Goal: Task Accomplishment & Management: Manage account settings

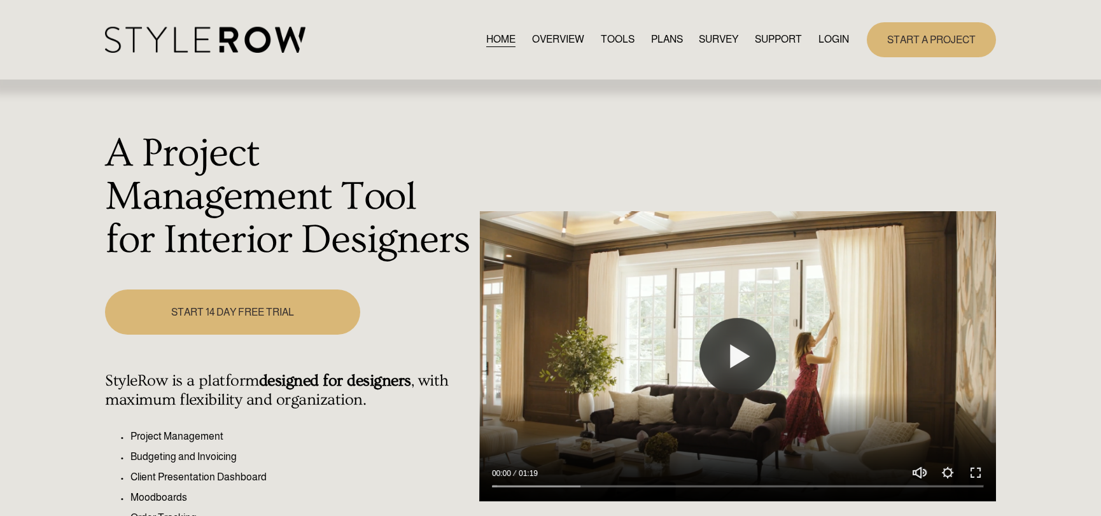
click at [826, 36] on link "LOGIN" at bounding box center [834, 39] width 31 height 17
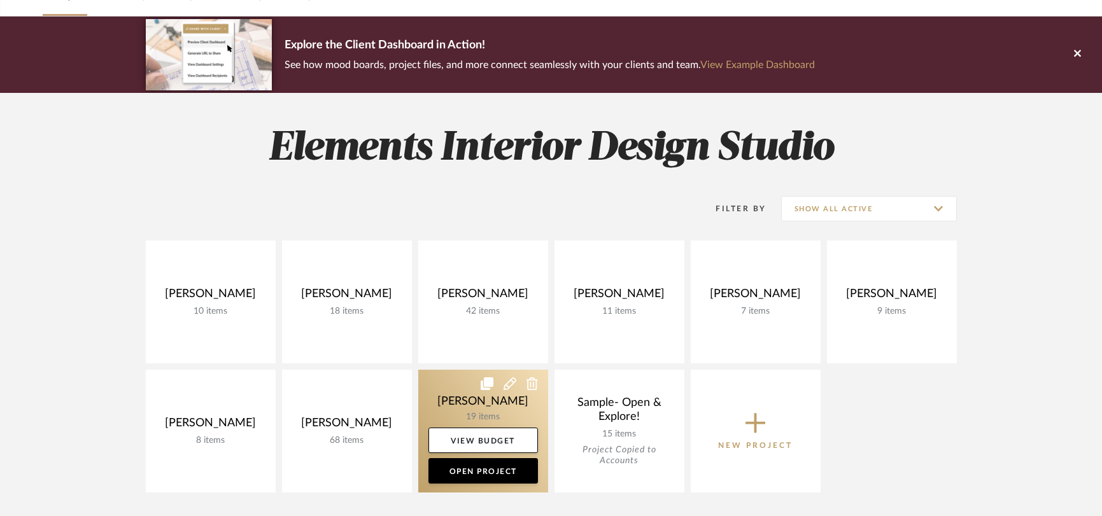
scroll to position [87, 0]
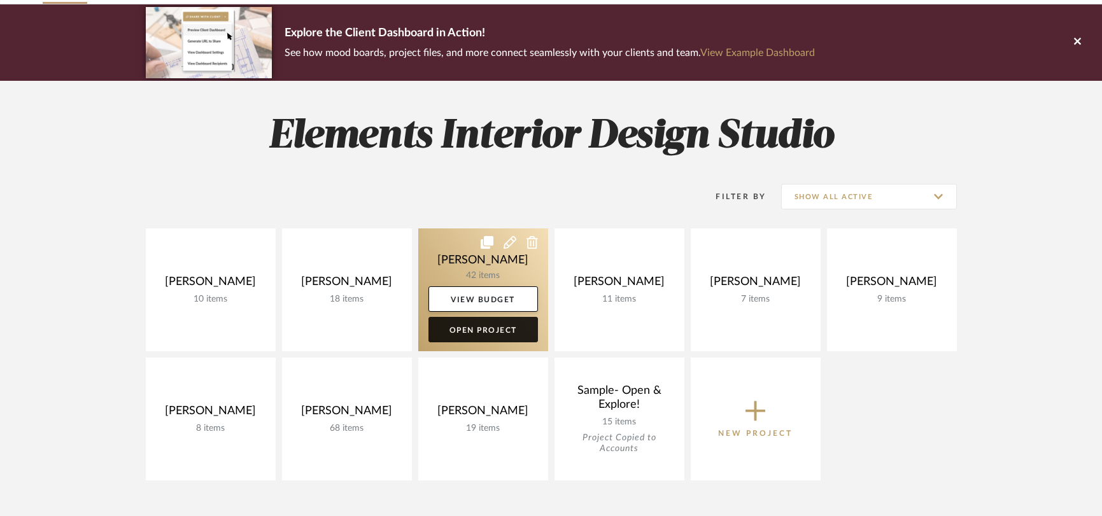
click at [489, 331] on link "Open Project" at bounding box center [482, 329] width 109 height 25
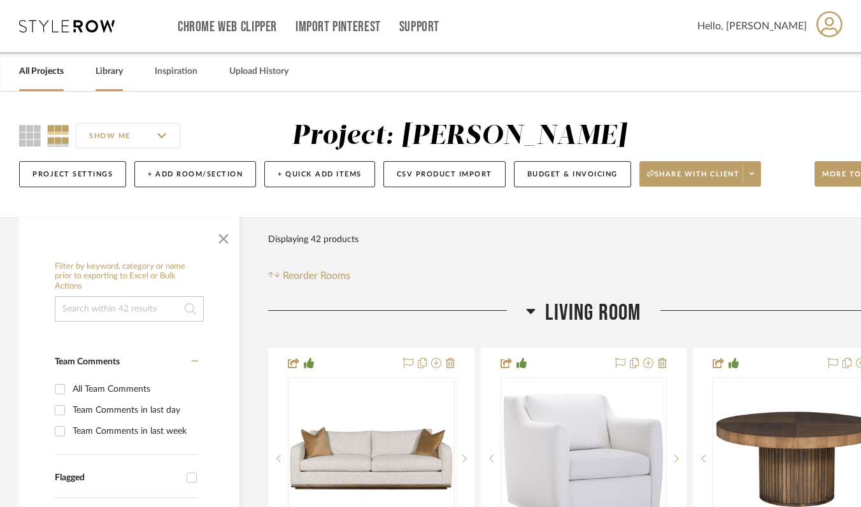
click at [106, 71] on link "Library" at bounding box center [108, 71] width 27 height 17
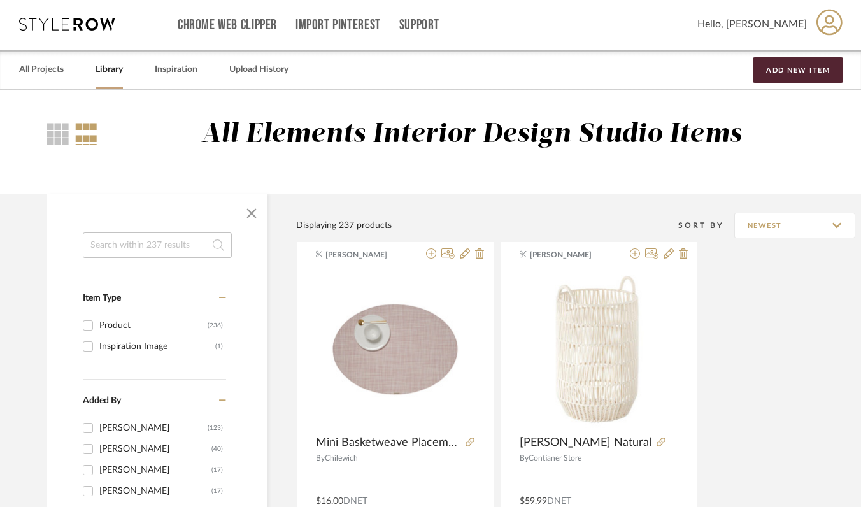
scroll to position [3, 3]
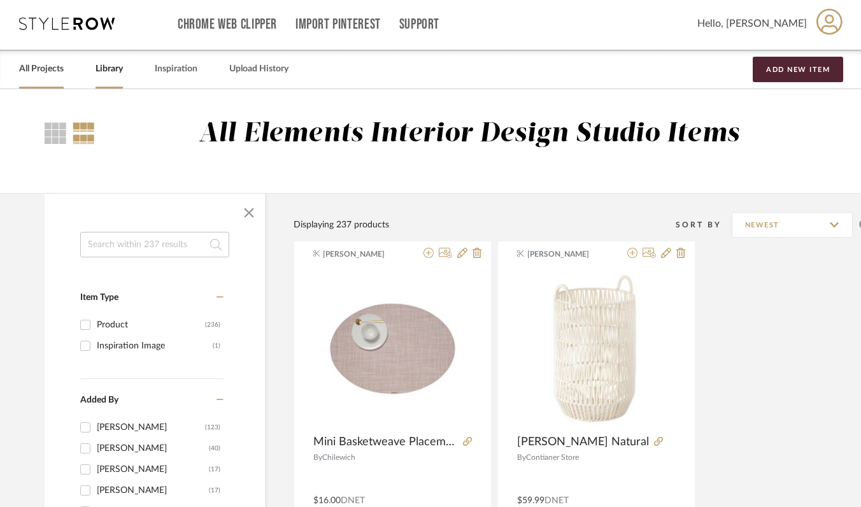
click at [34, 69] on link "All Projects" at bounding box center [41, 68] width 45 height 17
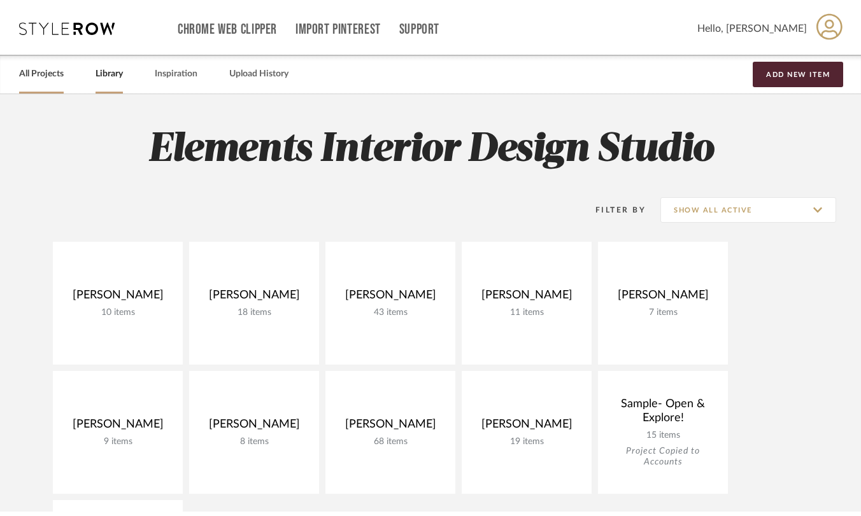
scroll to position [3, 0]
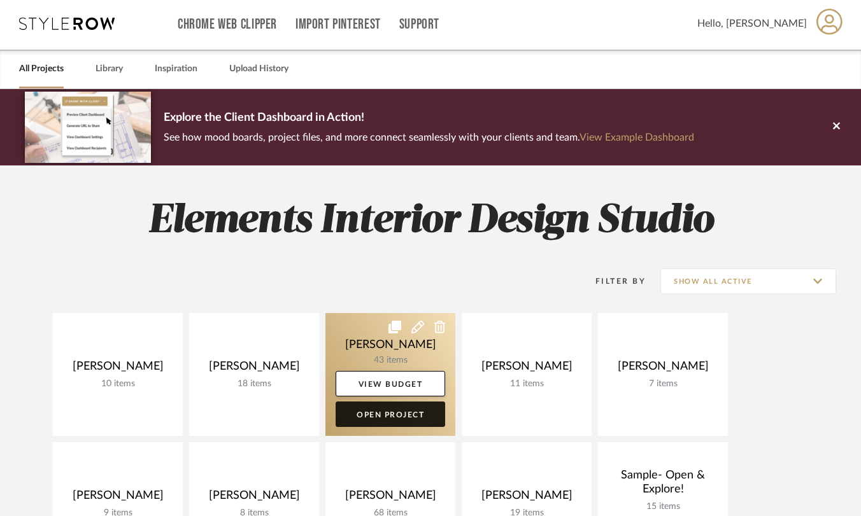
click at [386, 417] on link "Open Project" at bounding box center [389, 414] width 109 height 25
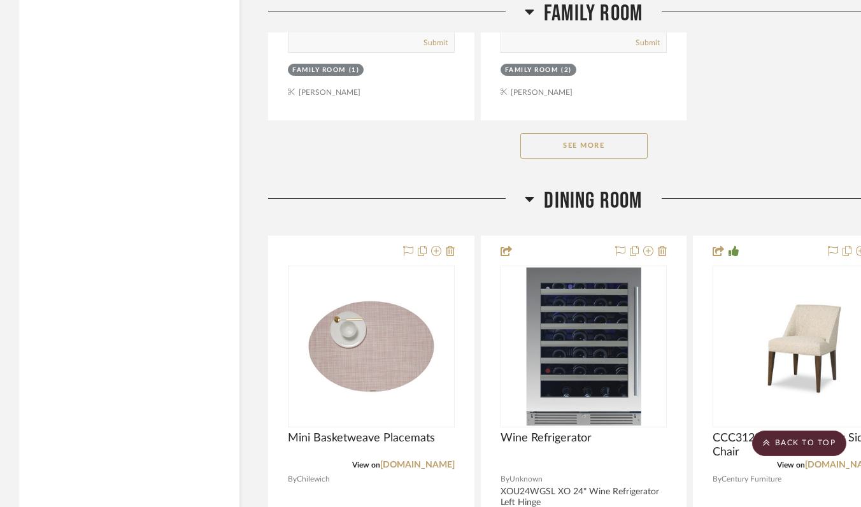
scroll to position [3744, 0]
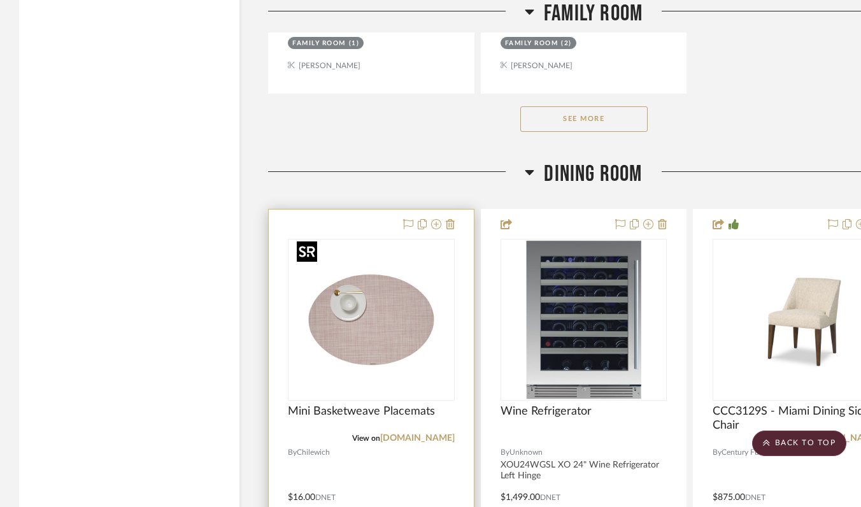
click at [371, 329] on img "0" at bounding box center [371, 319] width 159 height 159
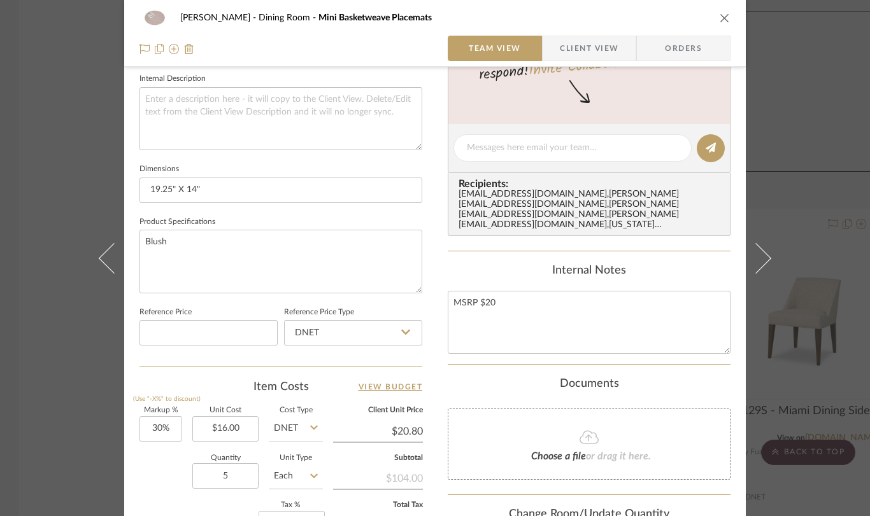
scroll to position [521, 0]
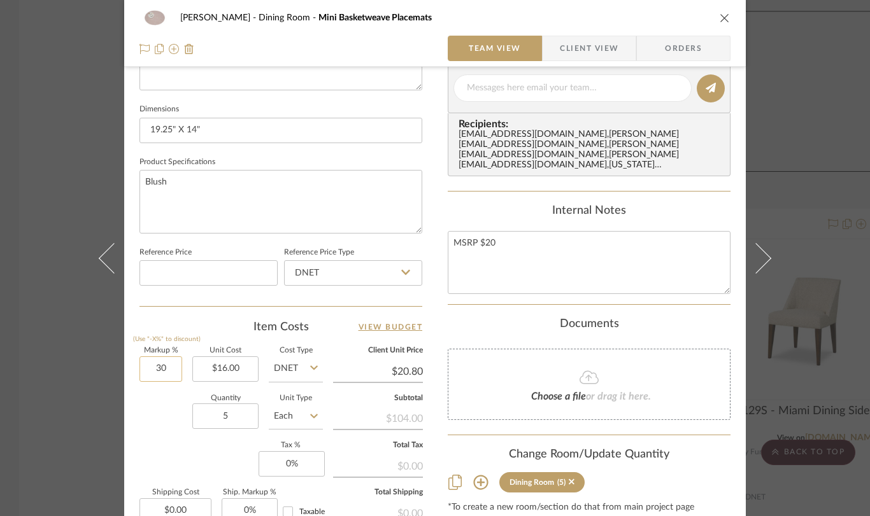
drag, startPoint x: 170, startPoint y: 365, endPoint x: 141, endPoint y: 362, distance: 29.5
click at [140, 362] on input "30" at bounding box center [160, 368] width 43 height 25
drag, startPoint x: 141, startPoint y: 362, endPoint x: 150, endPoint y: 362, distance: 9.6
click at [141, 362] on input "30" at bounding box center [160, 368] width 43 height 25
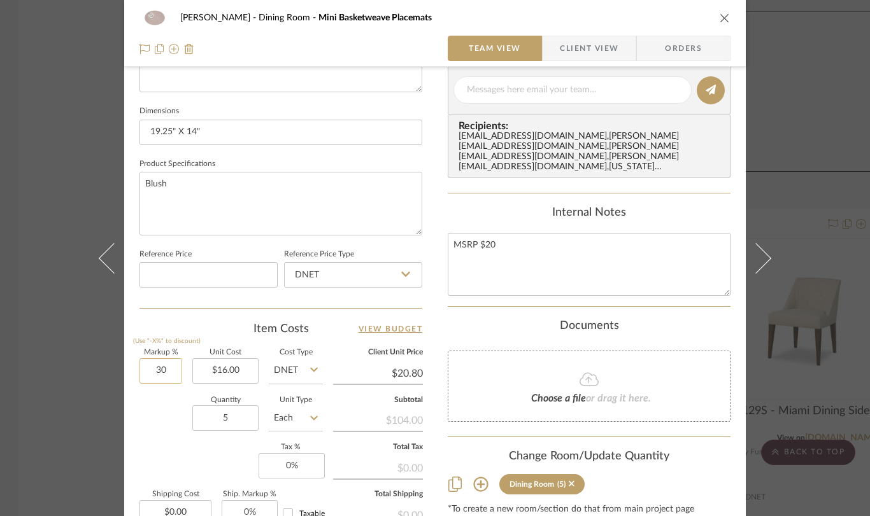
scroll to position [518, 0]
drag, startPoint x: 165, startPoint y: 372, endPoint x: 148, endPoint y: 369, distance: 16.7
click at [148, 369] on input "30" at bounding box center [160, 369] width 43 height 25
type input "0%"
click at [212, 450] on div "Markup % (Use "-X%" to discount) 0% Unit Cost $16.00 Cost Type DNET Client Unit…" at bounding box center [280, 441] width 283 height 186
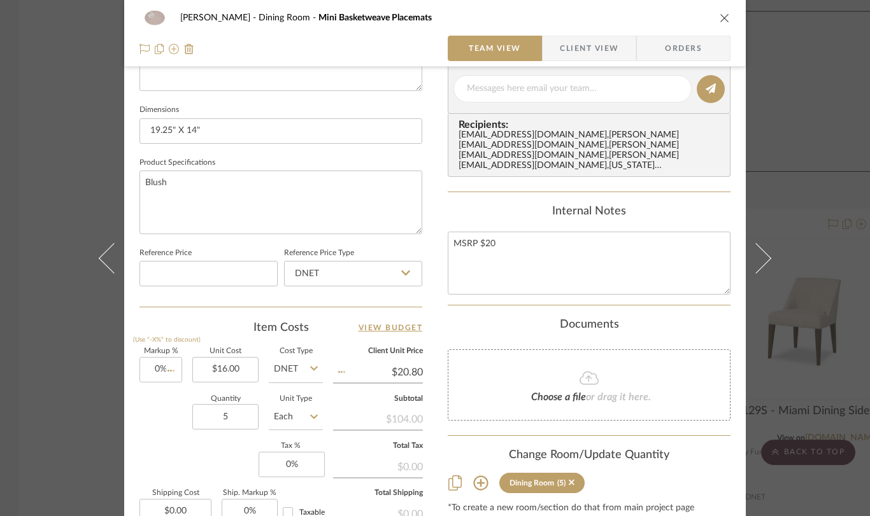
type input "$16.00"
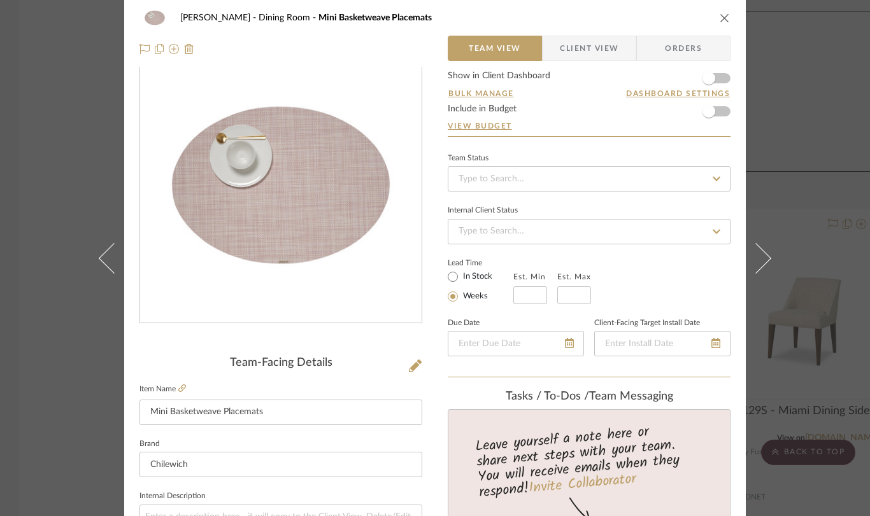
scroll to position [0, 0]
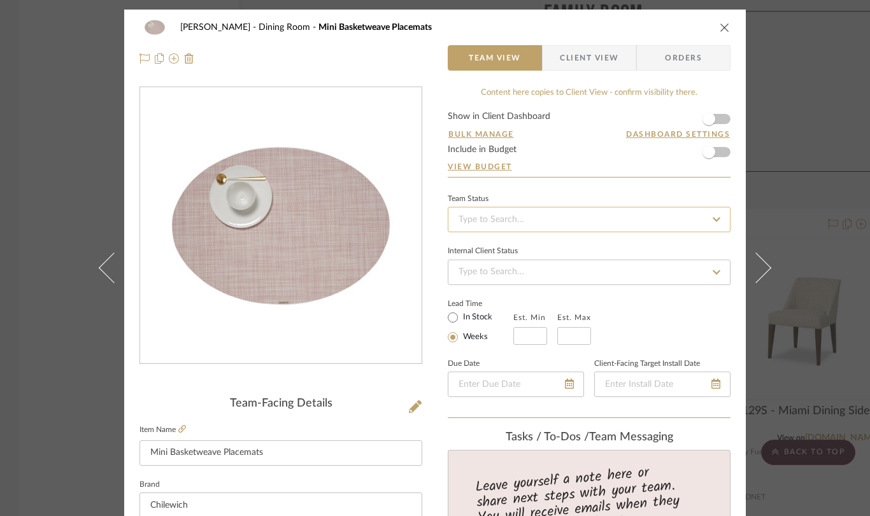
click at [505, 218] on input at bounding box center [589, 219] width 283 height 25
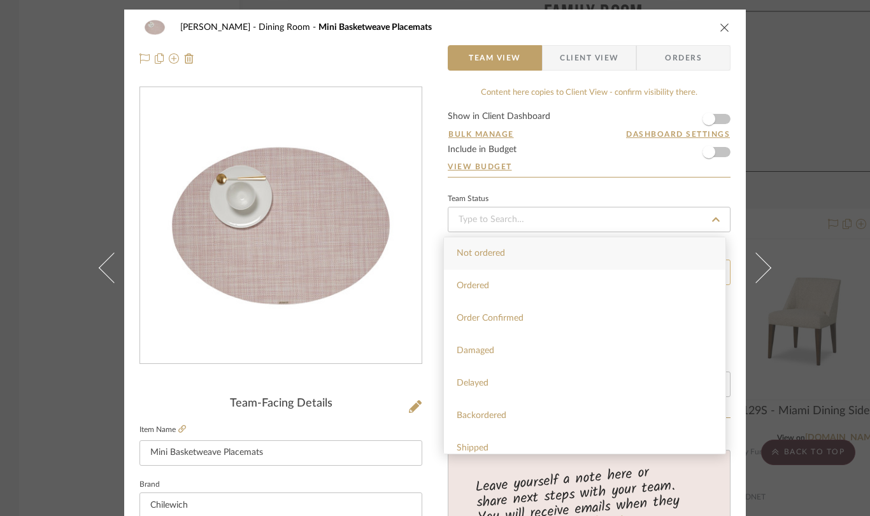
click at [495, 281] on div "Ordered" at bounding box center [584, 286] width 281 height 32
type input "[DATE]"
type input "Ordered"
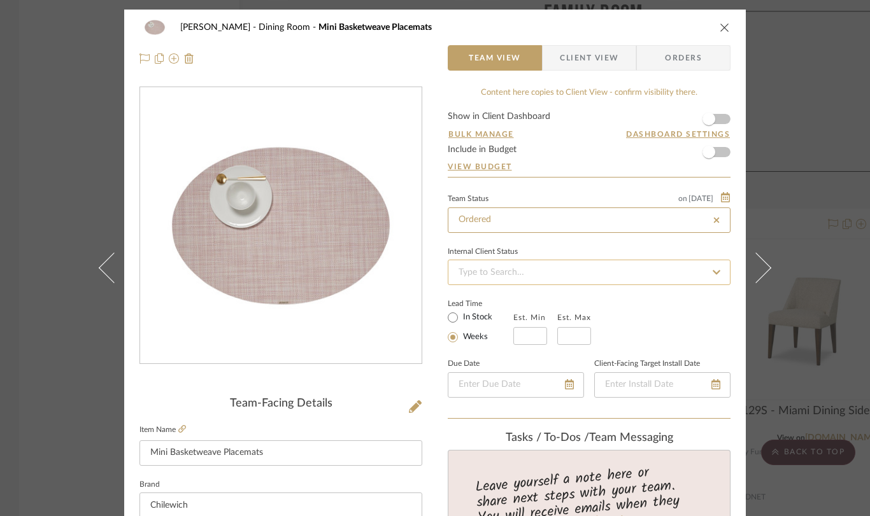
type input "[DATE]"
type input "Ordered"
click at [720, 31] on icon "close" at bounding box center [724, 27] width 10 height 10
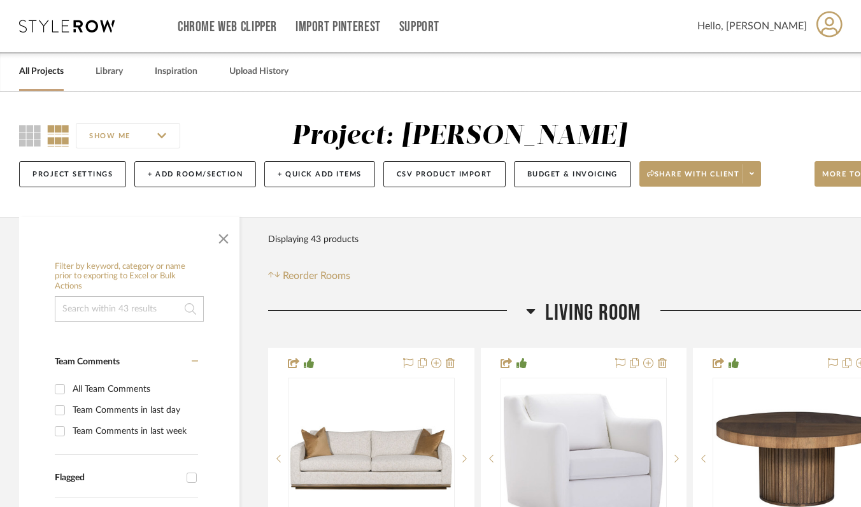
click at [46, 76] on link "All Projects" at bounding box center [41, 71] width 45 height 17
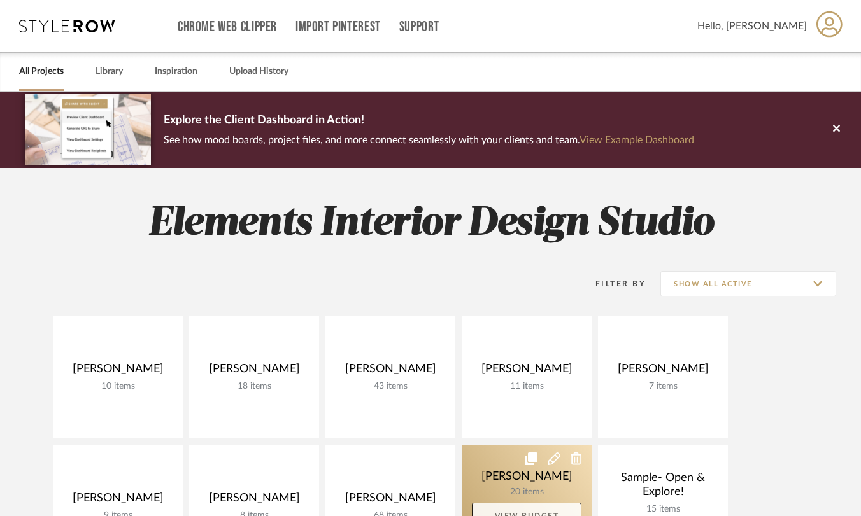
click at [537, 505] on link "View Budget" at bounding box center [526, 515] width 109 height 25
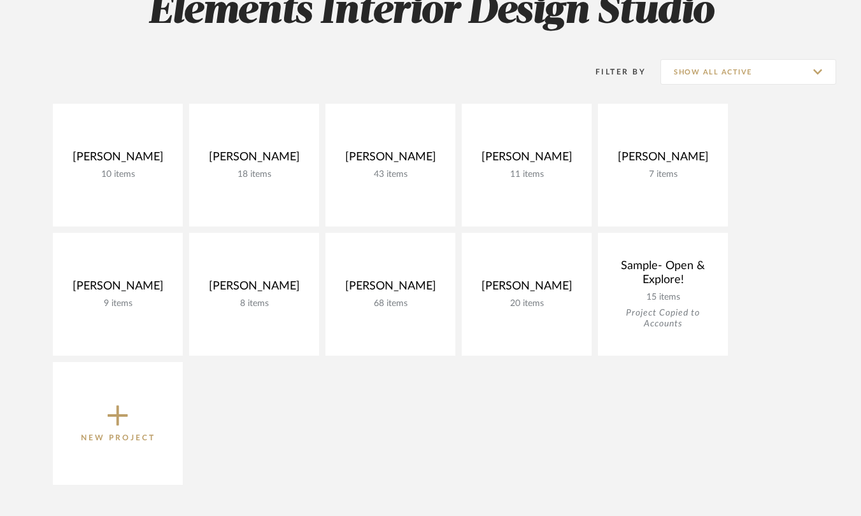
scroll to position [232, 0]
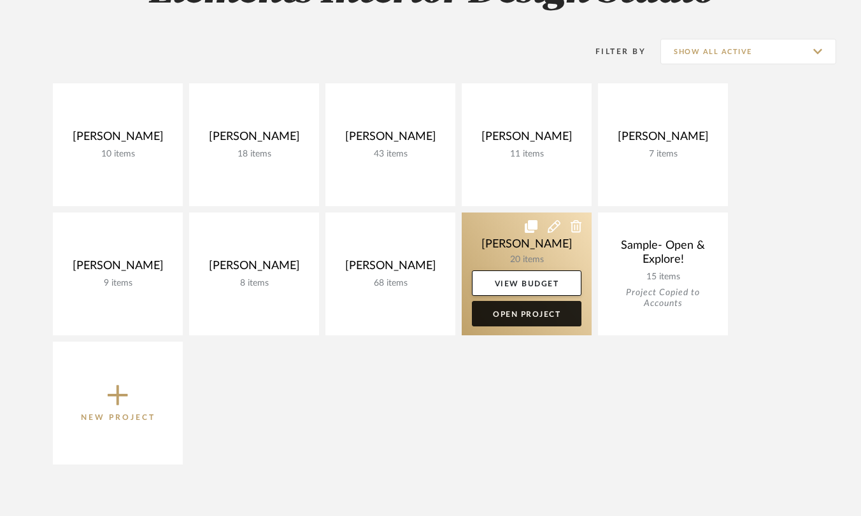
click at [523, 320] on link "Open Project" at bounding box center [526, 313] width 109 height 25
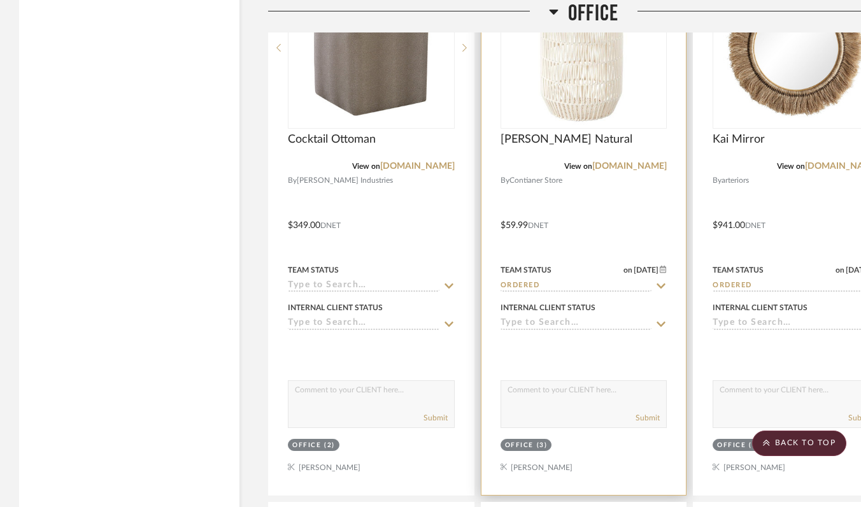
scroll to position [2215, 0]
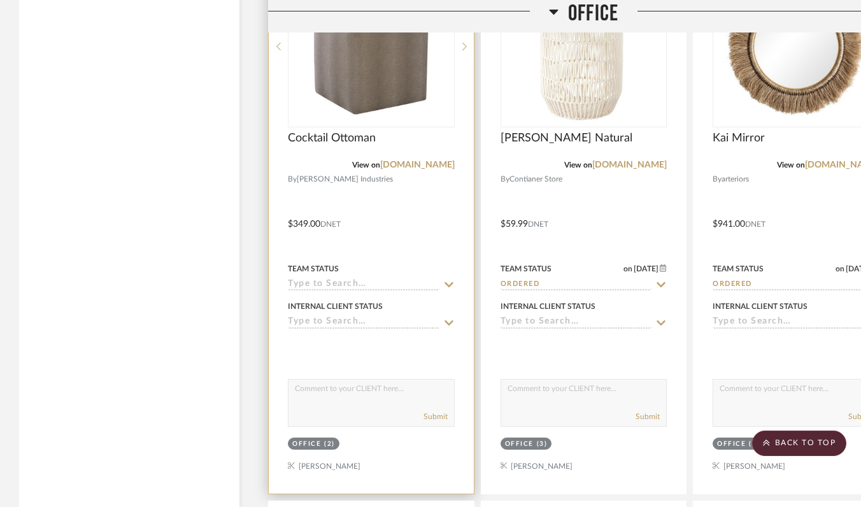
click at [403, 282] on input at bounding box center [364, 285] width 152 height 12
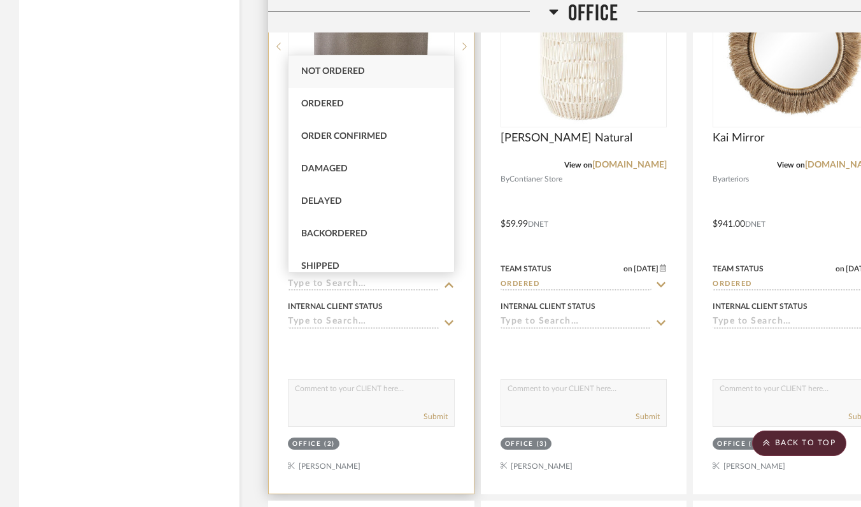
click at [393, 102] on div "Ordered" at bounding box center [371, 104] width 166 height 32
type input "[DATE]"
type input "Ordered"
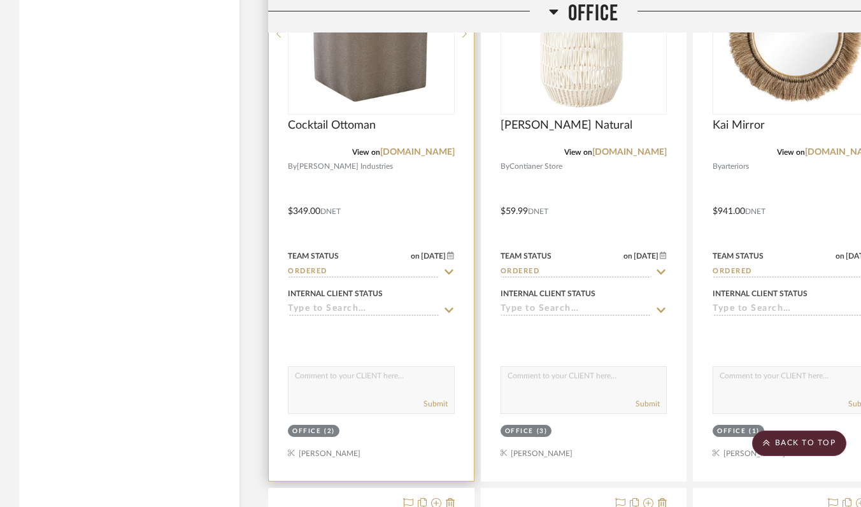
scroll to position [2226, 0]
click at [397, 95] on img "0" at bounding box center [370, 34] width 127 height 159
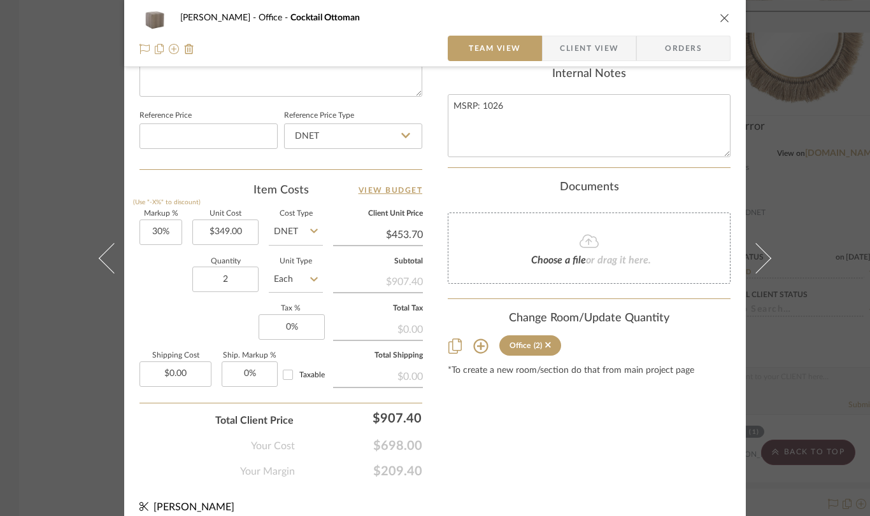
scroll to position [667, 0]
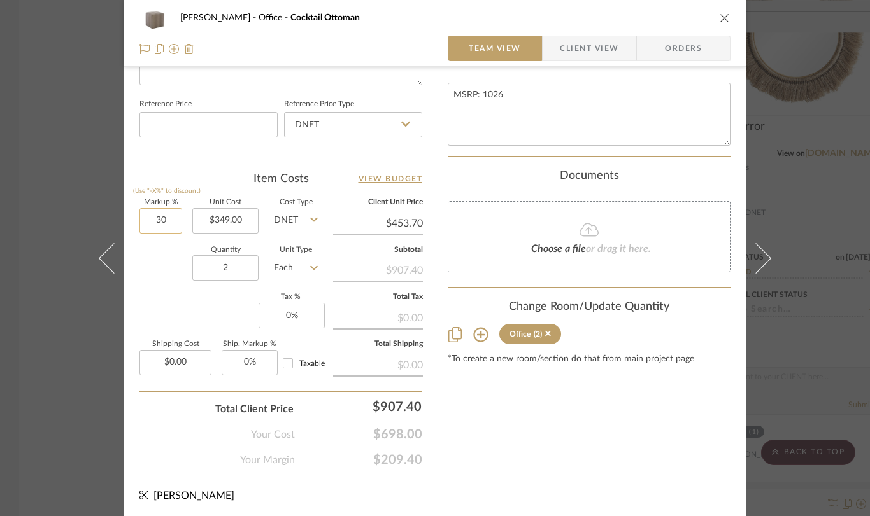
drag, startPoint x: 167, startPoint y: 220, endPoint x: 152, endPoint y: 218, distance: 16.0
click at [152, 218] on input "30" at bounding box center [160, 220] width 43 height 25
drag, startPoint x: 152, startPoint y: 218, endPoint x: 161, endPoint y: 220, distance: 9.6
click at [161, 220] on input "30" at bounding box center [160, 220] width 43 height 25
type input "0%"
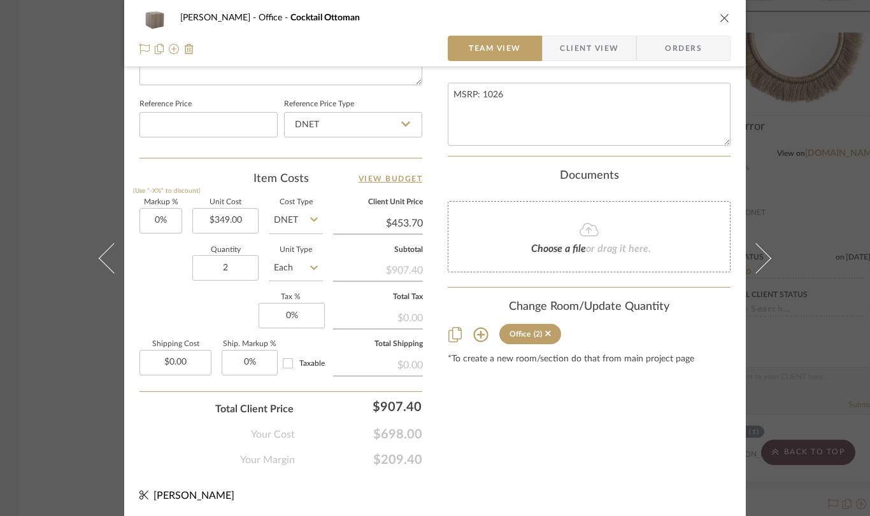
click at [155, 303] on div "Markup % (Use "-X%" to discount) 0% Unit Cost $349.00 Cost Type DNET Client Uni…" at bounding box center [280, 292] width 283 height 186
type input "$349.00"
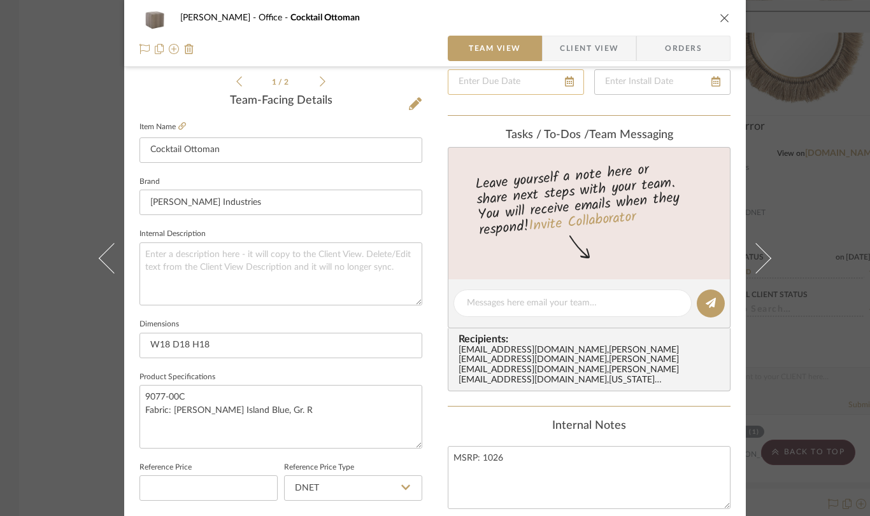
scroll to position [0, 0]
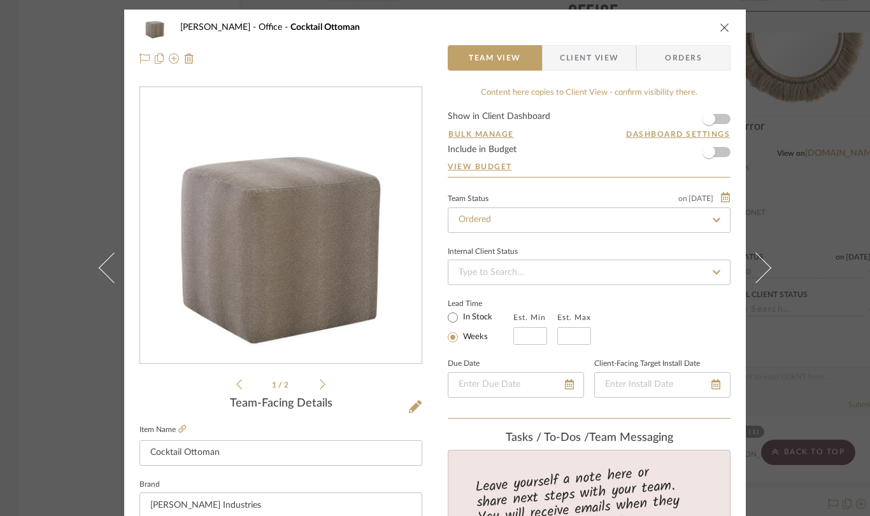
click at [685, 59] on span "Orders" at bounding box center [683, 57] width 65 height 25
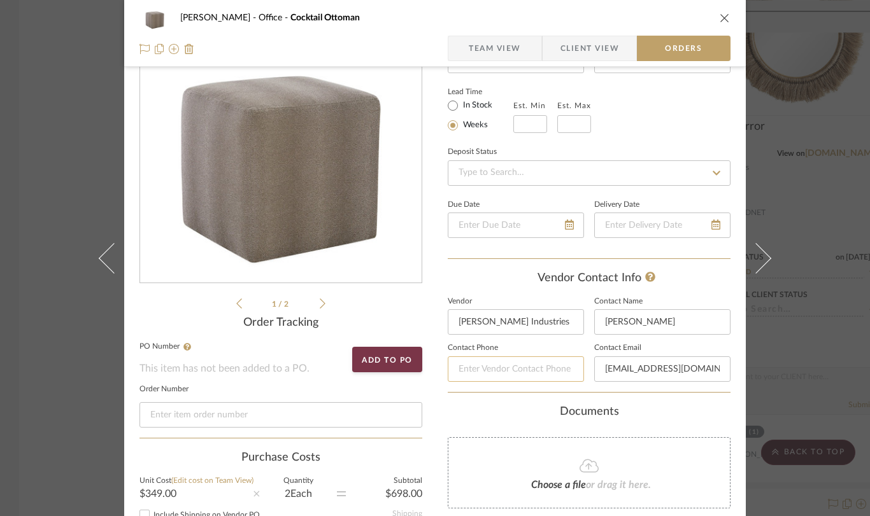
scroll to position [200, 0]
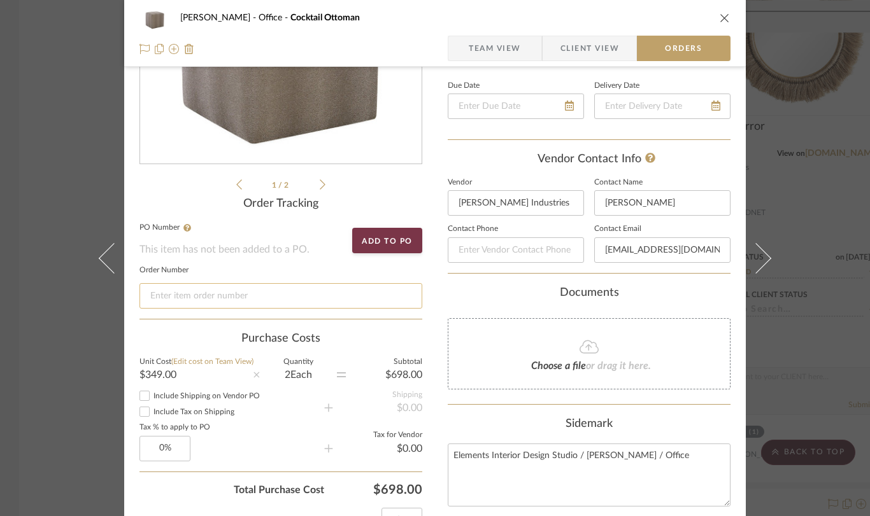
click at [276, 295] on input at bounding box center [280, 295] width 283 height 25
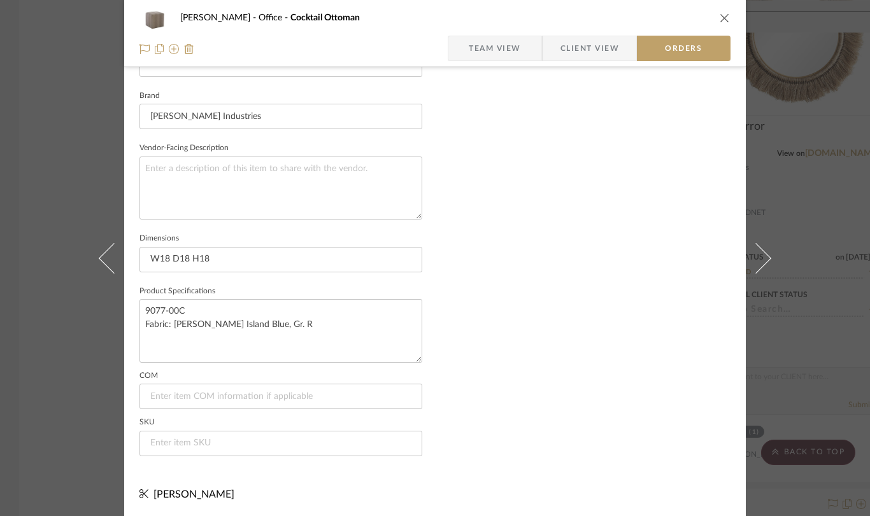
scroll to position [837, 0]
type input "[PERSON_NAME] Cube Ottomans"
click at [183, 309] on textarea "9077-00C Fabric: [PERSON_NAME] Island Blue, Gr. R" at bounding box center [280, 330] width 283 height 63
drag, startPoint x: 183, startPoint y: 311, endPoint x: 146, endPoint y: 307, distance: 36.4
click at [140, 308] on textarea "9077-00C Fabric: [PERSON_NAME] Island Blue, Gr. R" at bounding box center [280, 330] width 283 height 63
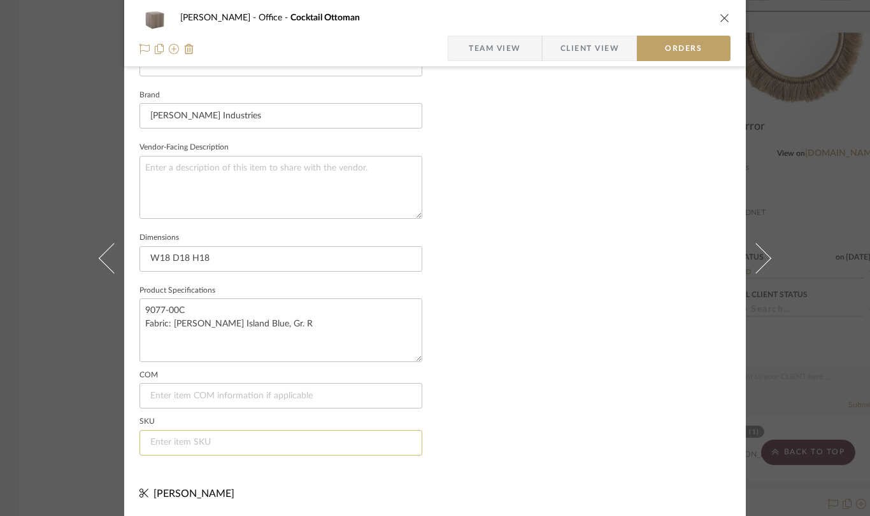
click at [146, 439] on input at bounding box center [280, 442] width 283 height 25
paste input "9077-00C"
type input "9077-00C"
click at [185, 308] on textarea "9077-00C Fabric: [PERSON_NAME] Island Blue, Gr. R" at bounding box center [280, 330] width 283 height 63
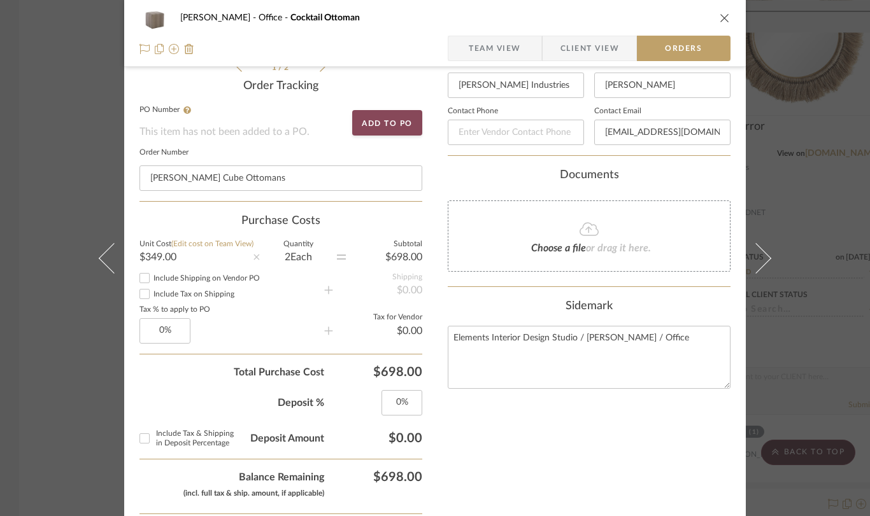
scroll to position [314, 0]
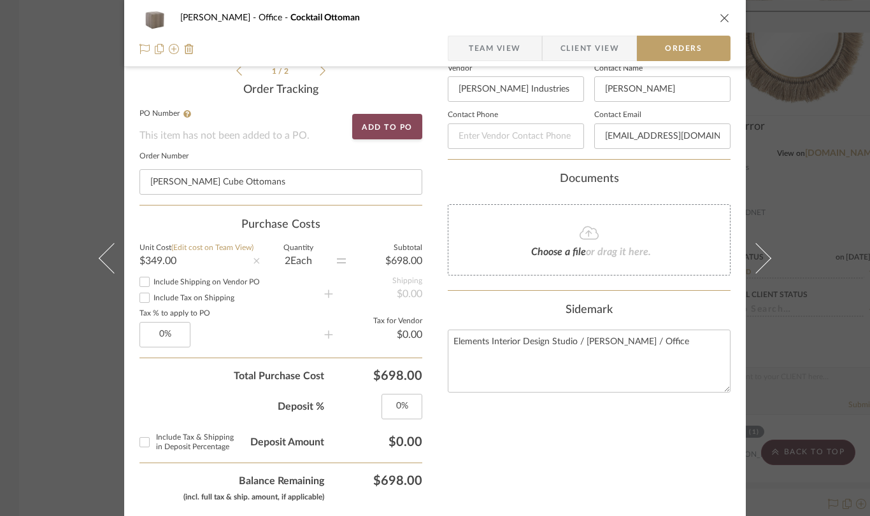
type textarea "Cube Ottomans Fabric: [PERSON_NAME] Island Blue, Gr. R"
click at [385, 128] on button "Add to PO" at bounding box center [387, 126] width 70 height 25
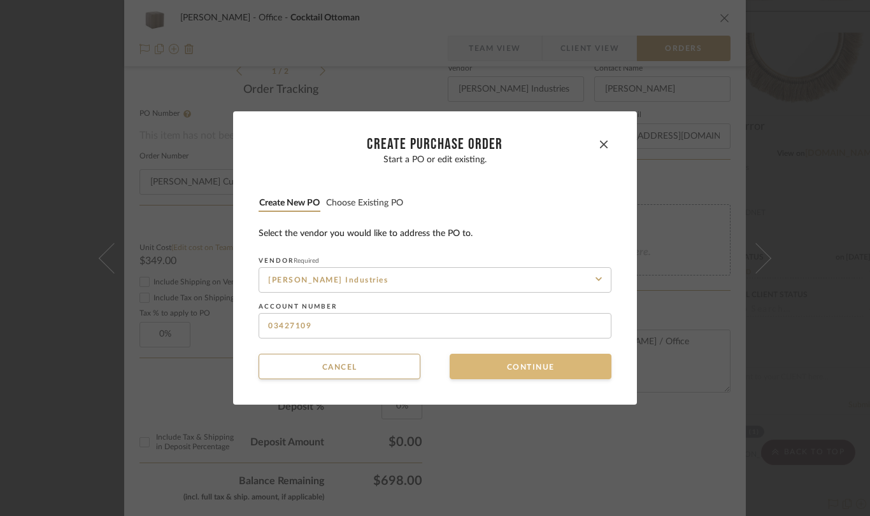
click at [541, 370] on button "Continue" at bounding box center [530, 366] width 162 height 25
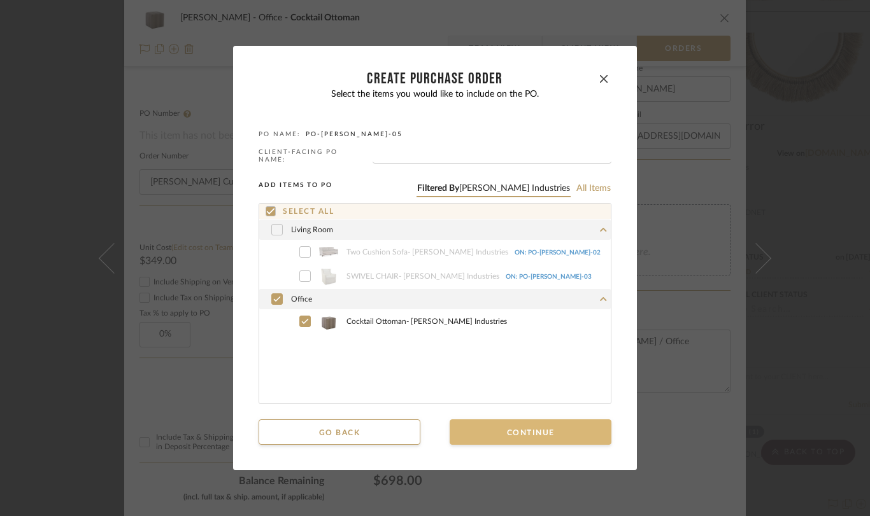
click at [513, 435] on button "Continue" at bounding box center [530, 432] width 162 height 25
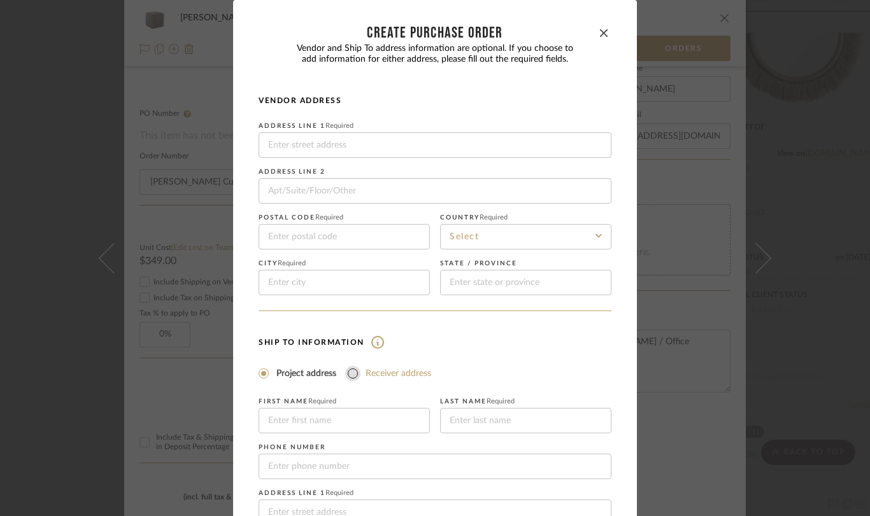
click at [348, 376] on input "Receiver address" at bounding box center [352, 373] width 15 height 15
radio input "true"
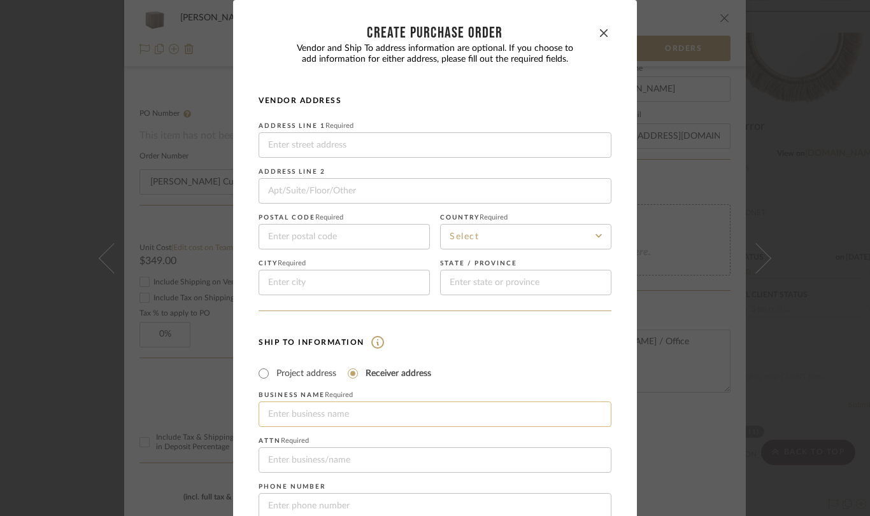
click at [333, 418] on input at bounding box center [434, 414] width 353 height 25
type input "Mahwah Movers"
type input "15-01 [PERSON_NAME] DR UNIT 6"
type input "07410"
type input "FAIR LAWN"
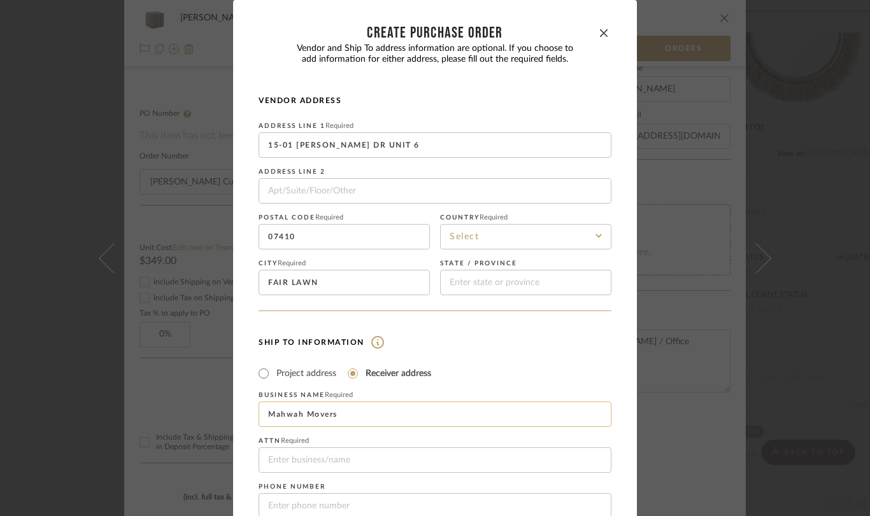
type input "[US_STATE]"
type input "Mahwah Movers"
drag, startPoint x: 505, startPoint y: 285, endPoint x: 442, endPoint y: 285, distance: 62.4
click at [442, 285] on input "[US_STATE]" at bounding box center [525, 282] width 171 height 25
drag, startPoint x: 369, startPoint y: 283, endPoint x: 253, endPoint y: 281, distance: 115.9
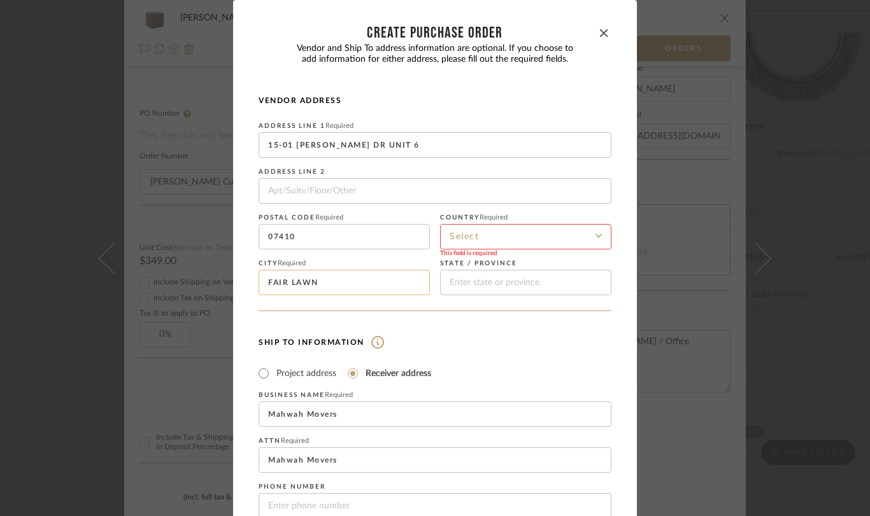
click at [258, 281] on input "FAIR LAWN" at bounding box center [343, 282] width 171 height 25
drag, startPoint x: 308, startPoint y: 235, endPoint x: 230, endPoint y: 229, distance: 78.6
click at [233, 229] on dialog-content "CREATE Purchase order Vendor and Ship To address information are optional. If y…" at bounding box center [435, 384] width 404 height 768
drag, startPoint x: 400, startPoint y: 144, endPoint x: 250, endPoint y: 135, distance: 150.5
click at [250, 135] on dialog-content "CREATE Purchase order Vendor and Ship To address information are optional. If y…" at bounding box center [435, 384] width 404 height 768
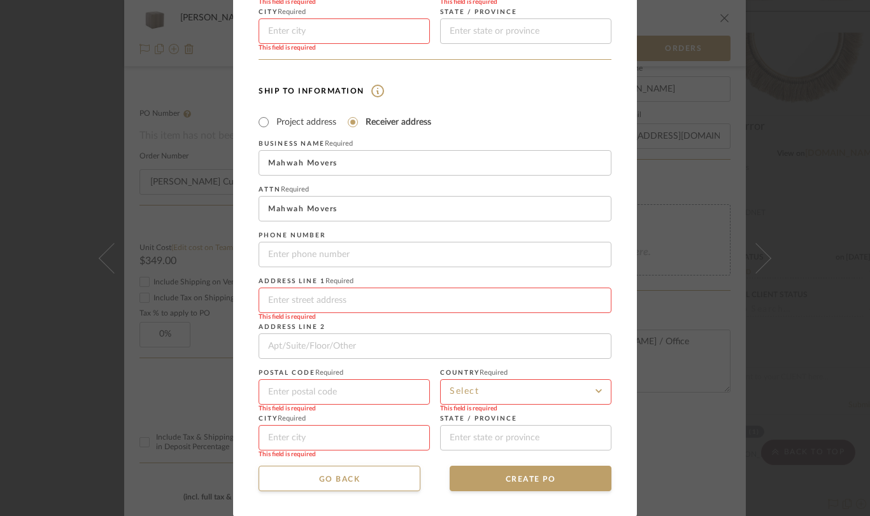
scroll to position [253, 0]
click at [351, 303] on input at bounding box center [434, 299] width 353 height 25
type input "15-01 [PERSON_NAME] DR UNIT 6"
type input "07410"
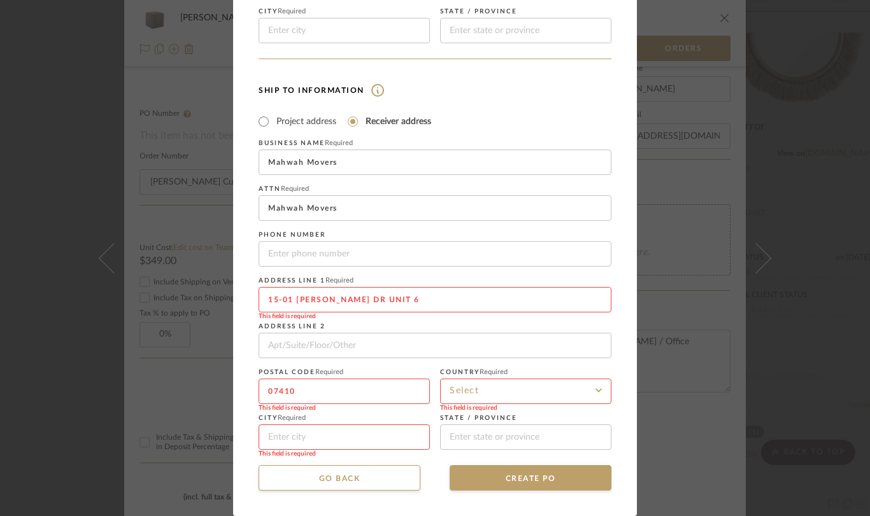
type input "FAIR LAWN"
type input "[US_STATE]"
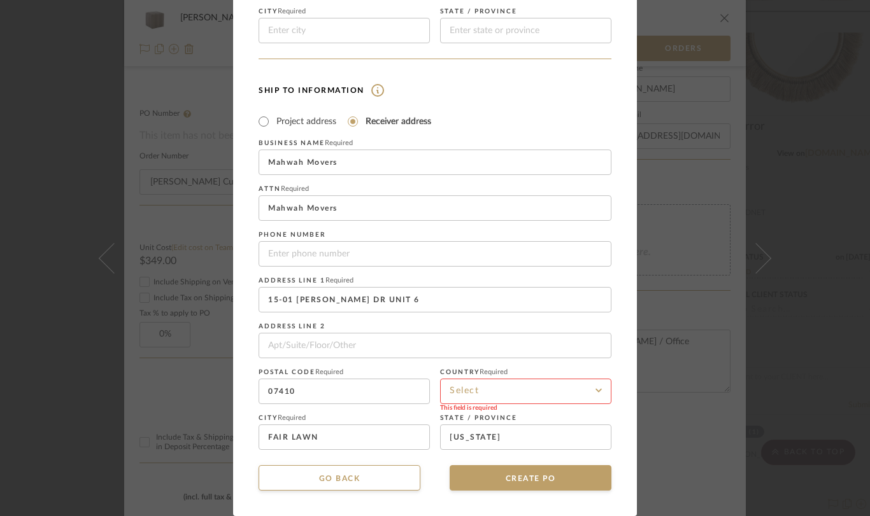
click at [528, 385] on input at bounding box center [525, 391] width 171 height 25
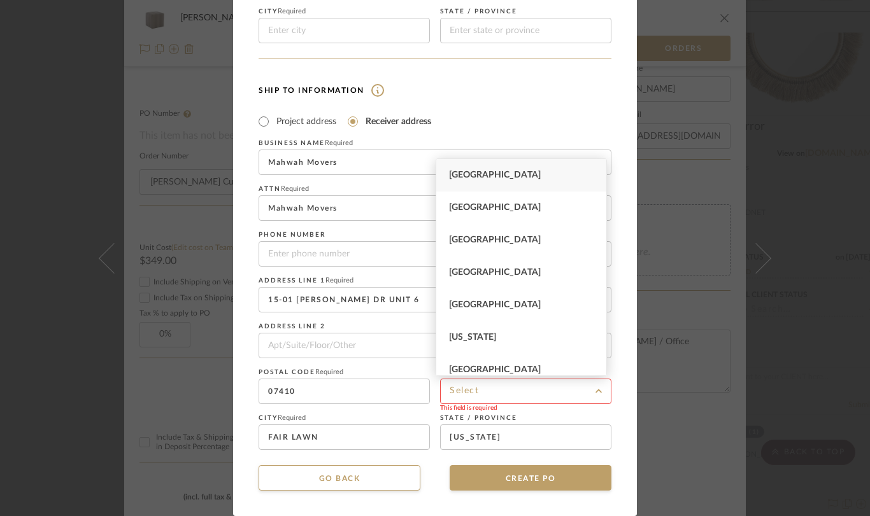
click at [506, 174] on span "[GEOGRAPHIC_DATA]" at bounding box center [495, 175] width 92 height 9
type input "[GEOGRAPHIC_DATA]"
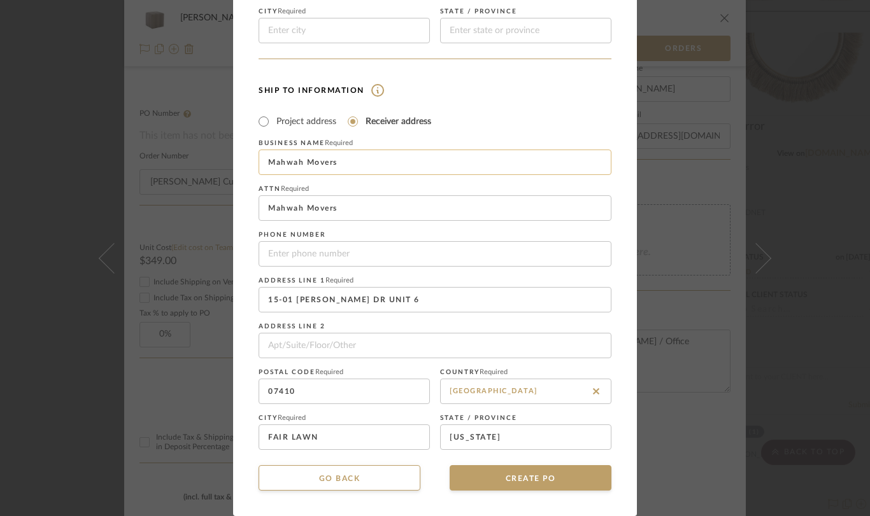
click at [376, 161] on input "Mahwah Movers" at bounding box center [434, 162] width 353 height 25
type input "Elements Interior design Studio"
drag, startPoint x: 390, startPoint y: 299, endPoint x: 229, endPoint y: 308, distance: 162.0
click at [233, 308] on dialog-content "CREATE Purchase order Vendor and Ship To address information are optional. If y…" at bounding box center [435, 132] width 404 height 768
type input "[STREET_ADDRESS]"
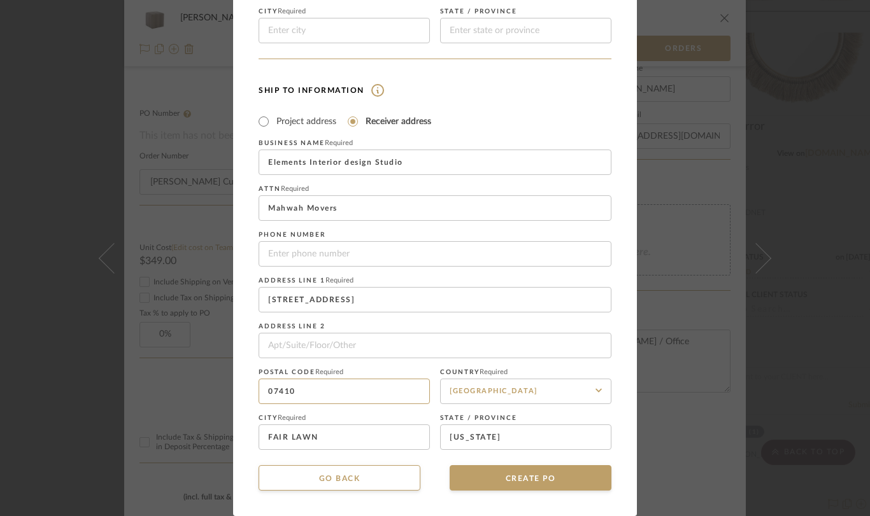
drag, startPoint x: 318, startPoint y: 394, endPoint x: 243, endPoint y: 390, distance: 75.2
click at [243, 390] on dialog-content "CREATE Purchase order Vendor and Ship To address information are optional. If y…" at bounding box center [435, 132] width 404 height 768
type input "07090"
click at [400, 437] on input "FAIR LAWN" at bounding box center [343, 437] width 171 height 25
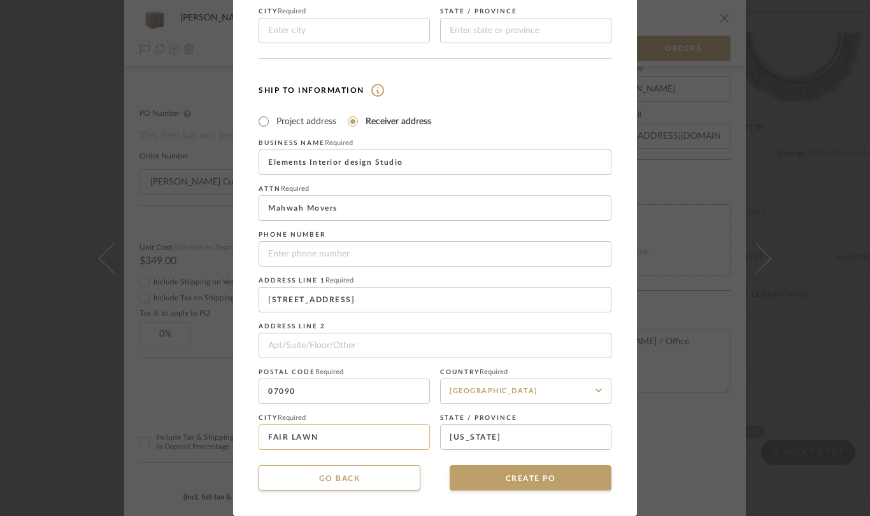
type input "Westfield"
click at [260, 122] on input "Project address" at bounding box center [263, 121] width 15 height 15
radio input "true"
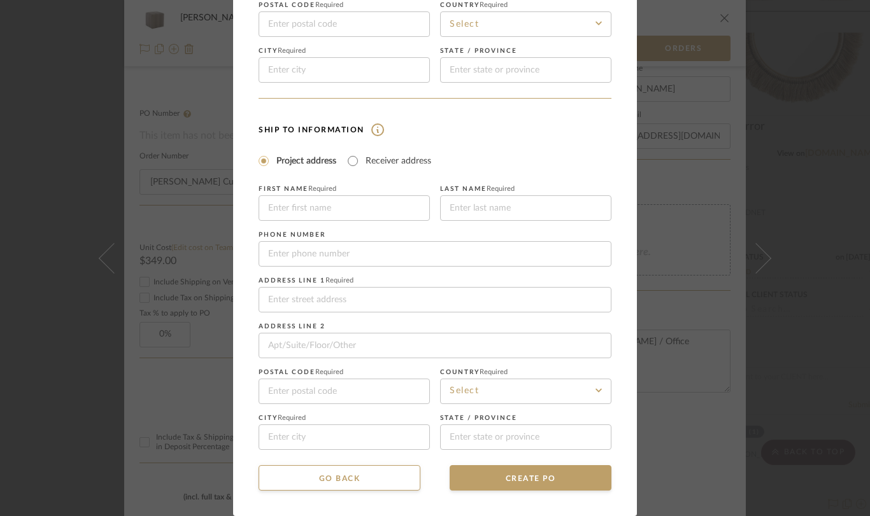
scroll to position [213, 0]
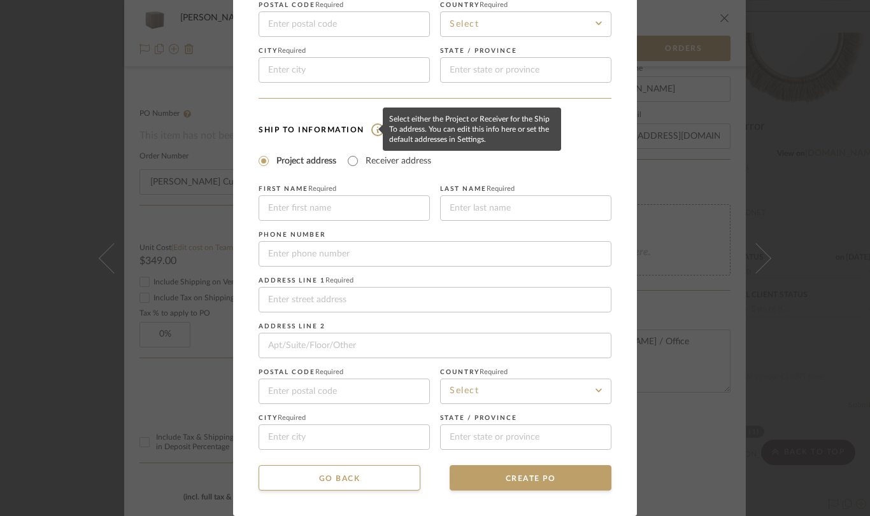
click at [372, 129] on img at bounding box center [374, 129] width 20 height 13
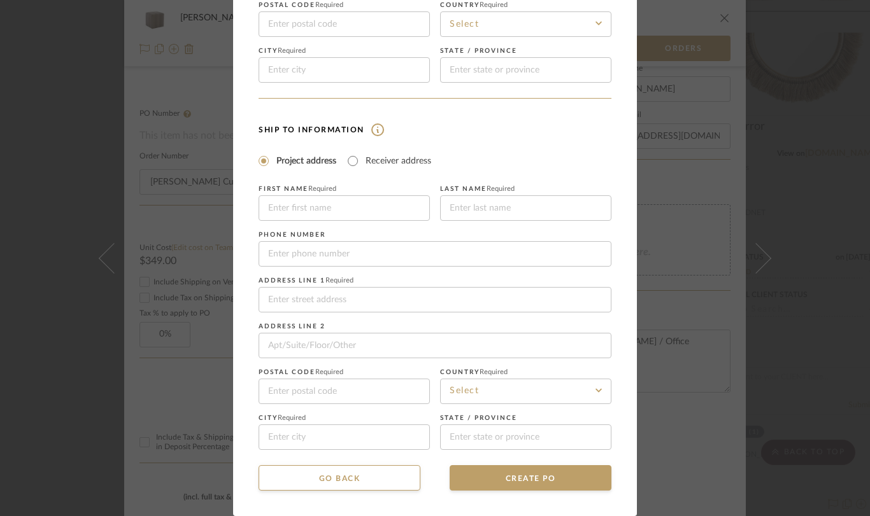
click at [372, 129] on img at bounding box center [374, 129] width 20 height 13
click at [373, 131] on img at bounding box center [374, 129] width 20 height 13
drag, startPoint x: 369, startPoint y: 127, endPoint x: 354, endPoint y: 130, distance: 15.0
click at [369, 127] on img at bounding box center [374, 129] width 20 height 13
click at [348, 160] on input "Receiver address" at bounding box center [352, 160] width 15 height 15
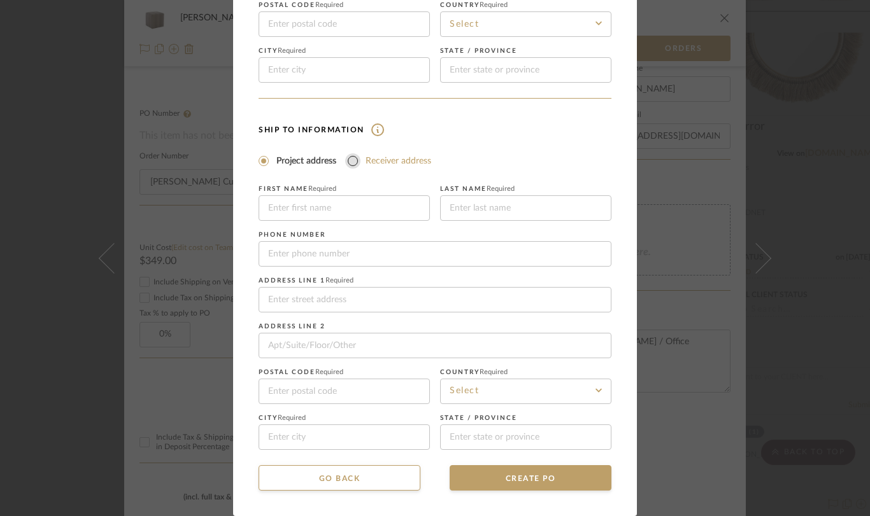
radio input "true"
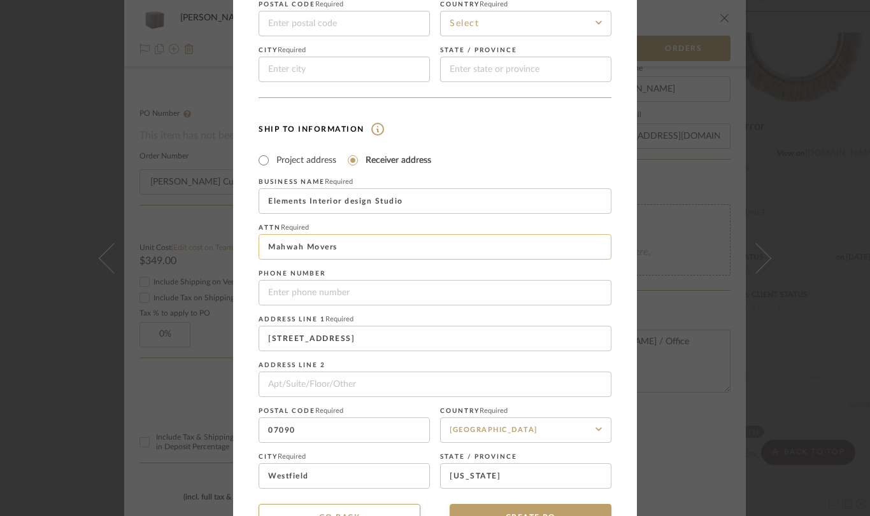
drag, startPoint x: 348, startPoint y: 249, endPoint x: 264, endPoint y: 246, distance: 84.1
click at [264, 246] on input "Mahwah Movers" at bounding box center [434, 246] width 353 height 25
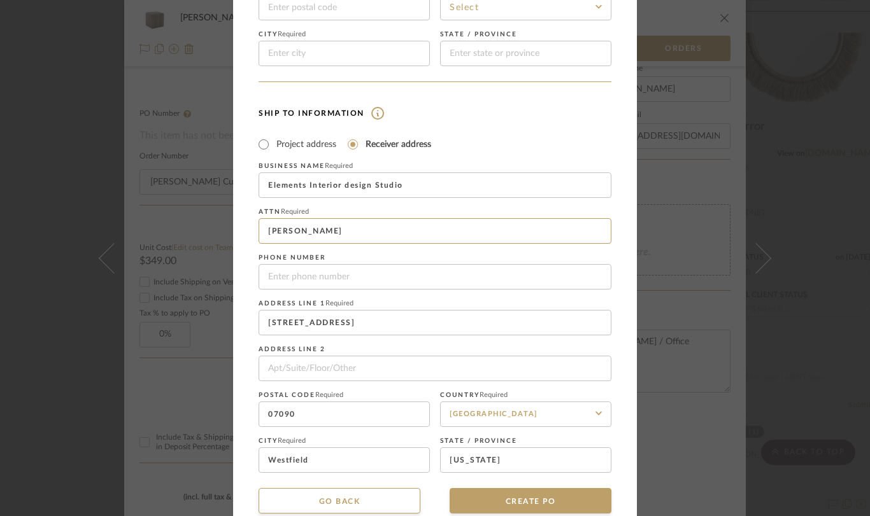
scroll to position [253, 0]
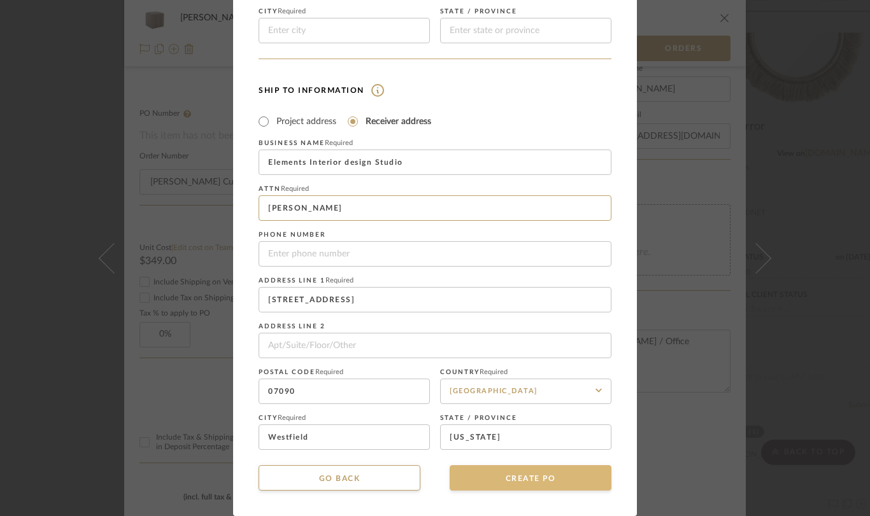
type input "[PERSON_NAME]"
click at [491, 475] on button "CREATE PO" at bounding box center [530, 477] width 162 height 25
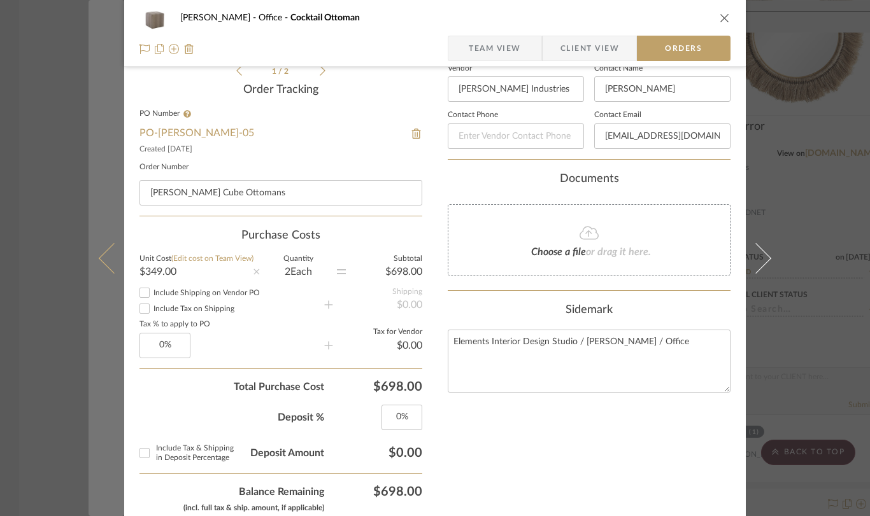
scroll to position [0, 0]
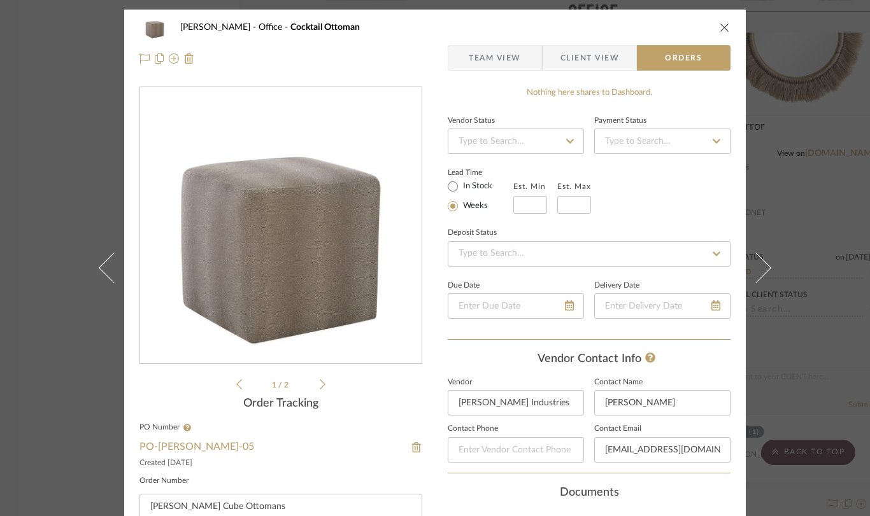
click at [719, 24] on icon "close" at bounding box center [724, 27] width 10 height 10
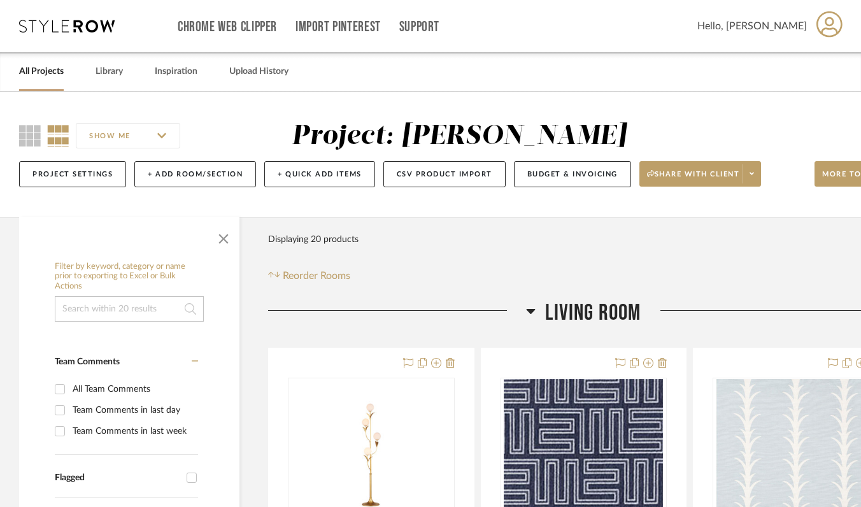
click at [41, 73] on link "All Projects" at bounding box center [41, 71] width 45 height 17
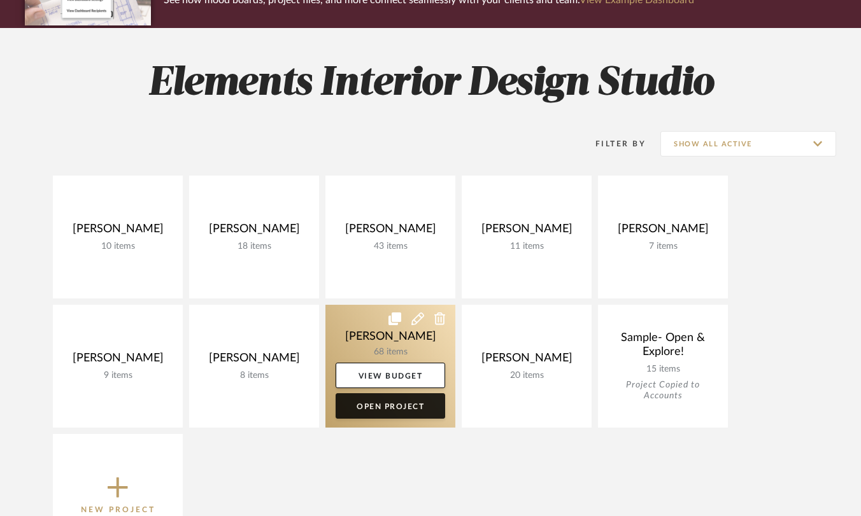
scroll to position [187, 0]
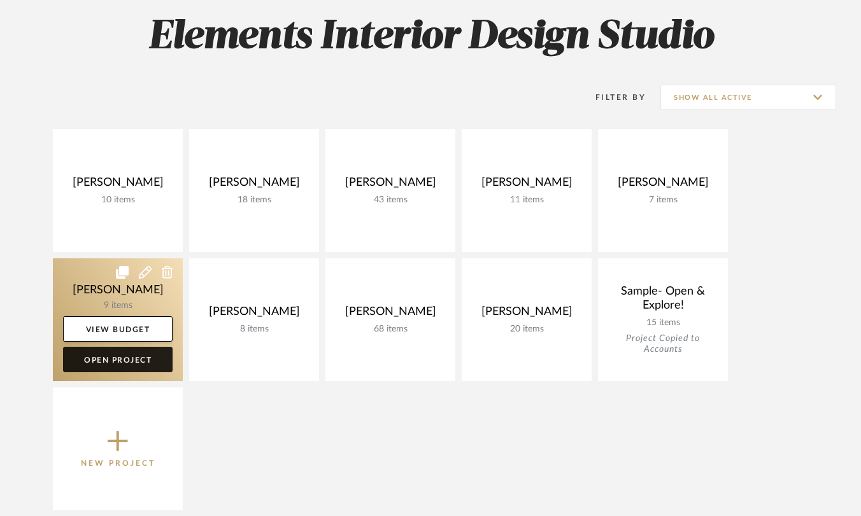
click at [147, 360] on link "Open Project" at bounding box center [117, 359] width 109 height 25
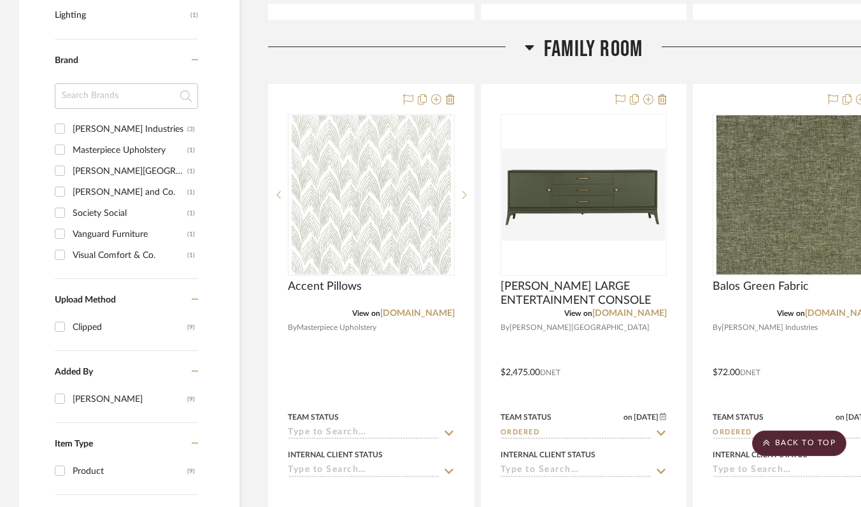
scroll to position [919, 0]
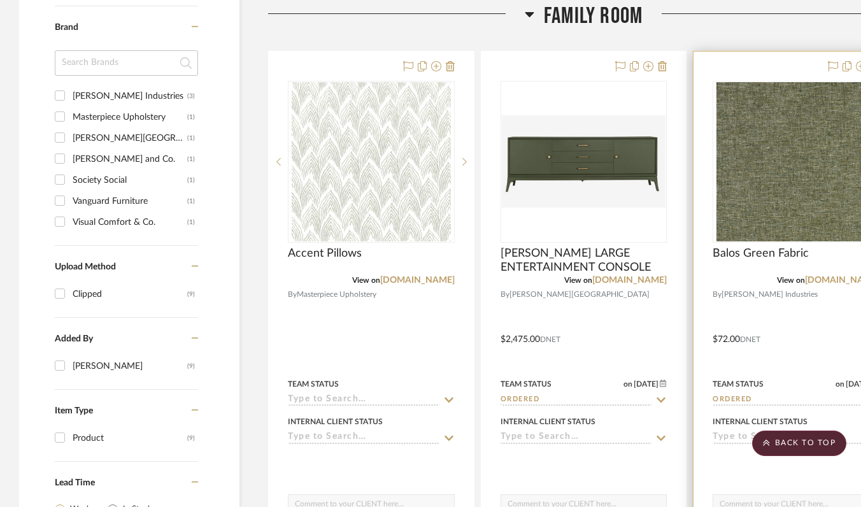
click at [744, 399] on input "Ordered" at bounding box center [788, 400] width 152 height 12
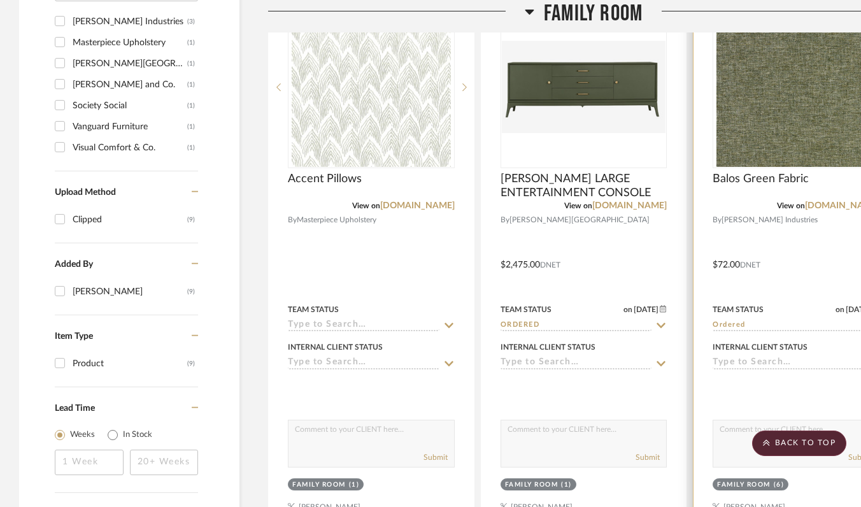
scroll to position [991, 0]
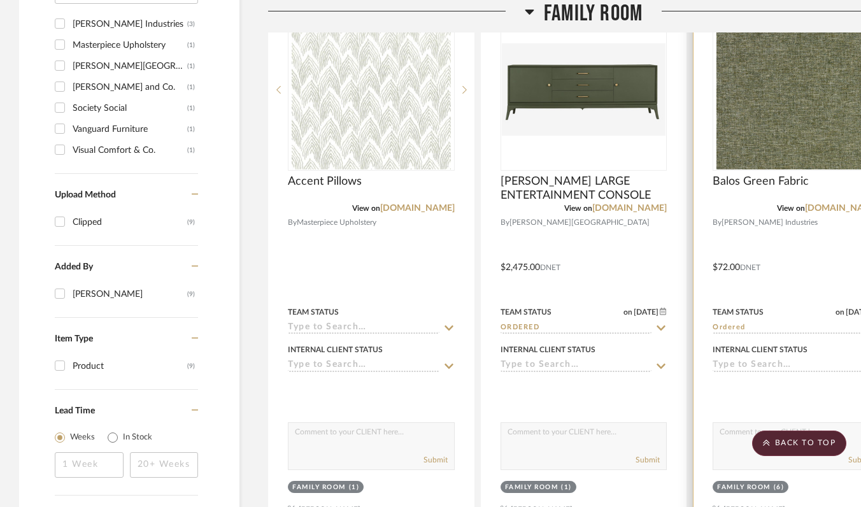
click at [811, 319] on div "Team Status on [DATE] [DATE] Ordered" at bounding box center [795, 319] width 167 height 31
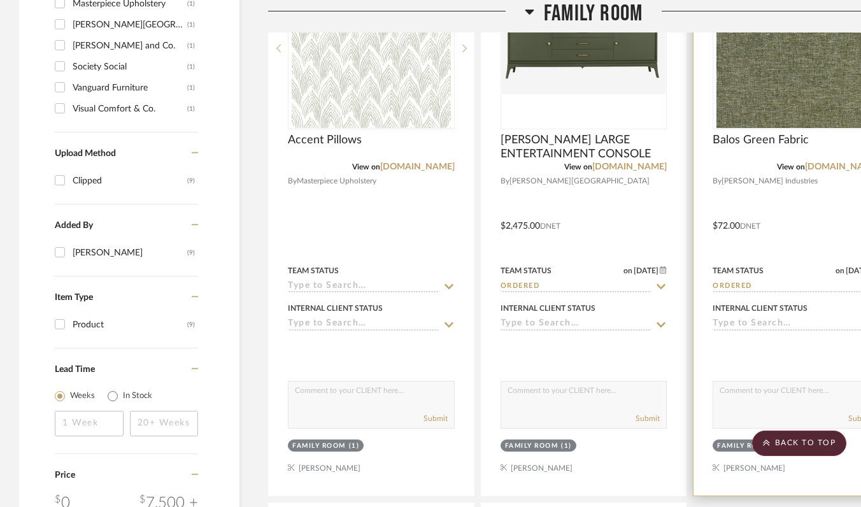
scroll to position [1033, 0]
click at [774, 290] on input "Ordered" at bounding box center [788, 286] width 152 height 12
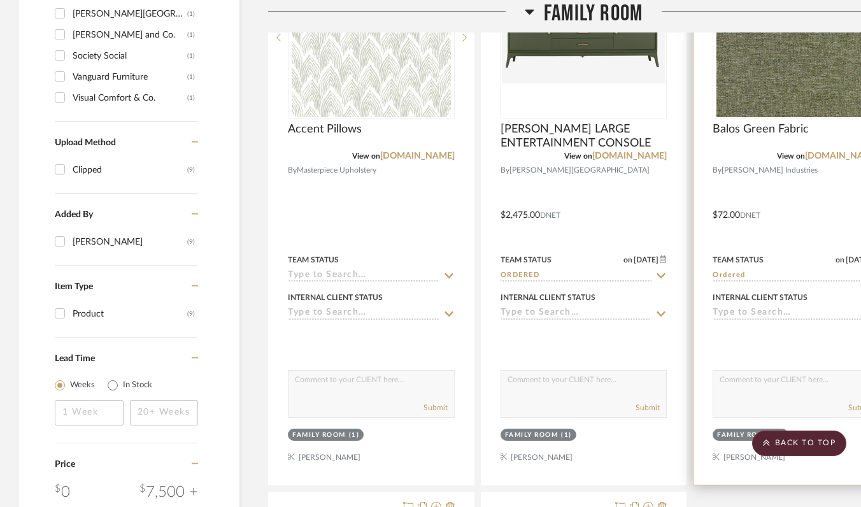
scroll to position [1015, 0]
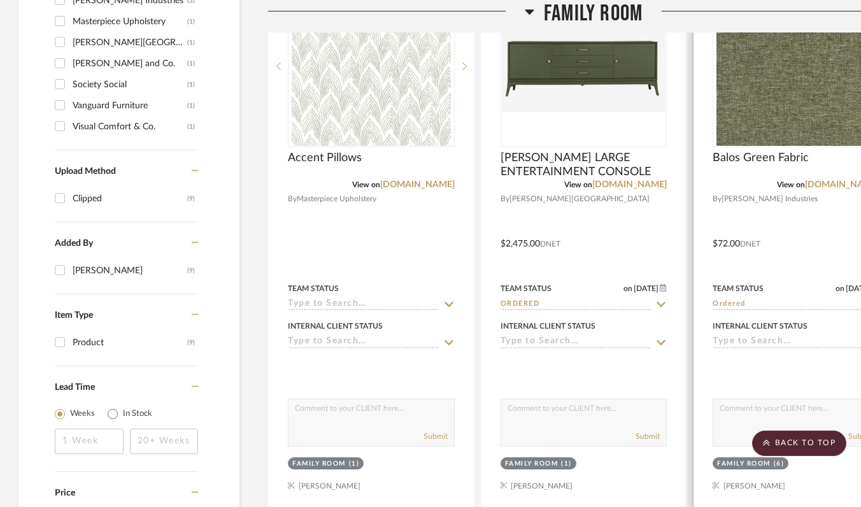
click at [781, 304] on input "Ordered" at bounding box center [788, 305] width 152 height 12
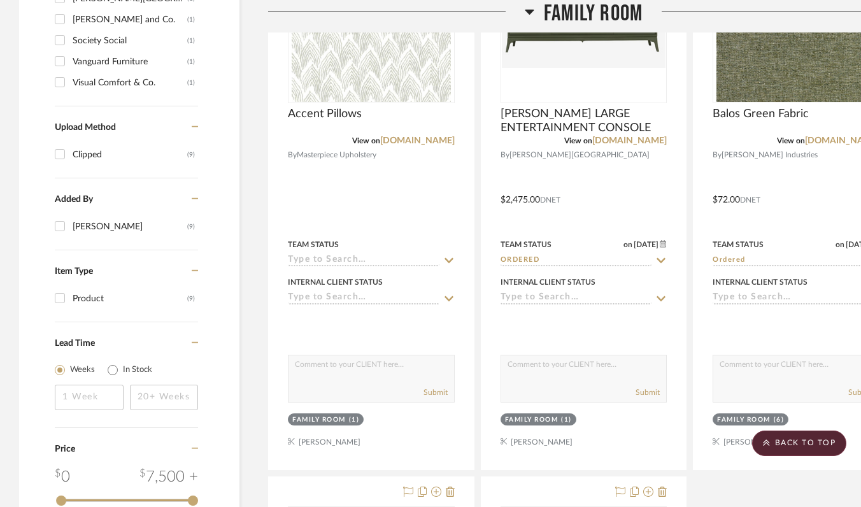
scroll to position [1059, 0]
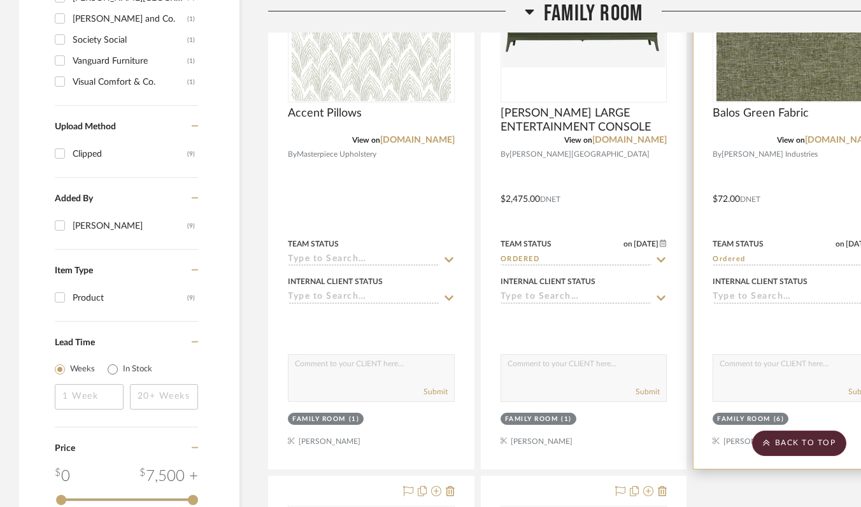
click at [842, 258] on input "Ordered" at bounding box center [788, 260] width 152 height 12
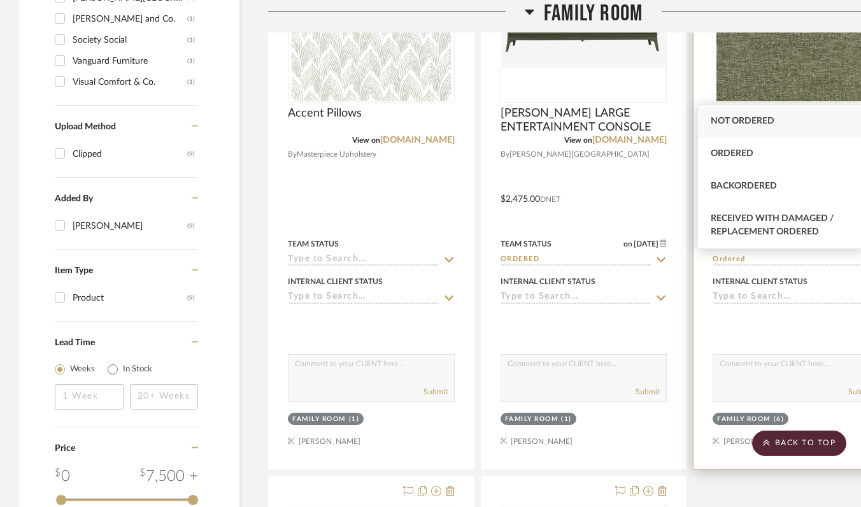
click at [842, 258] on input "Ordered" at bounding box center [788, 260] width 152 height 12
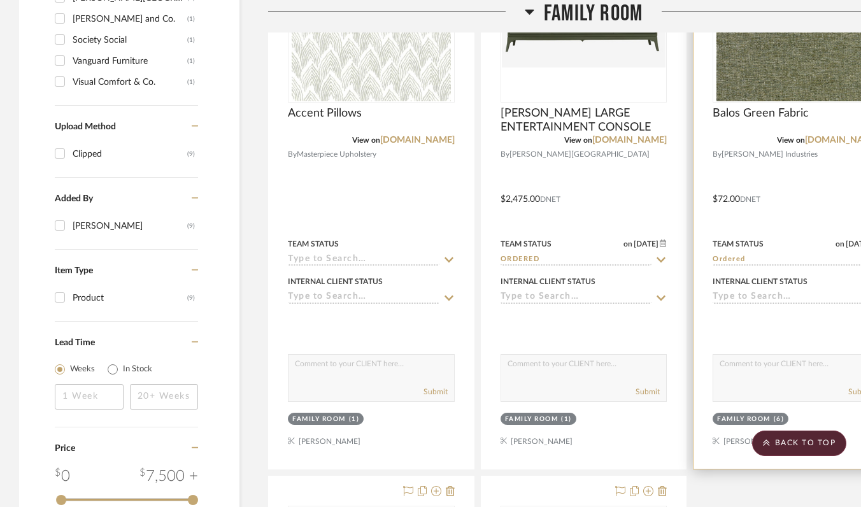
click at [842, 258] on input "Ordered" at bounding box center [788, 260] width 152 height 12
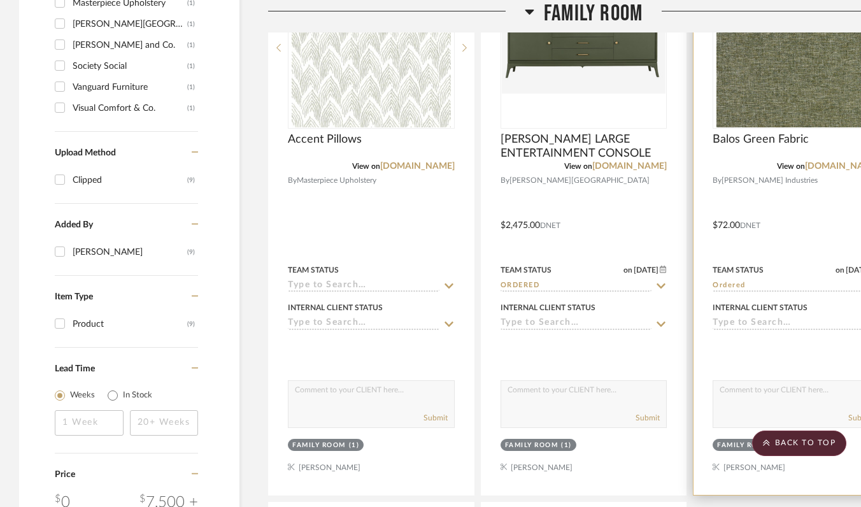
scroll to position [1033, 5]
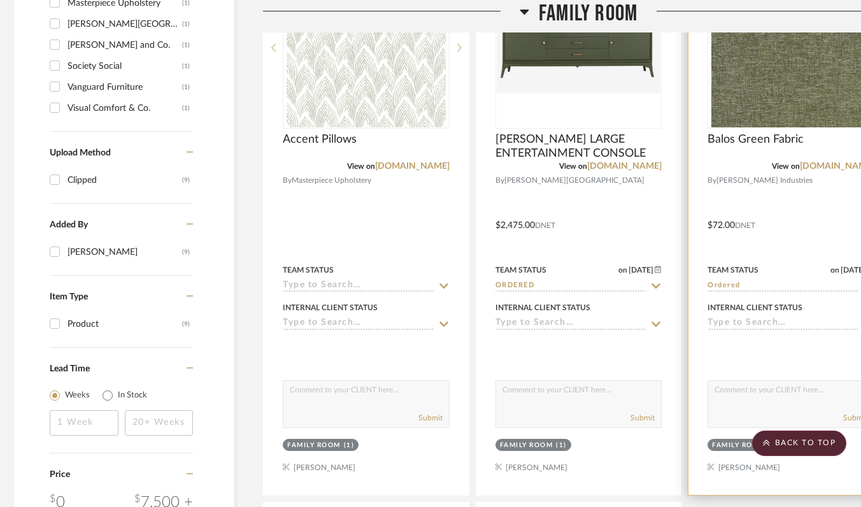
click at [788, 81] on img "0" at bounding box center [790, 47] width 159 height 159
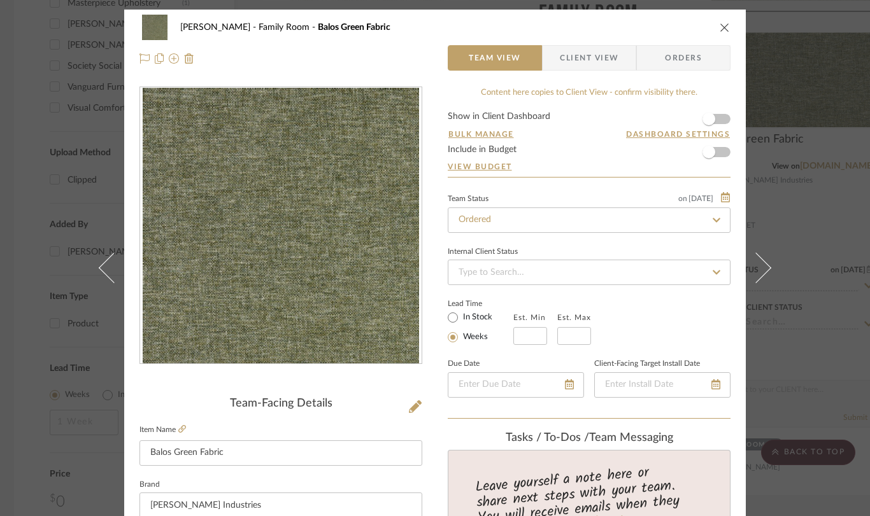
scroll to position [1, 0]
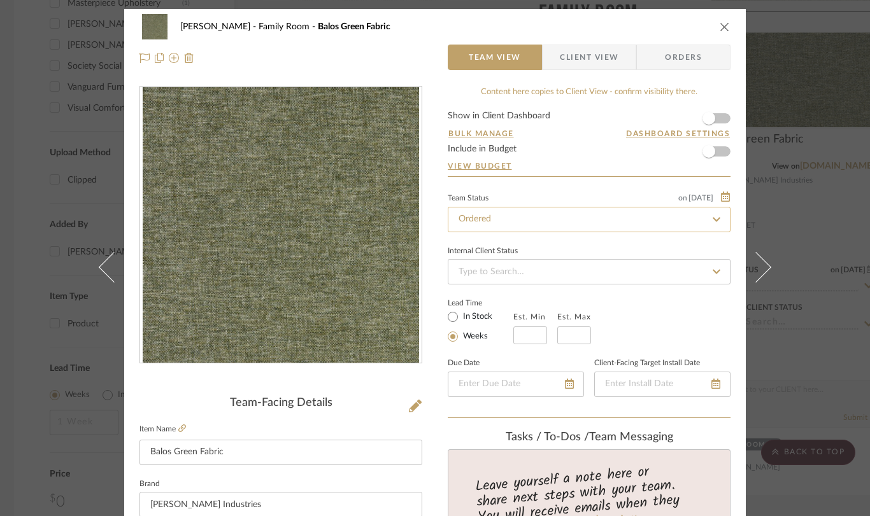
click at [612, 220] on input "Ordered" at bounding box center [589, 219] width 283 height 25
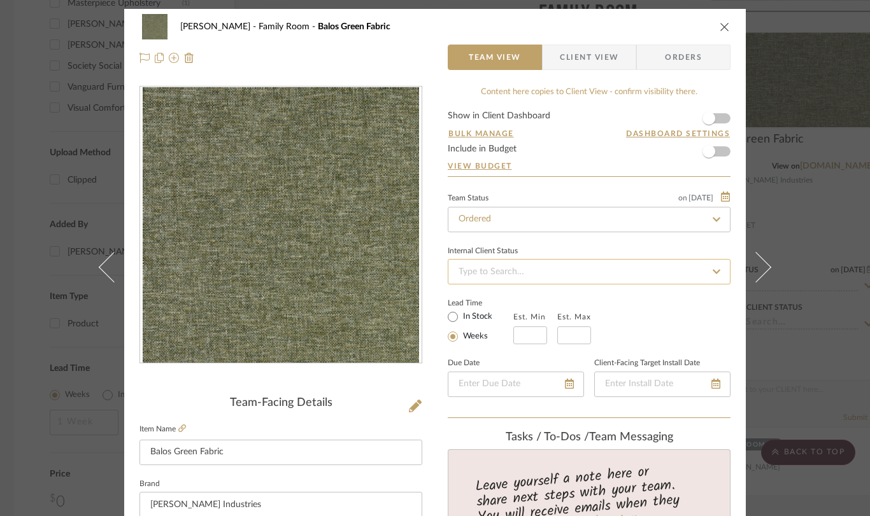
click at [517, 268] on input at bounding box center [589, 271] width 283 height 25
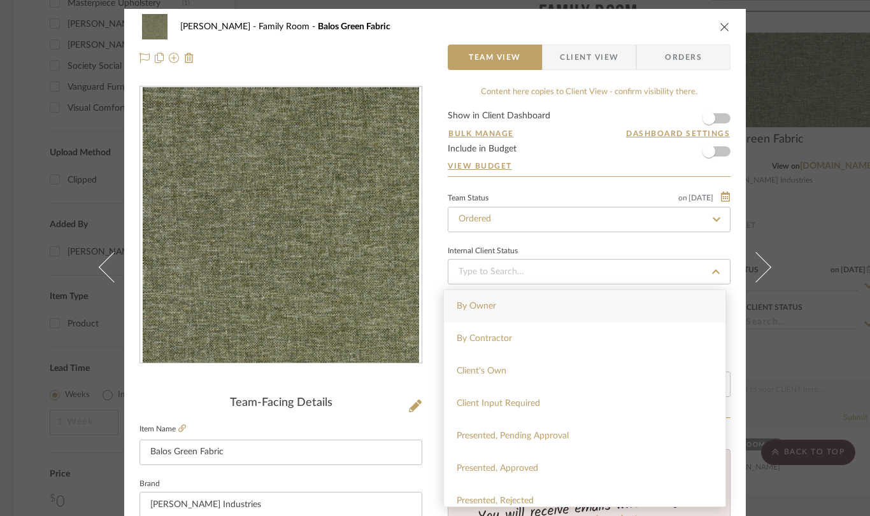
click at [526, 243] on div "Internal Client Status" at bounding box center [589, 264] width 283 height 43
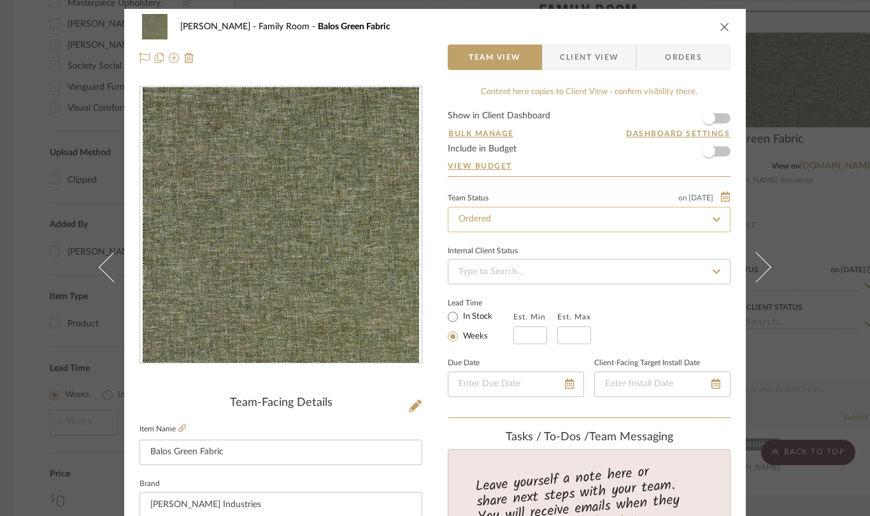
click at [525, 218] on input "Ordered" at bounding box center [589, 219] width 283 height 25
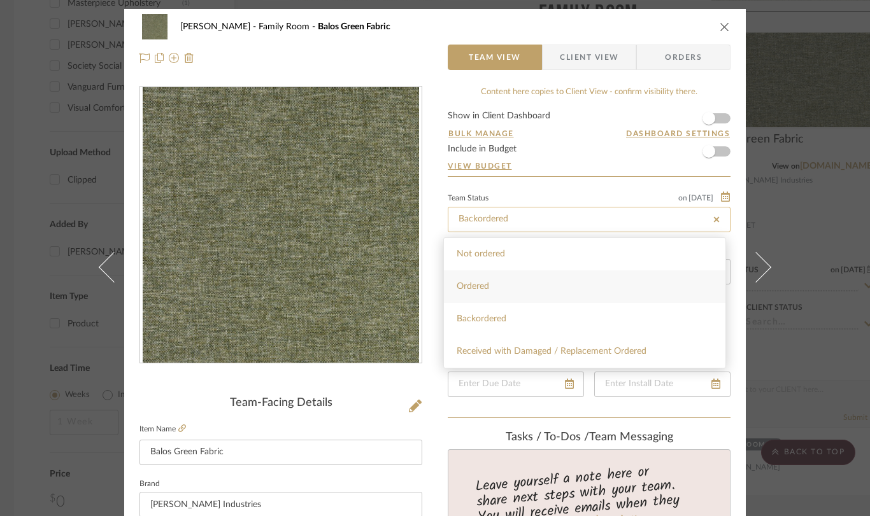
type input "Received with Damaged / Replacement Ordered"
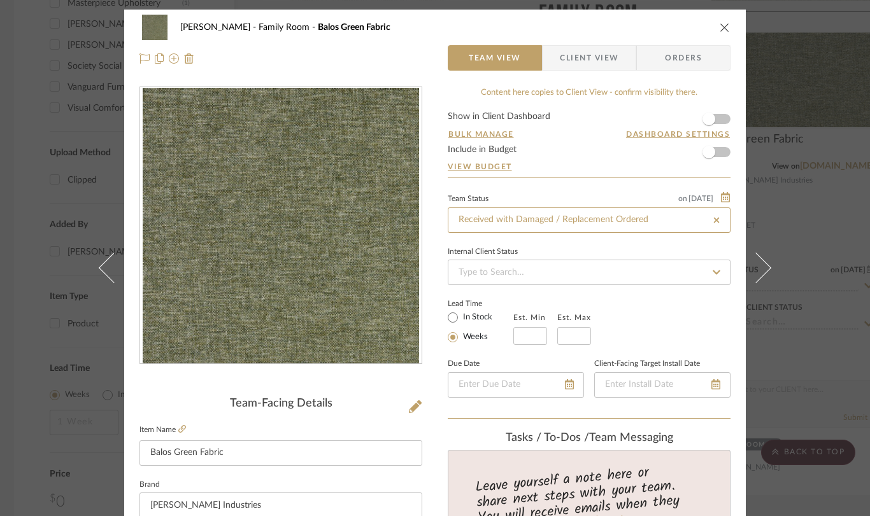
scroll to position [1, 0]
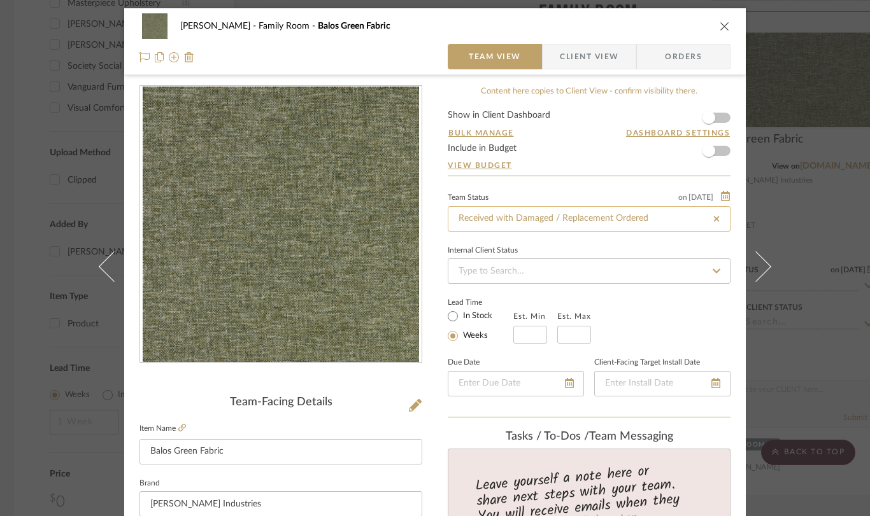
click at [498, 221] on input "Received with Damaged / Replacement Ordered" at bounding box center [589, 218] width 283 height 25
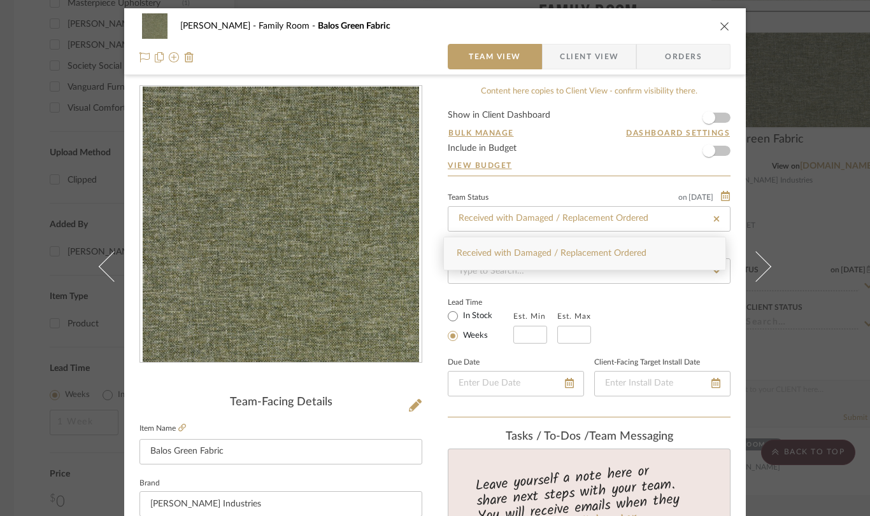
click at [712, 218] on icon at bounding box center [715, 219] width 11 height 9
type input "[DATE]"
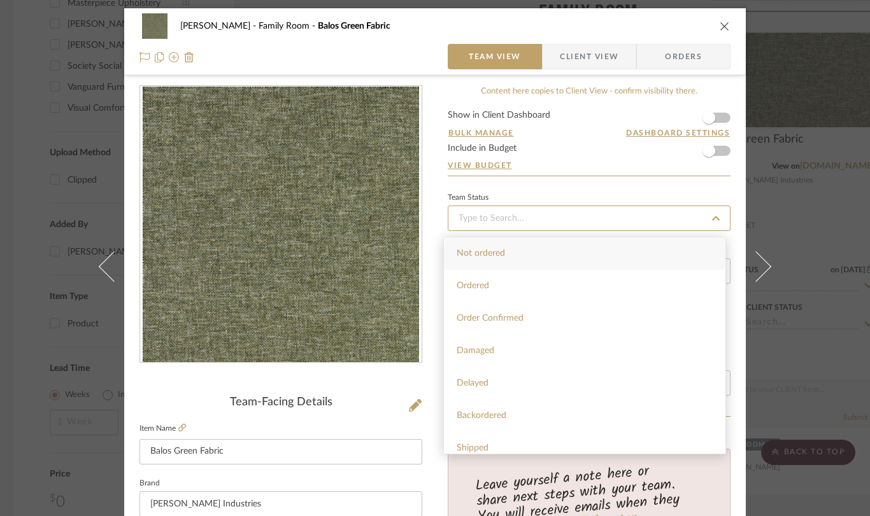
type input "[DATE]"
click at [589, 386] on div "Shipped" at bounding box center [584, 378] width 281 height 32
type input "[DATE]"
type input "Shipped"
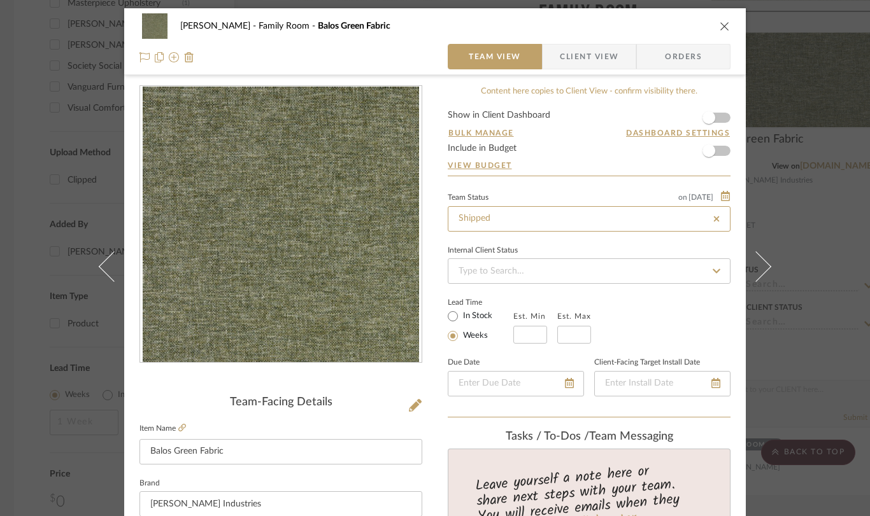
type input "Shipped"
click at [805, 303] on div "[PERSON_NAME] Family Room Balos Green Fabric Team View Client View Orders Team-…" at bounding box center [435, 258] width 870 height 516
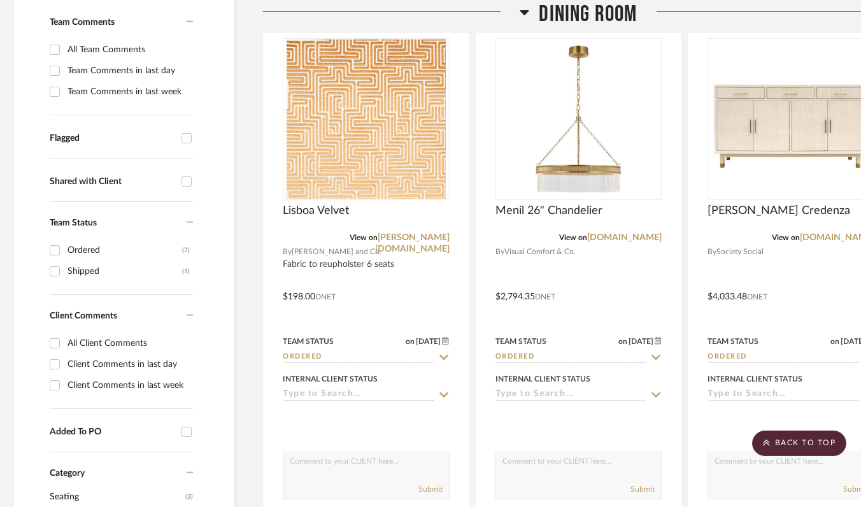
scroll to position [0, 5]
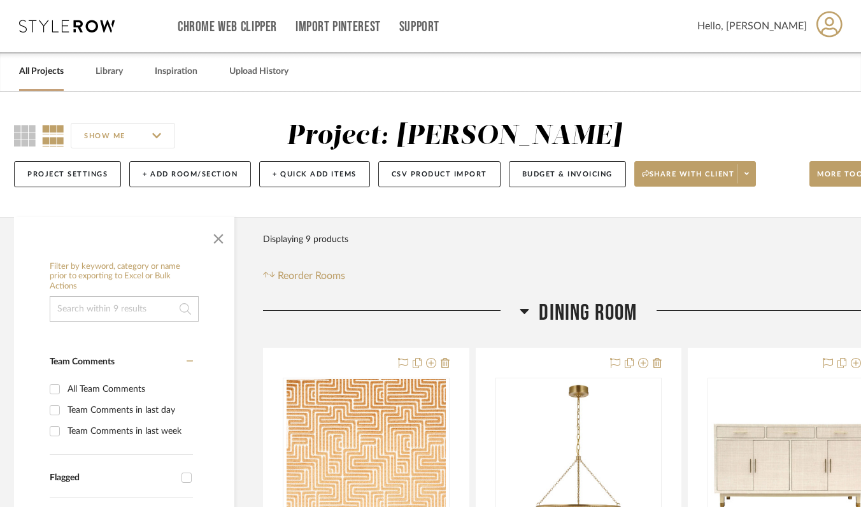
click at [25, 73] on link "All Projects" at bounding box center [41, 71] width 45 height 17
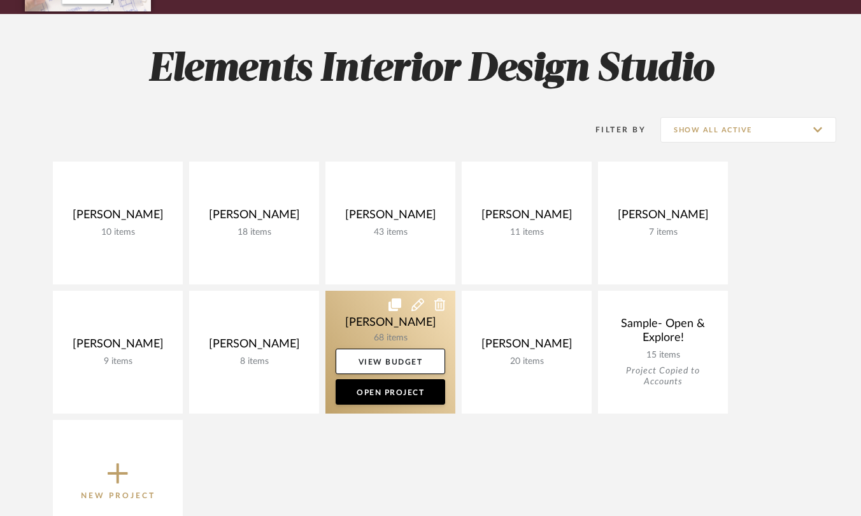
scroll to position [228, 0]
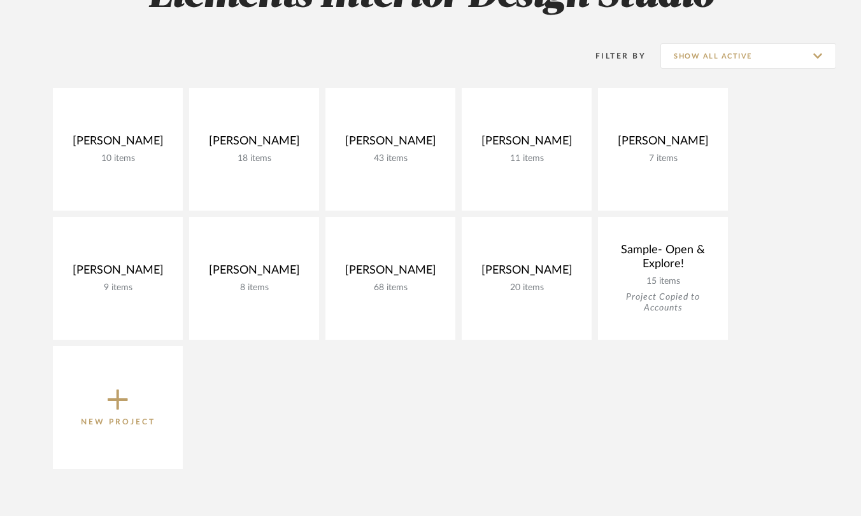
click at [121, 411] on icon at bounding box center [118, 399] width 20 height 27
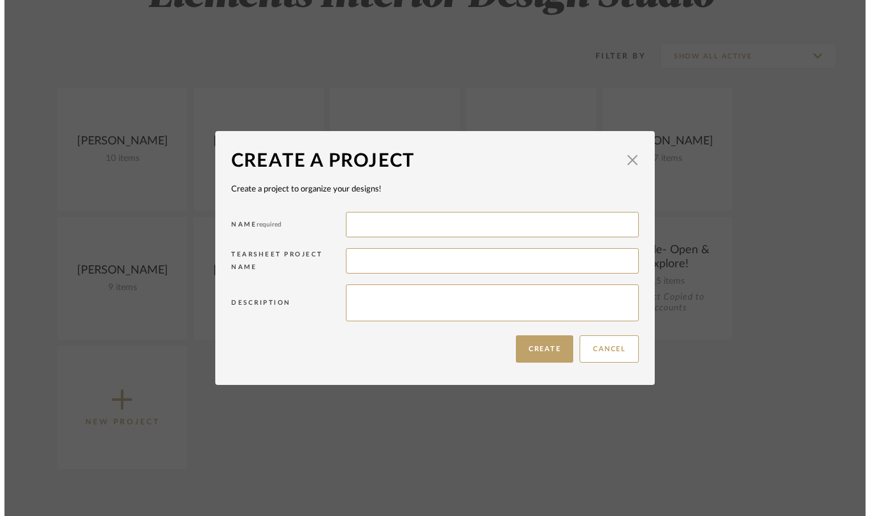
scroll to position [0, 0]
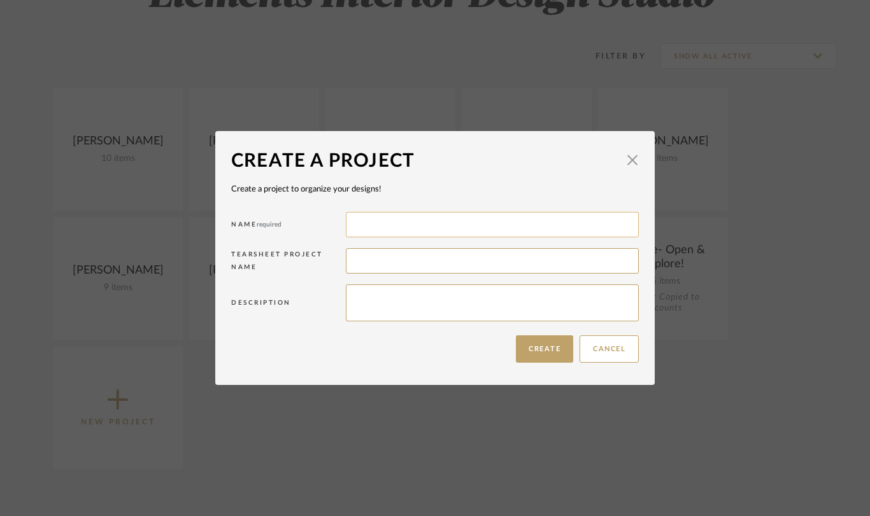
click at [366, 223] on input at bounding box center [492, 224] width 293 height 25
type input "Demaraju"
click at [528, 350] on button "Create" at bounding box center [544, 348] width 57 height 27
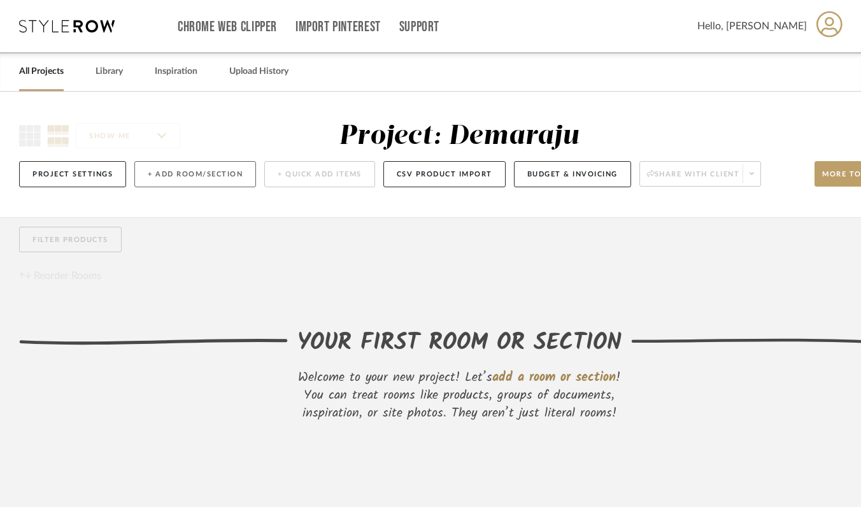
click at [209, 173] on button "+ Add Room/Section" at bounding box center [195, 174] width 122 height 26
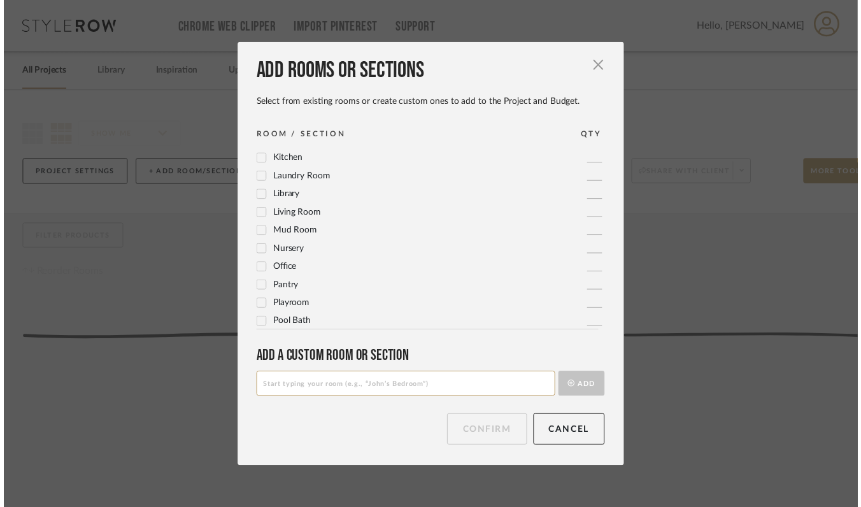
scroll to position [332, 0]
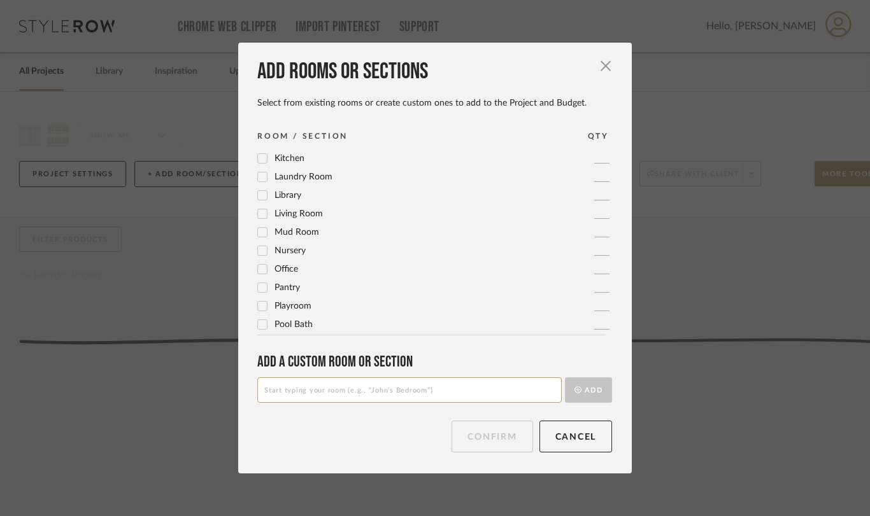
click at [258, 267] on icon at bounding box center [262, 269] width 9 height 9
click at [467, 440] on button "Confirm" at bounding box center [491, 437] width 81 height 32
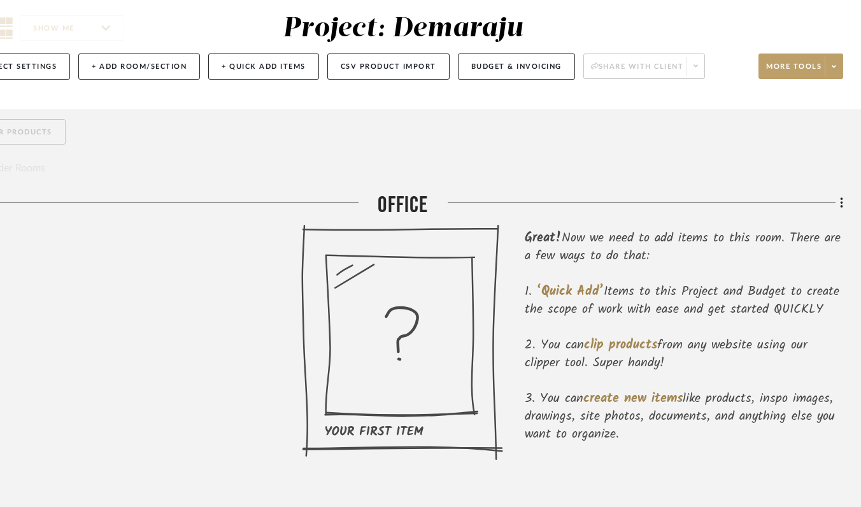
scroll to position [0, 56]
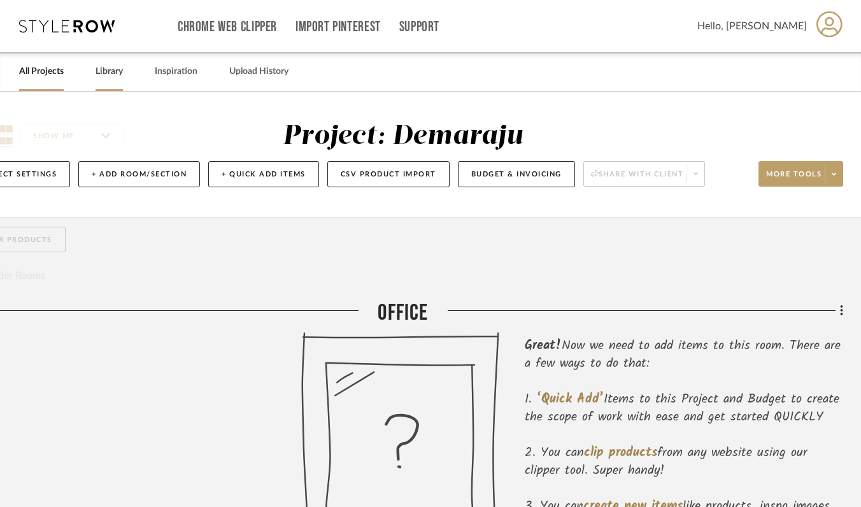
click at [96, 73] on link "Library" at bounding box center [108, 71] width 27 height 17
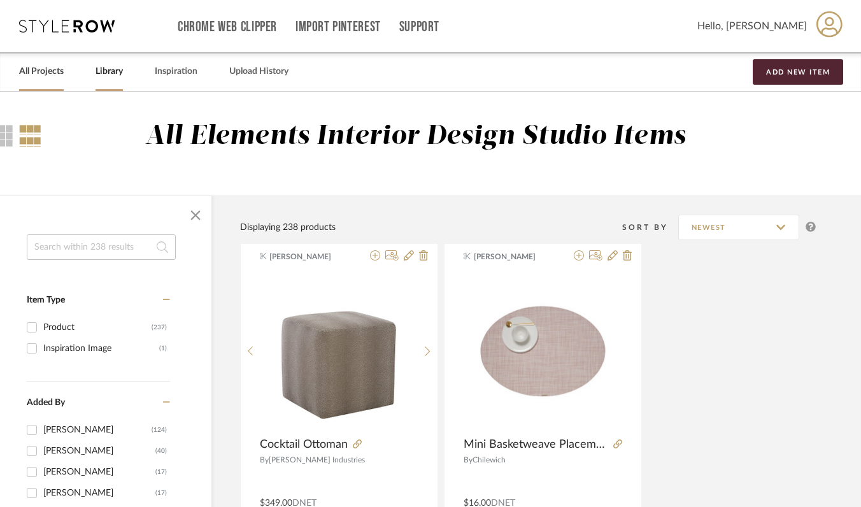
click at [46, 73] on link "All Projects" at bounding box center [41, 71] width 45 height 17
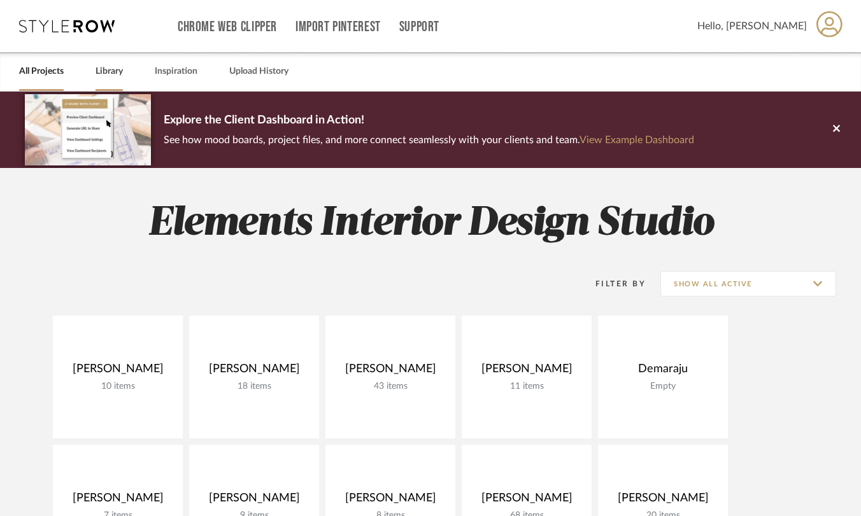
click at [104, 74] on link "Library" at bounding box center [108, 71] width 27 height 17
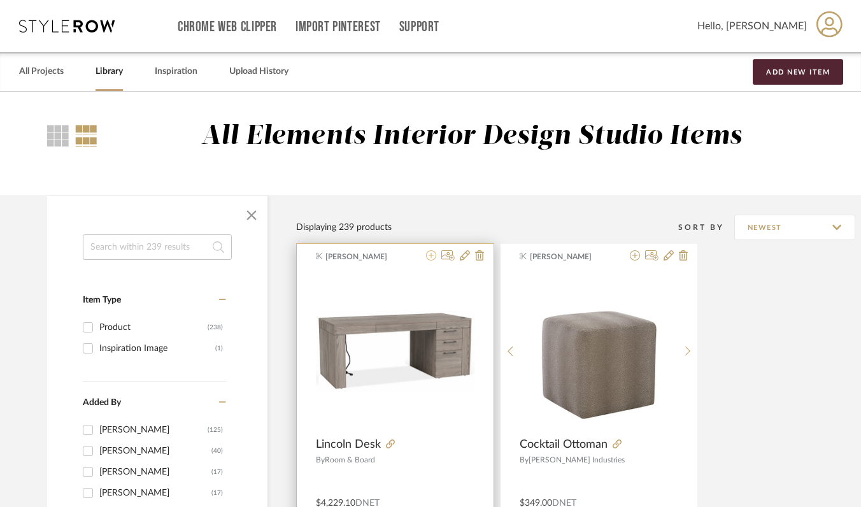
click at [430, 255] on icon at bounding box center [431, 255] width 10 height 10
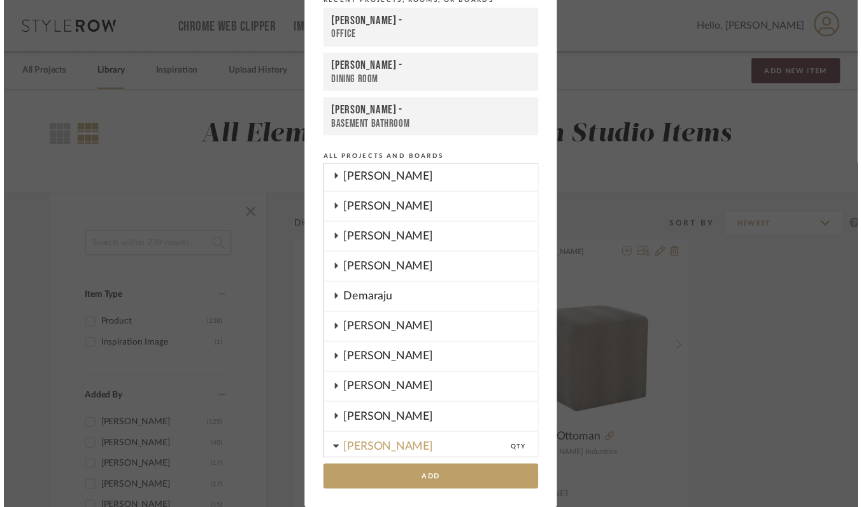
scroll to position [32, 0]
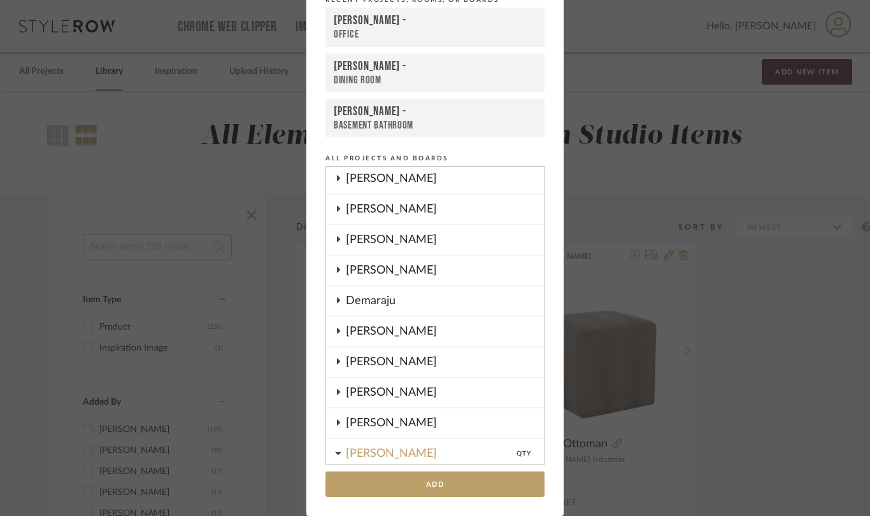
click at [413, 295] on div "Demaraju" at bounding box center [445, 300] width 198 height 29
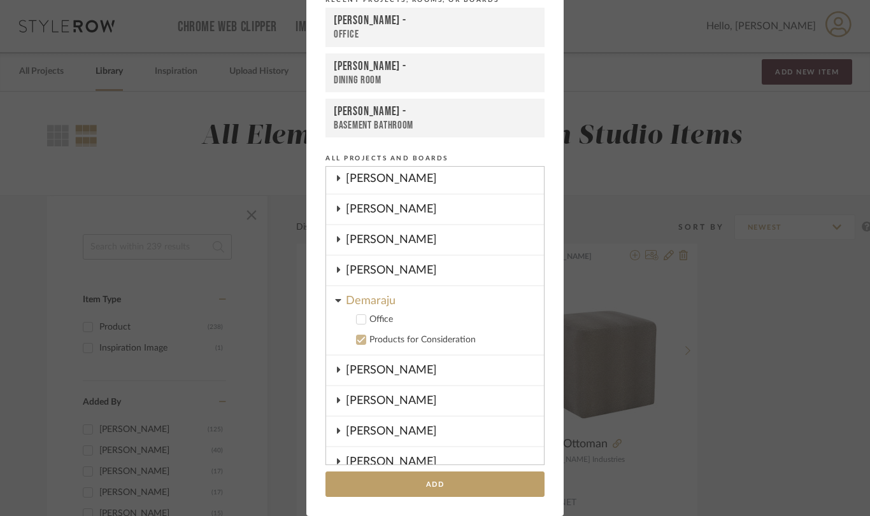
click at [377, 320] on div "Office" at bounding box center [451, 319] width 164 height 11
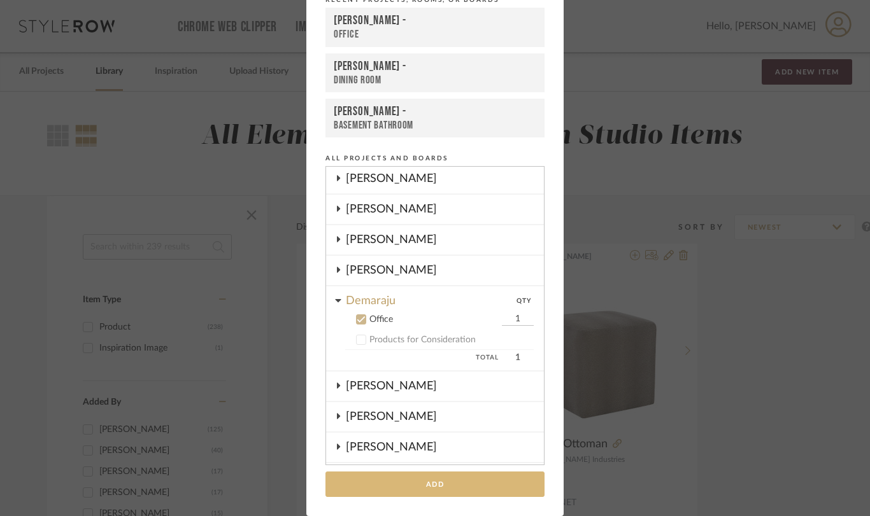
click at [414, 491] on button "Add" at bounding box center [434, 485] width 219 height 26
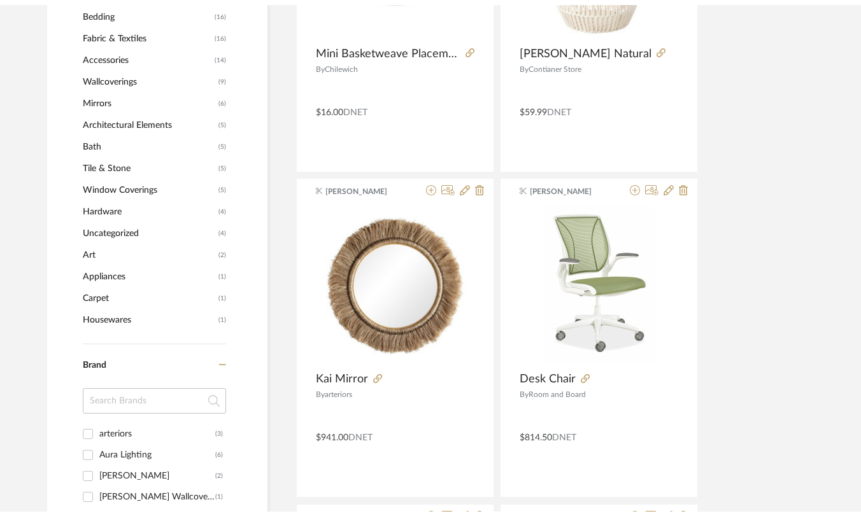
scroll to position [0, 0]
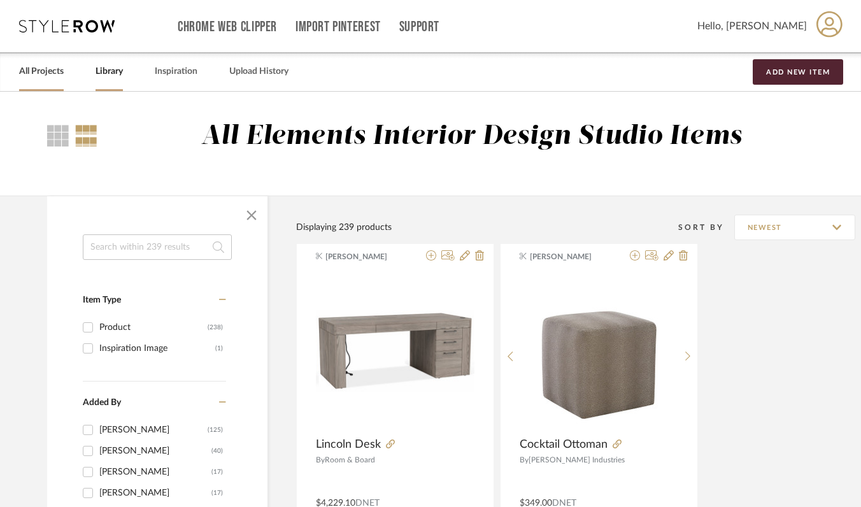
click at [47, 73] on link "All Projects" at bounding box center [41, 71] width 45 height 17
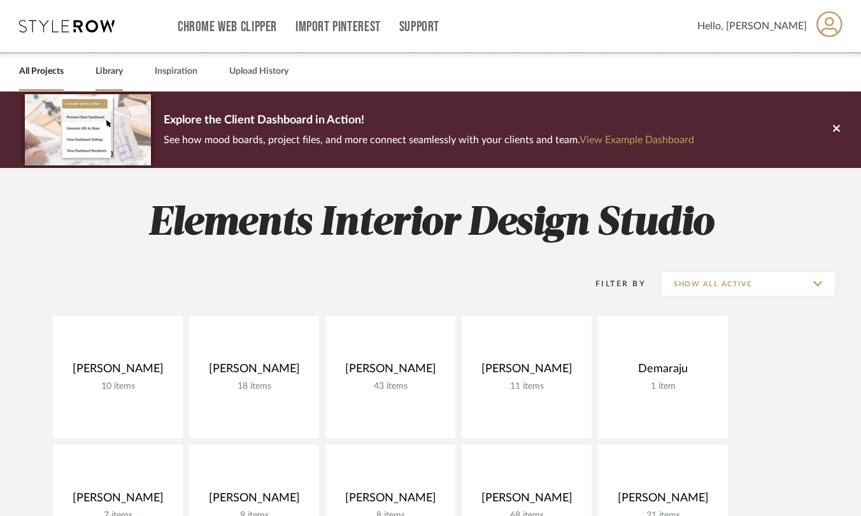
click at [116, 67] on link "Library" at bounding box center [108, 71] width 27 height 17
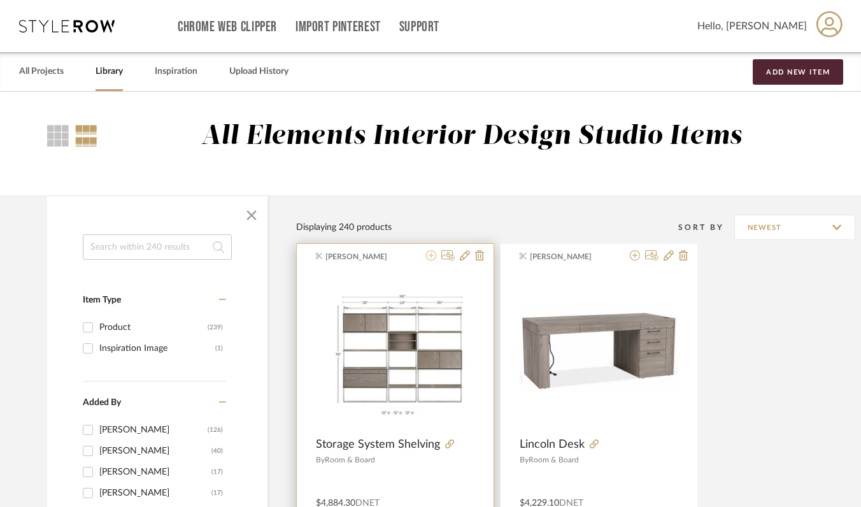
click at [430, 257] on icon at bounding box center [431, 255] width 10 height 10
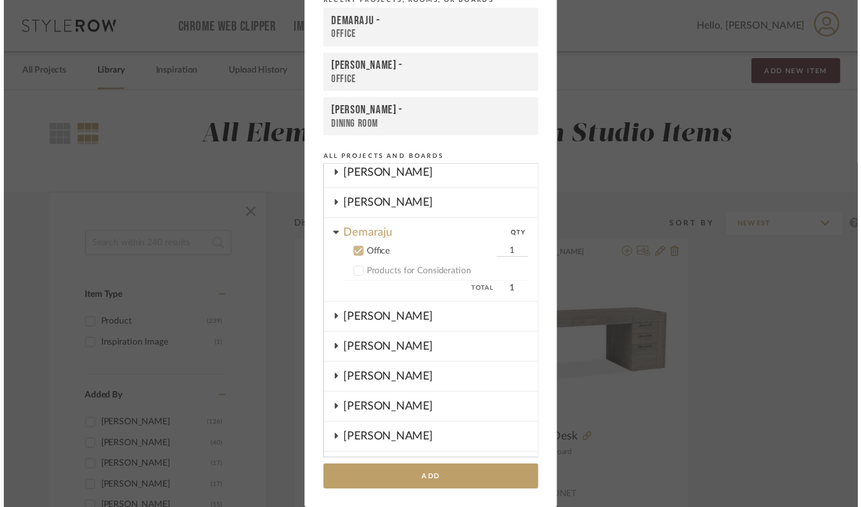
scroll to position [100, 0]
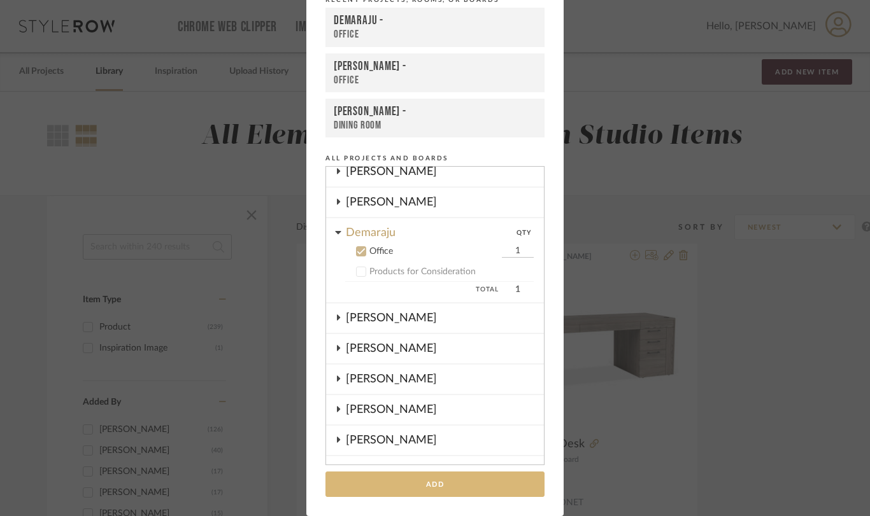
click at [403, 477] on button "Add" at bounding box center [434, 485] width 219 height 26
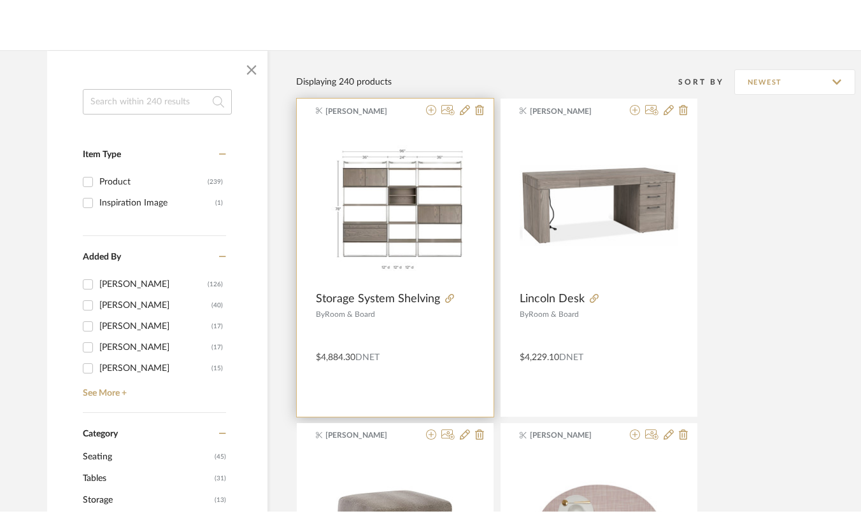
scroll to position [0, 0]
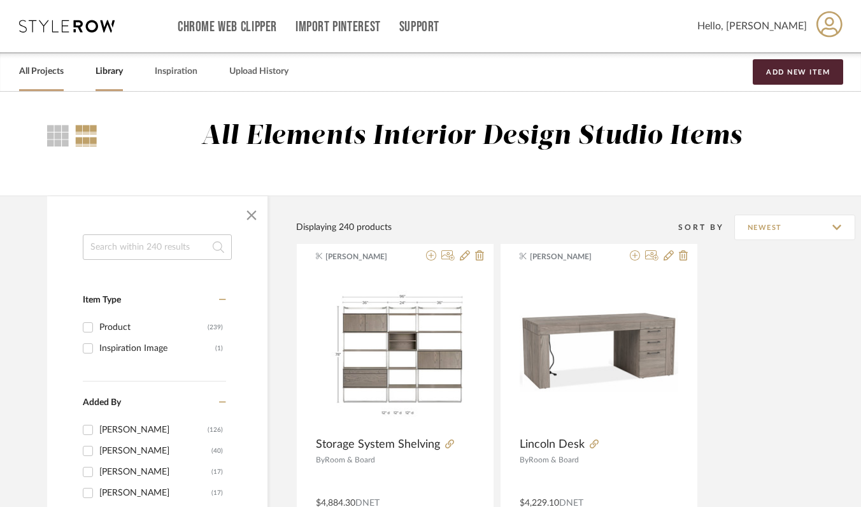
click at [54, 70] on link "All Projects" at bounding box center [41, 71] width 45 height 17
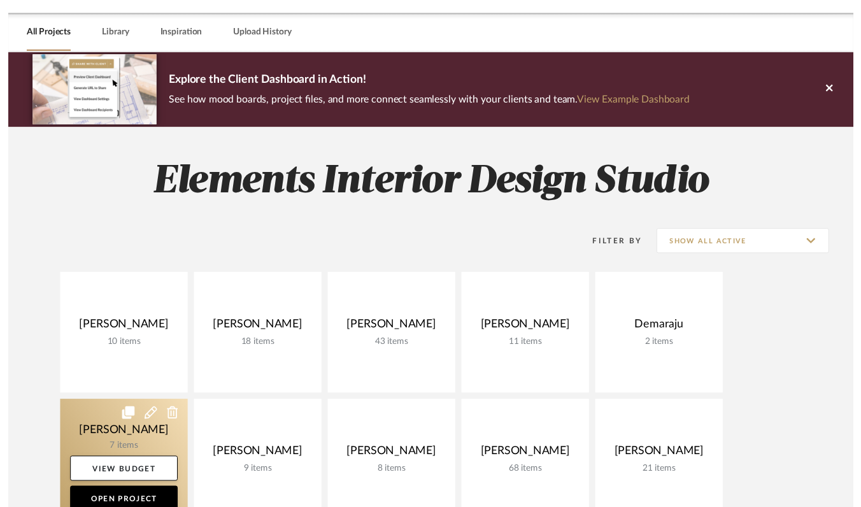
scroll to position [41, 0]
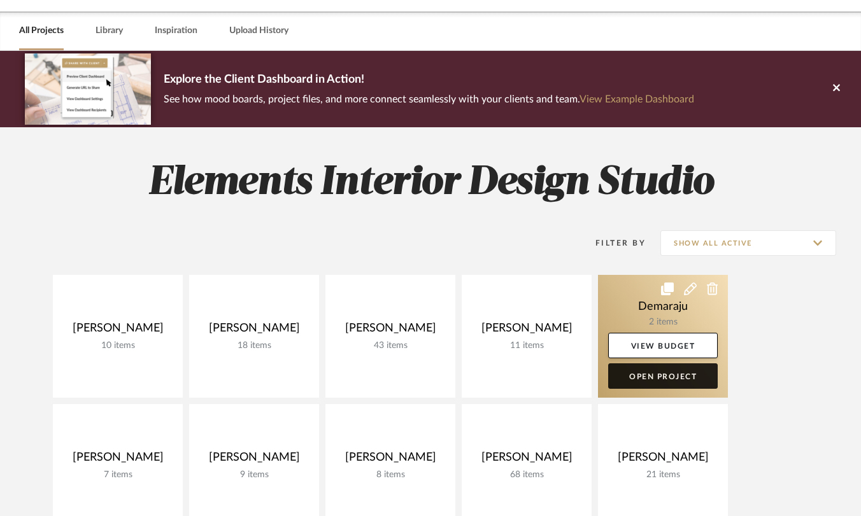
click at [645, 370] on link "Open Project" at bounding box center [662, 375] width 109 height 25
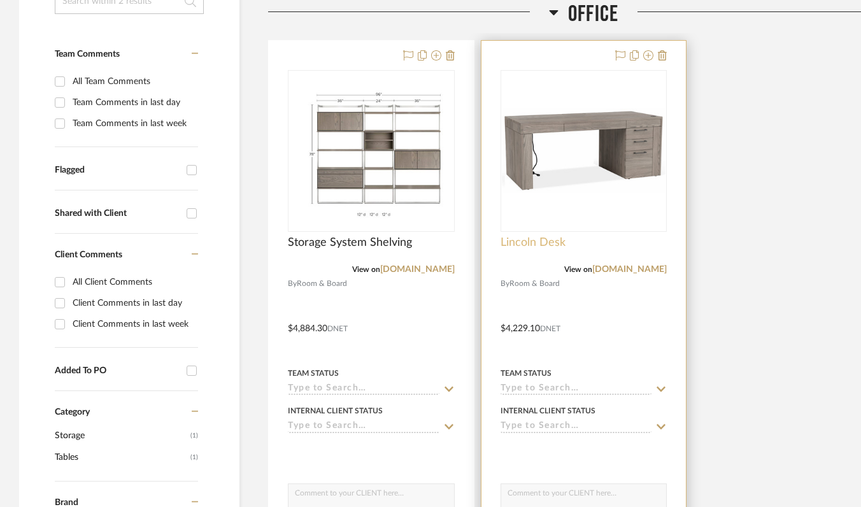
scroll to position [310, 0]
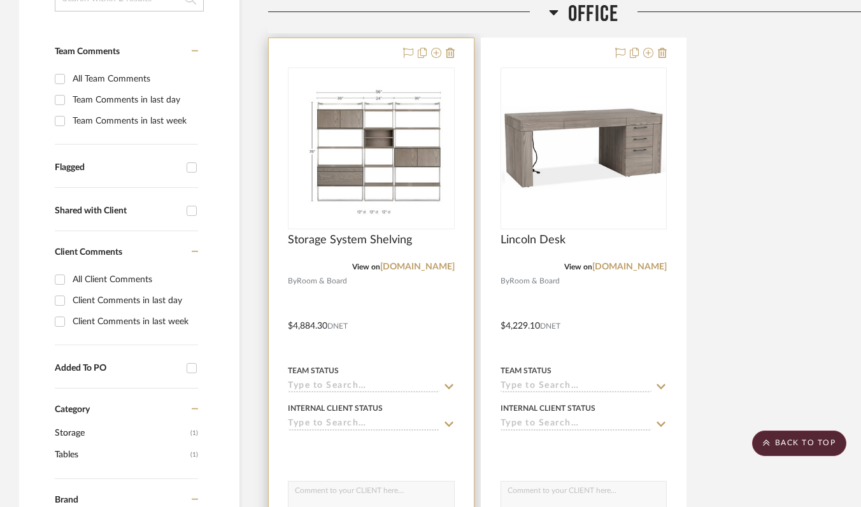
click at [401, 310] on div at bounding box center [371, 316] width 205 height 557
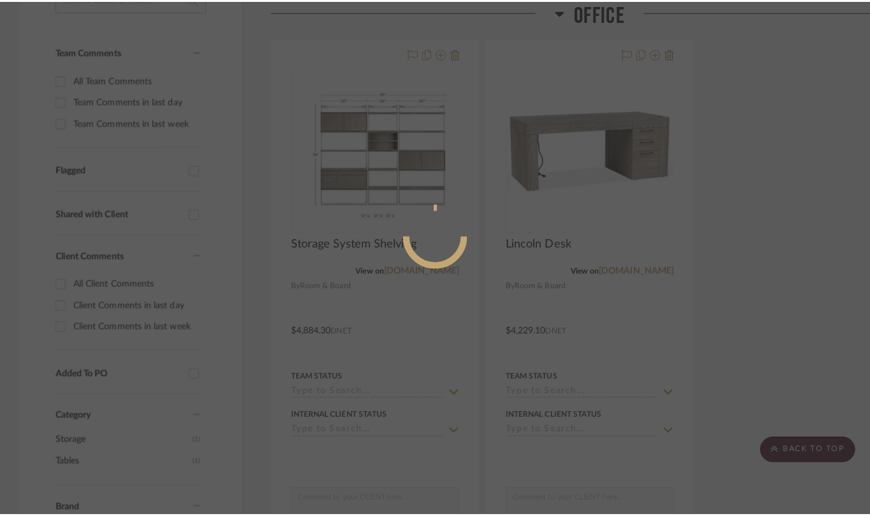
scroll to position [0, 0]
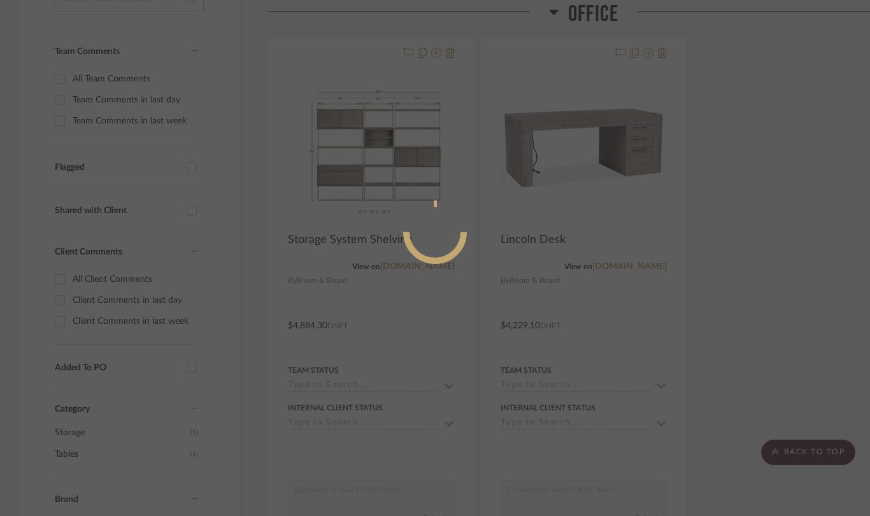
click at [401, 310] on mat-dialog-content at bounding box center [434, 284] width 191 height 548
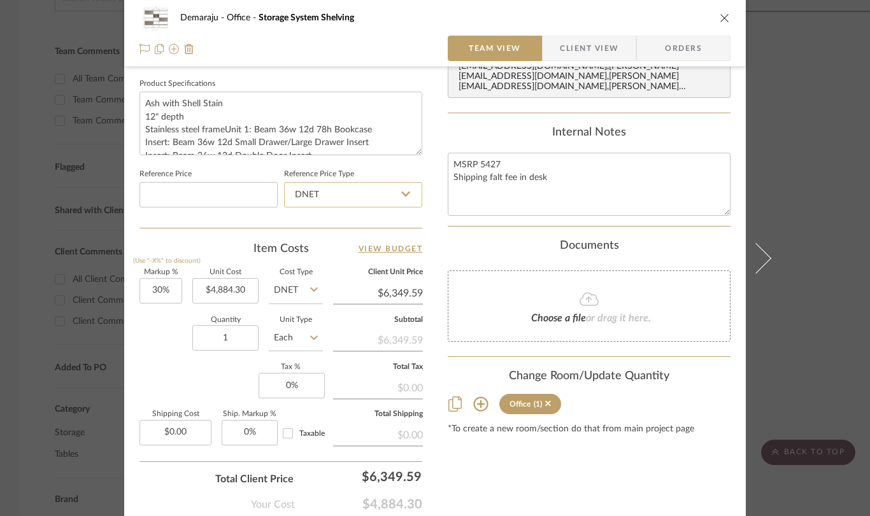
scroll to position [667, 0]
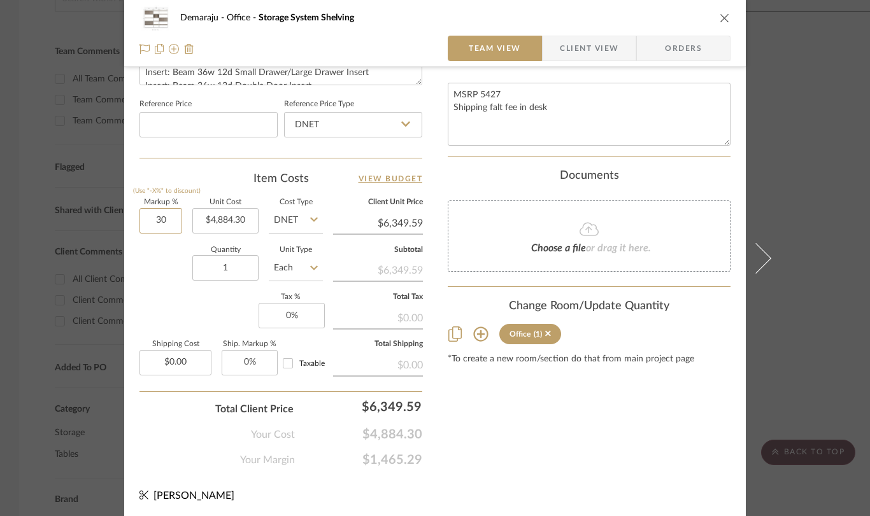
drag, startPoint x: 169, startPoint y: 220, endPoint x: 180, endPoint y: 221, distance: 10.8
click at [180, 221] on div "Markup % (Use "-X%" to discount) 30 Unit Cost $4,884.30 Cost Type DNET Client U…" at bounding box center [280, 292] width 283 height 186
type input "0%"
click at [173, 297] on div "Markup % (Use "-X%" to discount) 0% Unit Cost $4,884.30 Cost Type DNET Client U…" at bounding box center [280, 292] width 283 height 186
type input "$4,884.30"
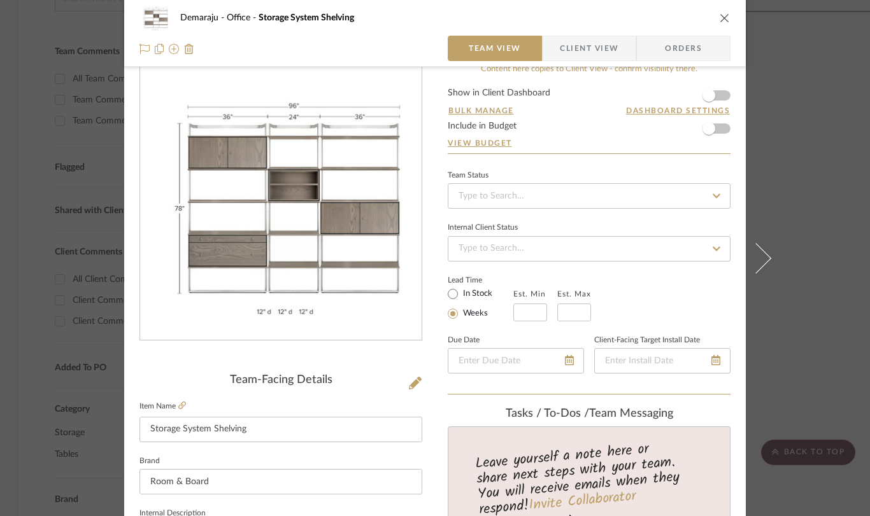
scroll to position [0, 0]
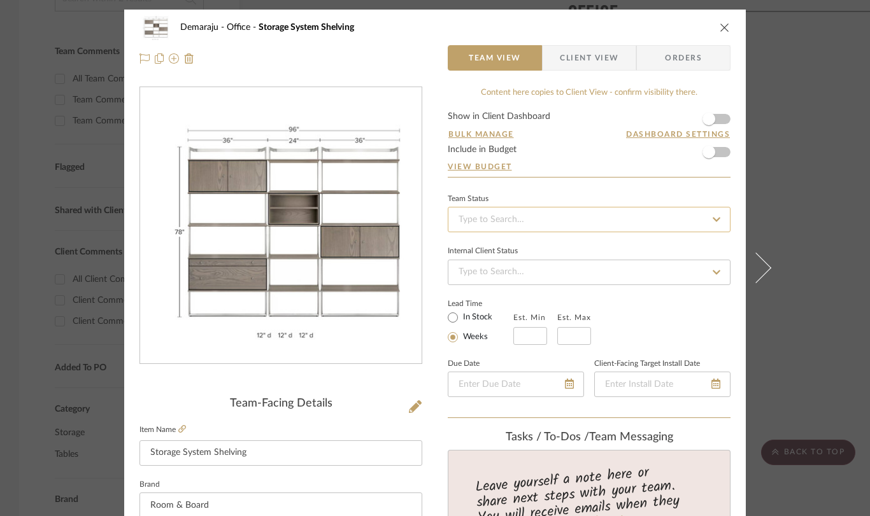
click at [502, 222] on input at bounding box center [589, 219] width 283 height 25
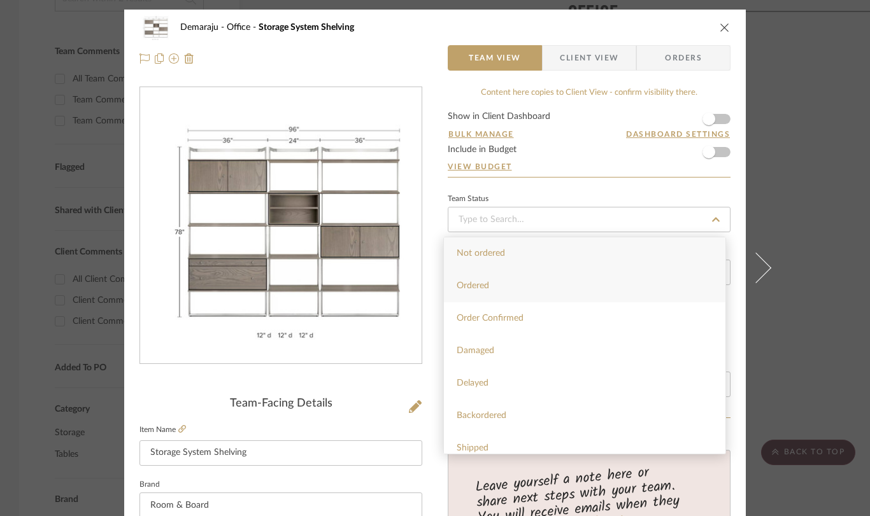
click at [497, 287] on div "Ordered" at bounding box center [584, 286] width 281 height 32
type input "[DATE]"
type input "Ordered"
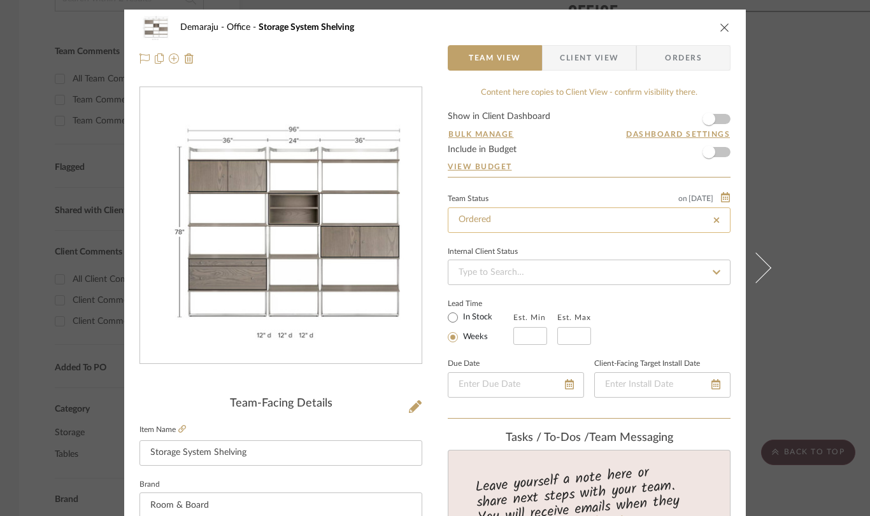
type input "[DATE]"
type input "Ordered"
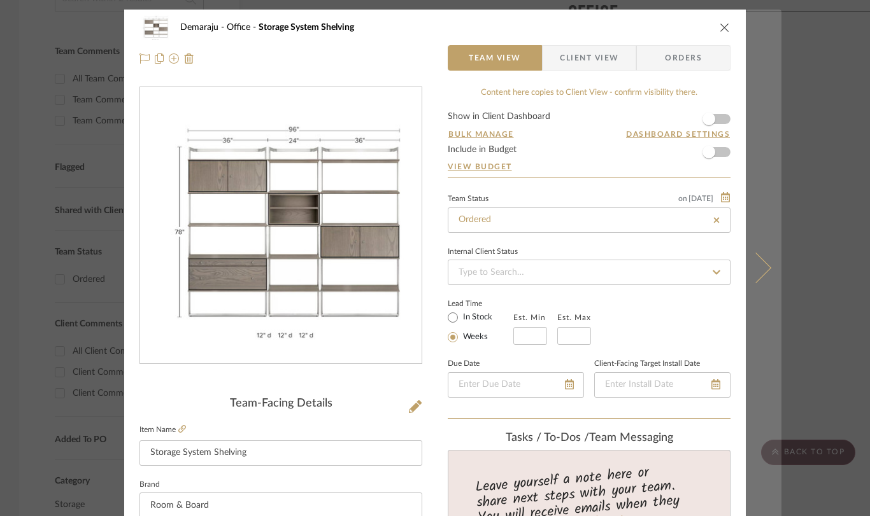
click at [766, 267] on icon at bounding box center [755, 267] width 31 height 31
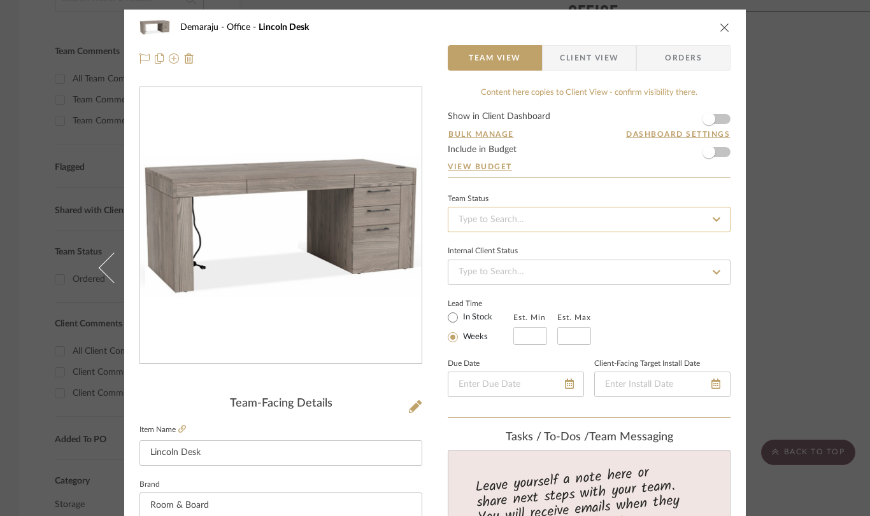
click at [519, 213] on input at bounding box center [589, 219] width 283 height 25
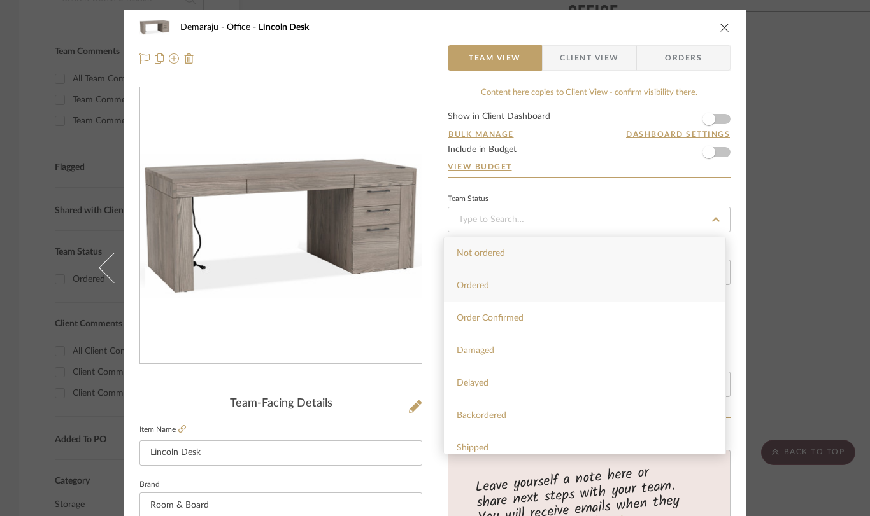
click at [511, 292] on div "Ordered" at bounding box center [584, 286] width 281 height 32
type input "[DATE]"
type input "Ordered"
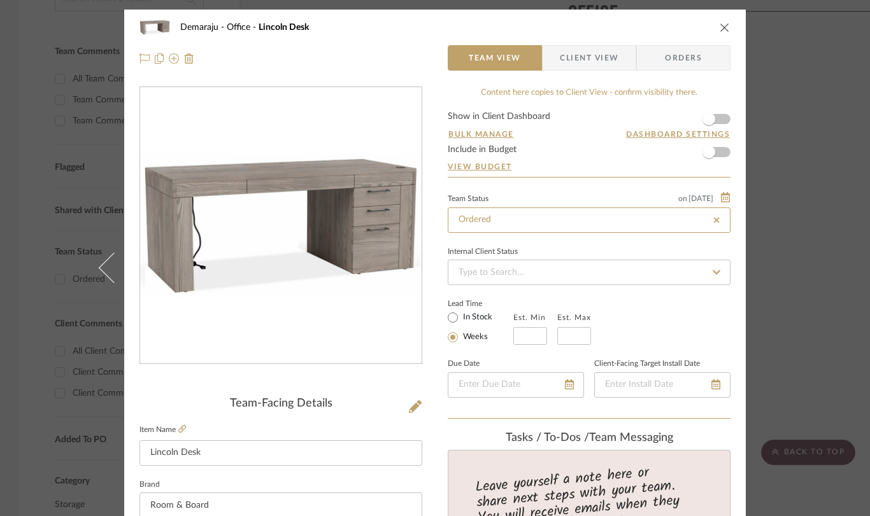
type input "[DATE]"
type input "Ordered"
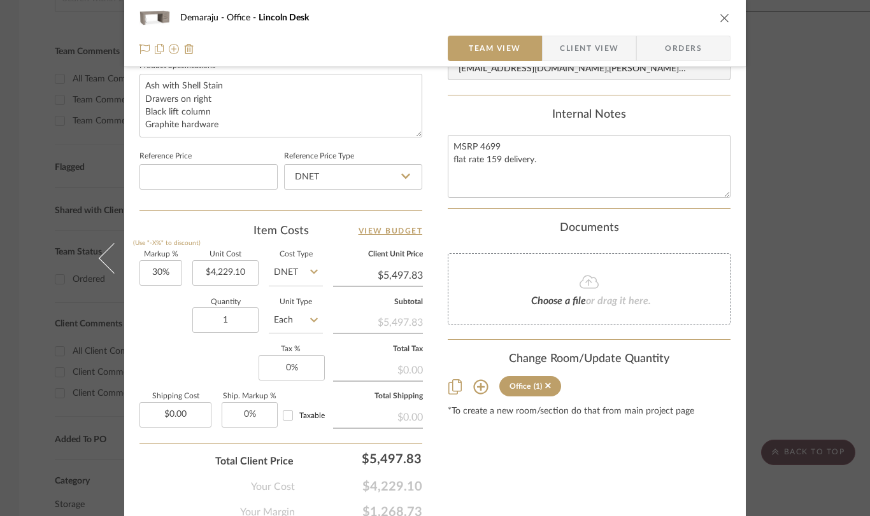
scroll to position [667, 0]
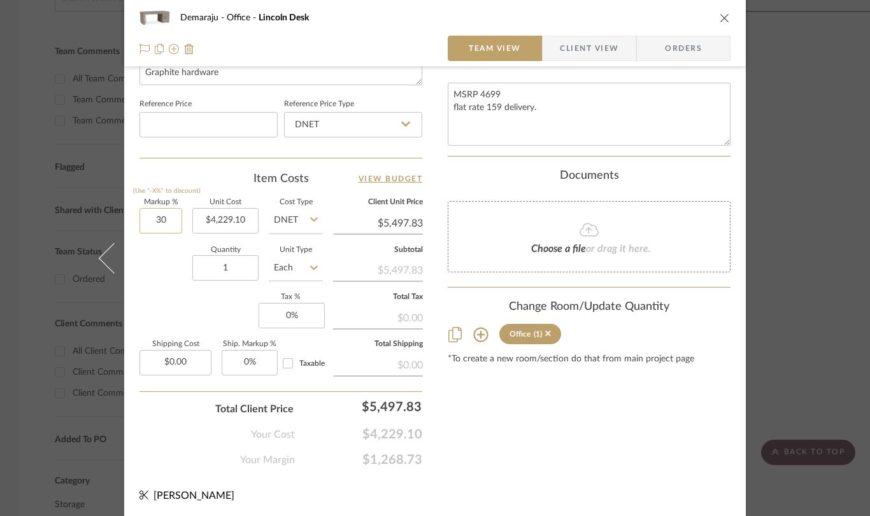
click at [162, 218] on input "30" at bounding box center [160, 220] width 43 height 25
type input "0%"
type input "$4,229.10"
click at [721, 18] on icon "close" at bounding box center [724, 18] width 10 height 10
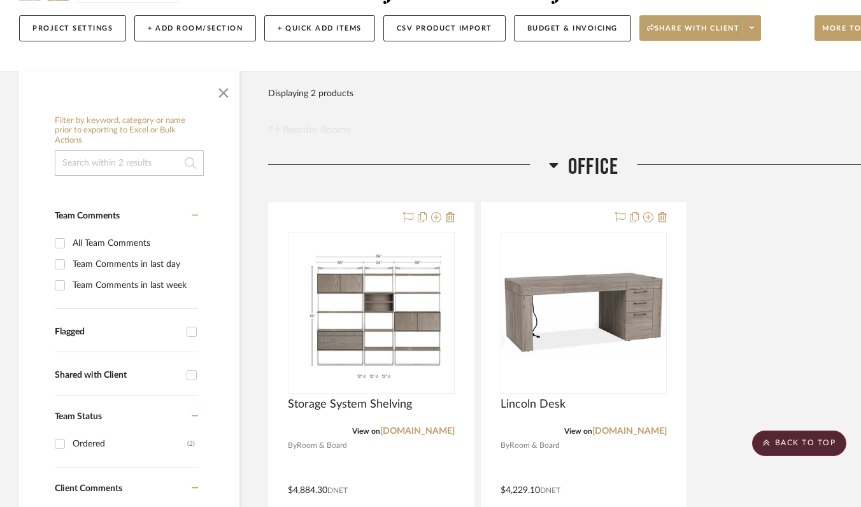
scroll to position [0, 0]
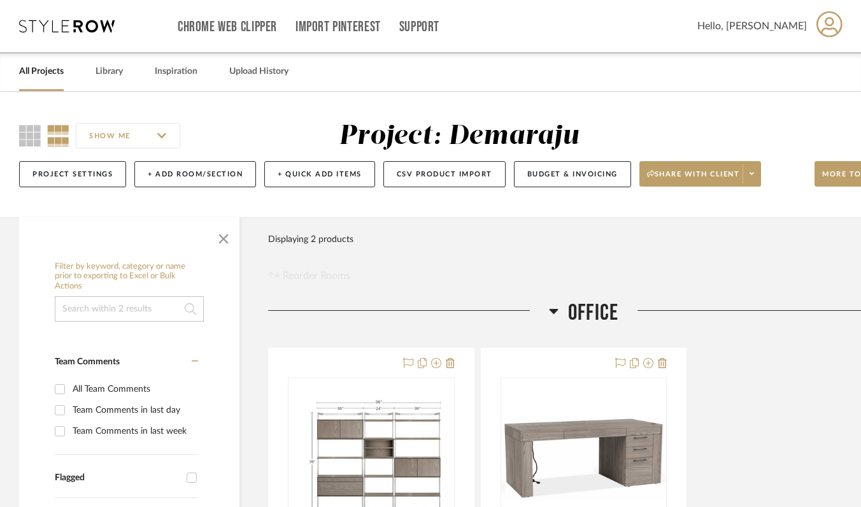
click at [30, 71] on link "All Projects" at bounding box center [41, 71] width 45 height 17
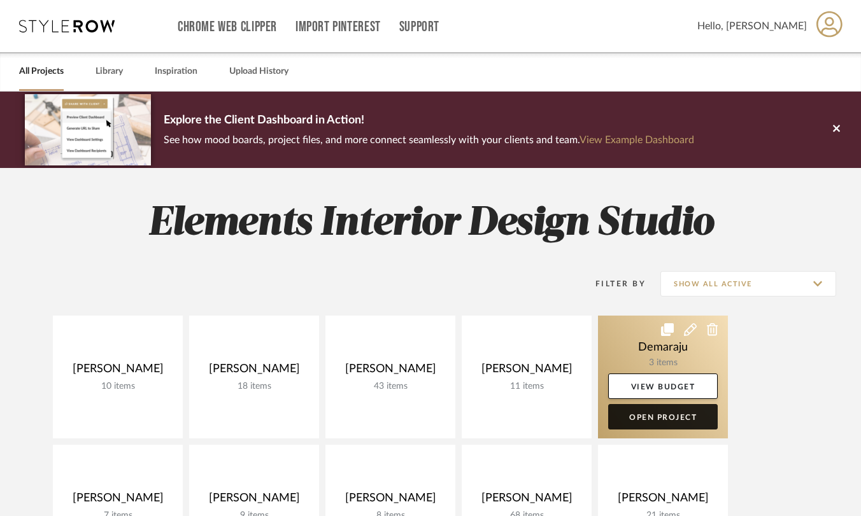
click at [651, 420] on link "Open Project" at bounding box center [662, 416] width 109 height 25
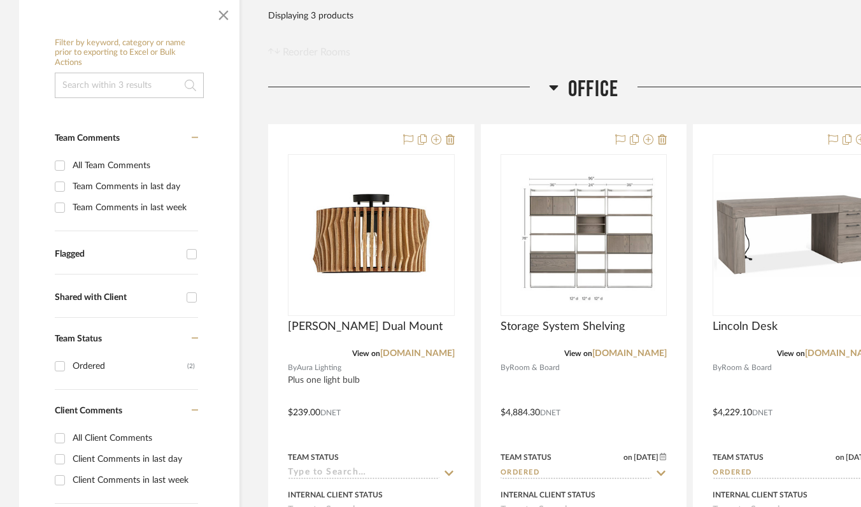
scroll to position [328, 0]
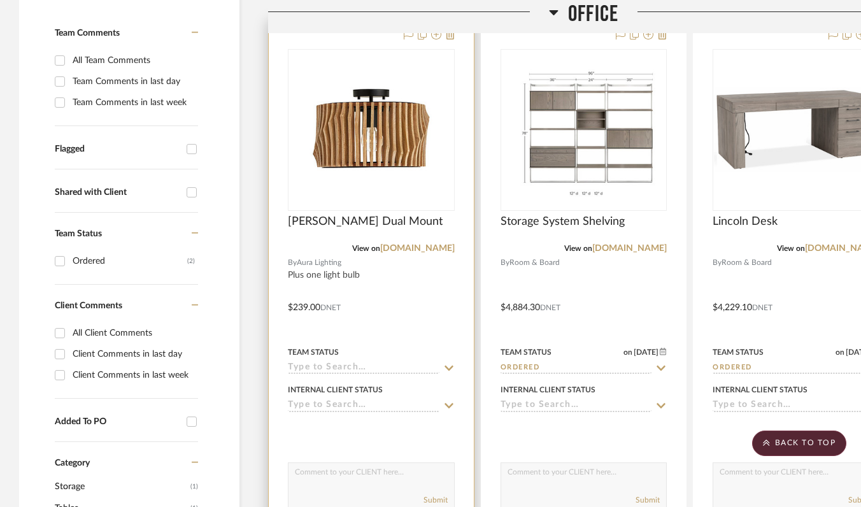
click at [356, 372] on input at bounding box center [364, 368] width 152 height 12
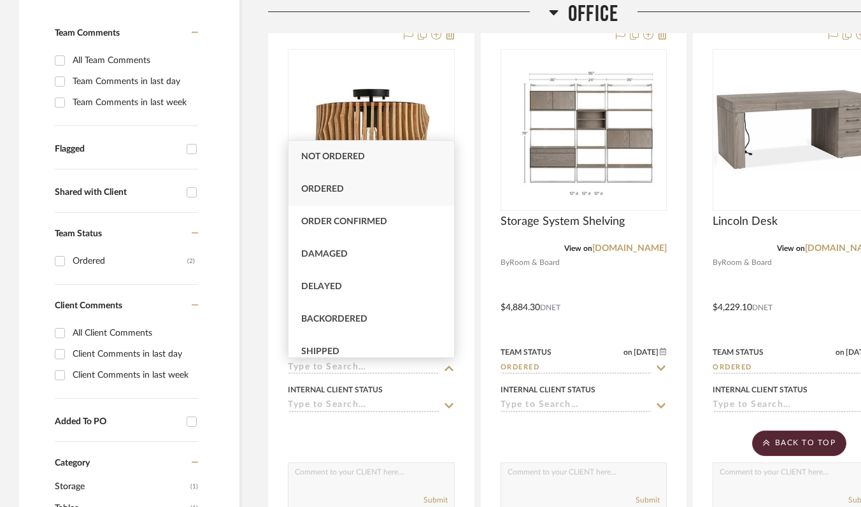
click at [354, 187] on div "Ordered" at bounding box center [371, 189] width 166 height 32
type input "[DATE]"
type input "Ordered"
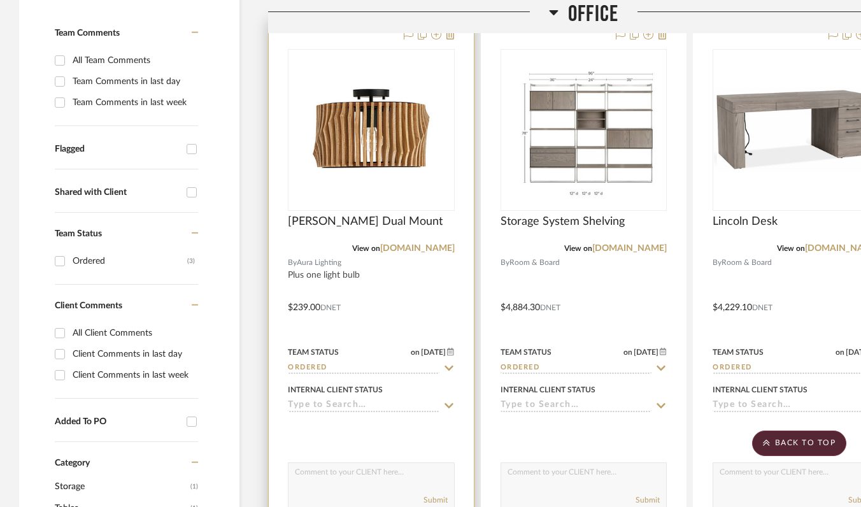
click at [377, 282] on div at bounding box center [371, 298] width 205 height 557
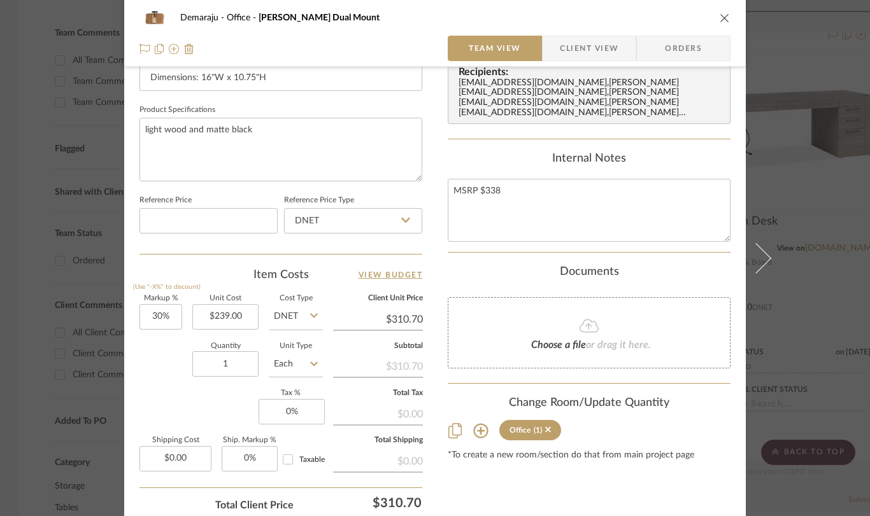
scroll to position [574, 0]
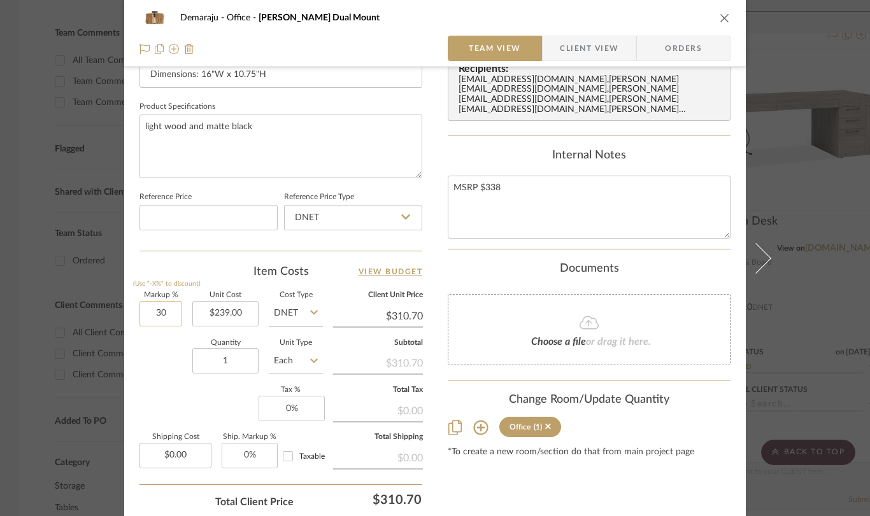
drag, startPoint x: 173, startPoint y: 313, endPoint x: 166, endPoint y: 310, distance: 7.5
click at [166, 310] on input "30" at bounding box center [160, 313] width 43 height 25
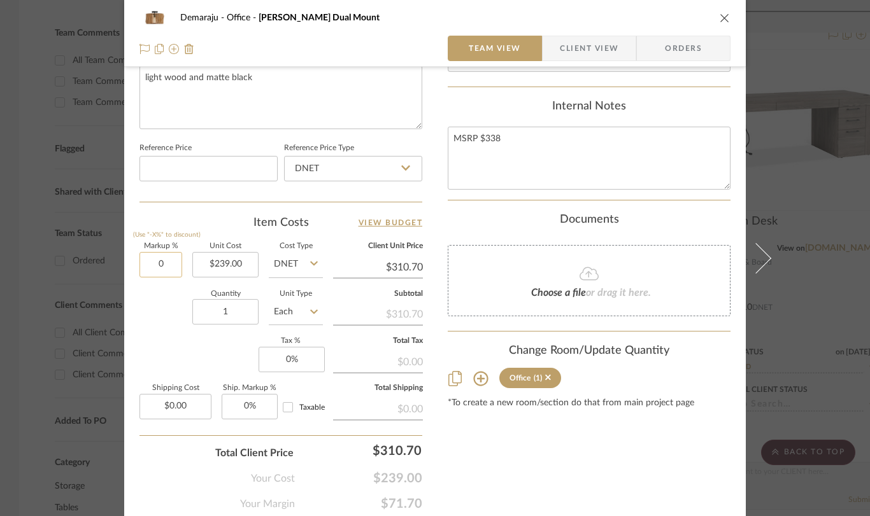
scroll to position [628, 0]
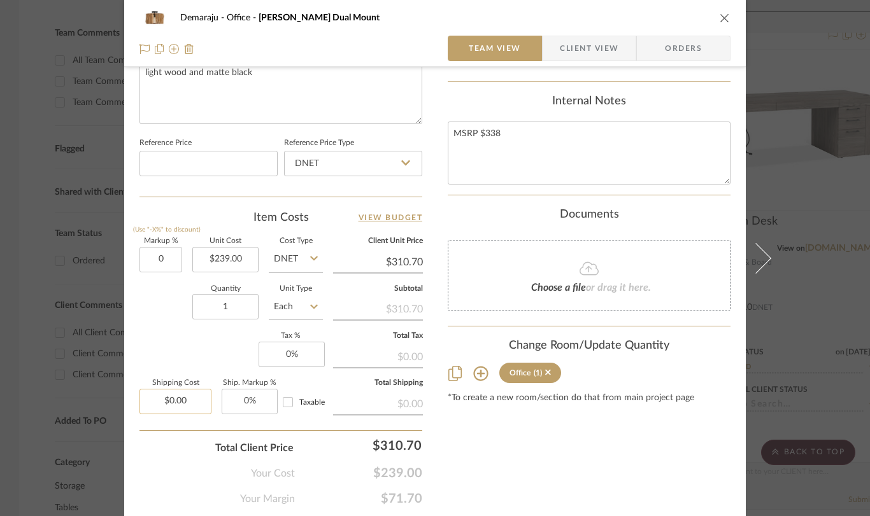
type input "0%"
type input "0.00"
click at [168, 402] on input "0.00" at bounding box center [175, 401] width 72 height 25
type input "$239.00"
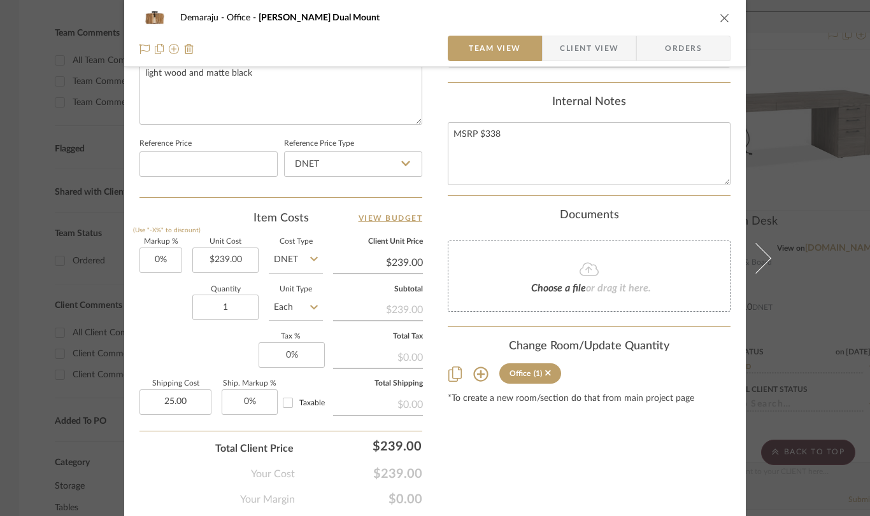
type input "$25.00"
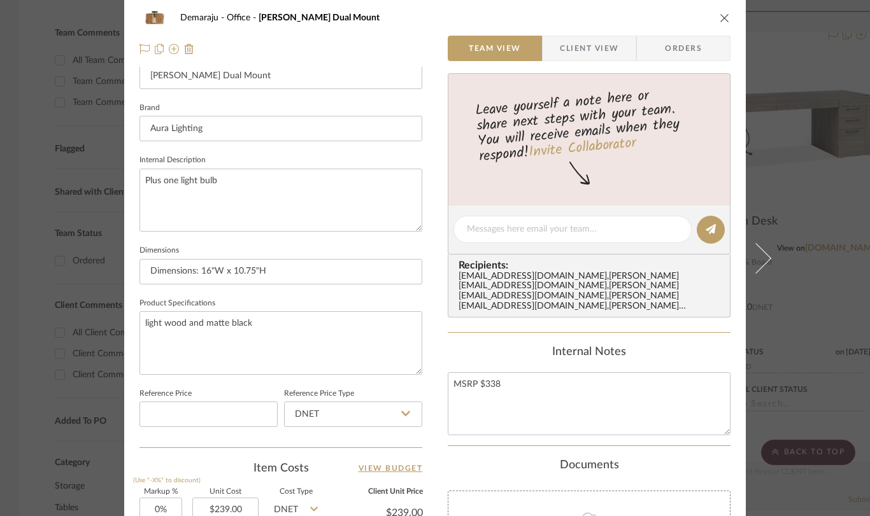
scroll to position [0, 0]
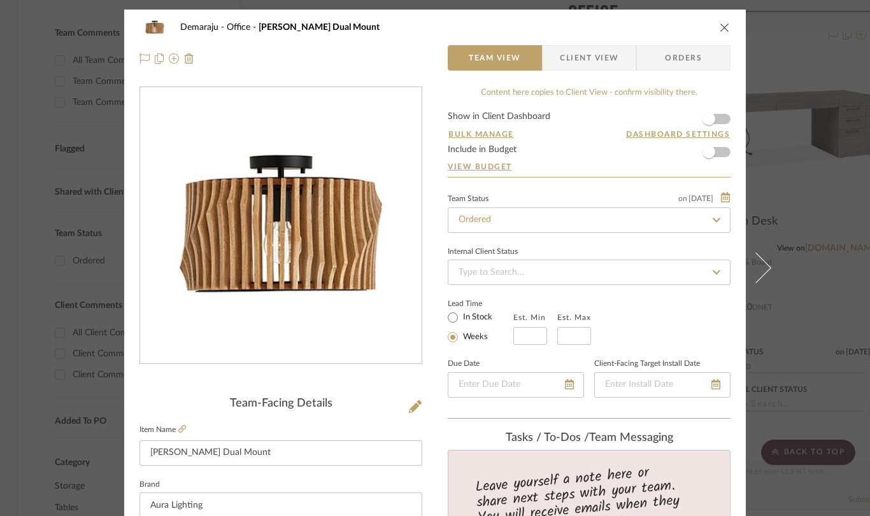
click at [721, 26] on icon "close" at bounding box center [724, 27] width 10 height 10
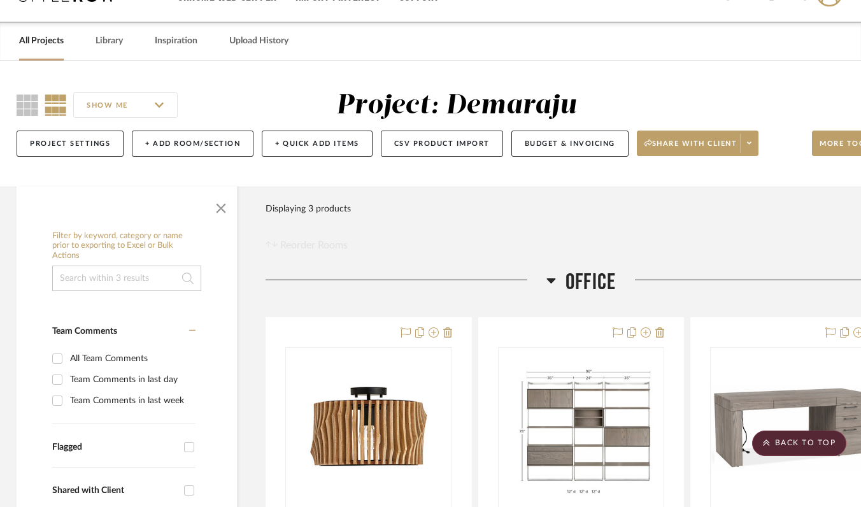
scroll to position [0, 3]
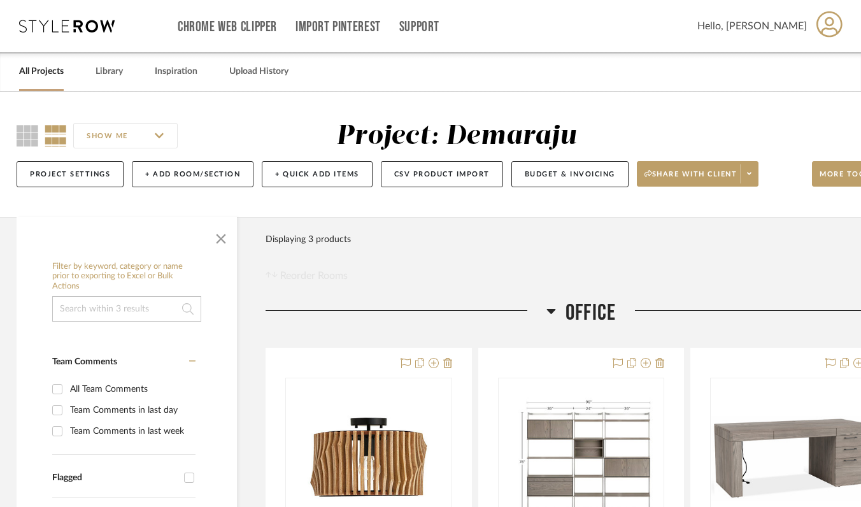
click at [44, 74] on link "All Projects" at bounding box center [41, 71] width 45 height 17
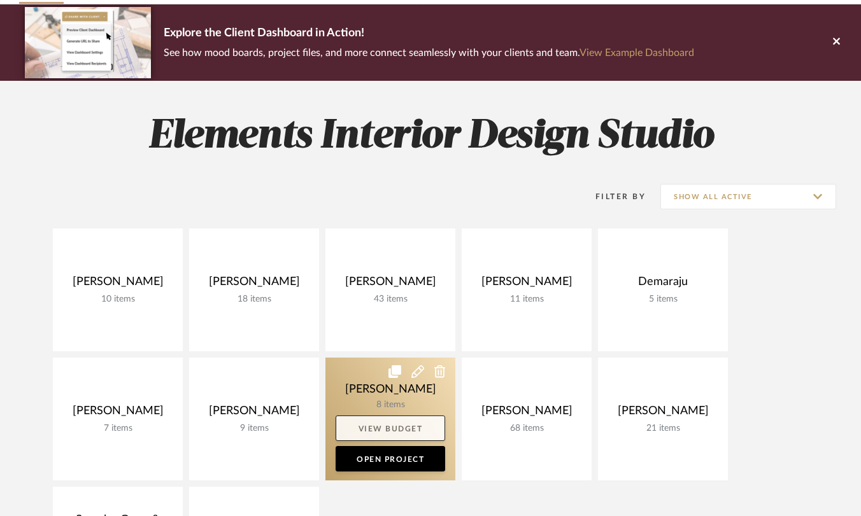
scroll to position [117, 0]
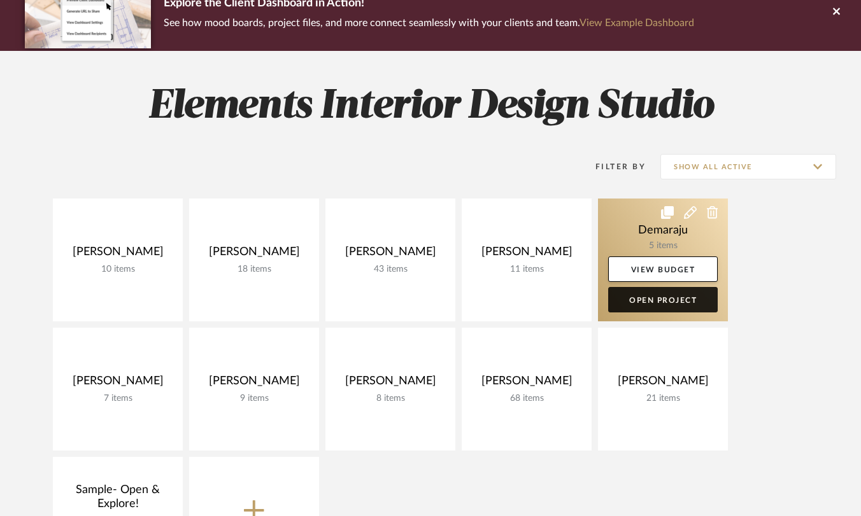
click at [646, 300] on link "Open Project" at bounding box center [662, 299] width 109 height 25
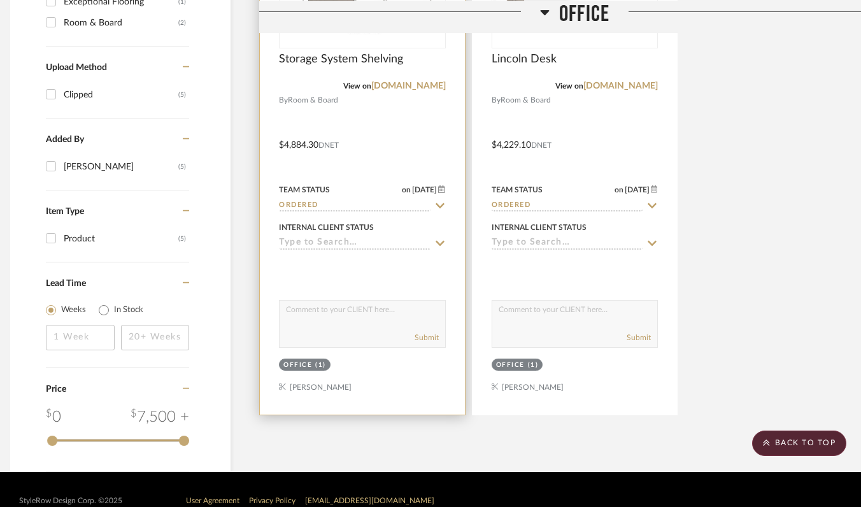
scroll to position [0, 9]
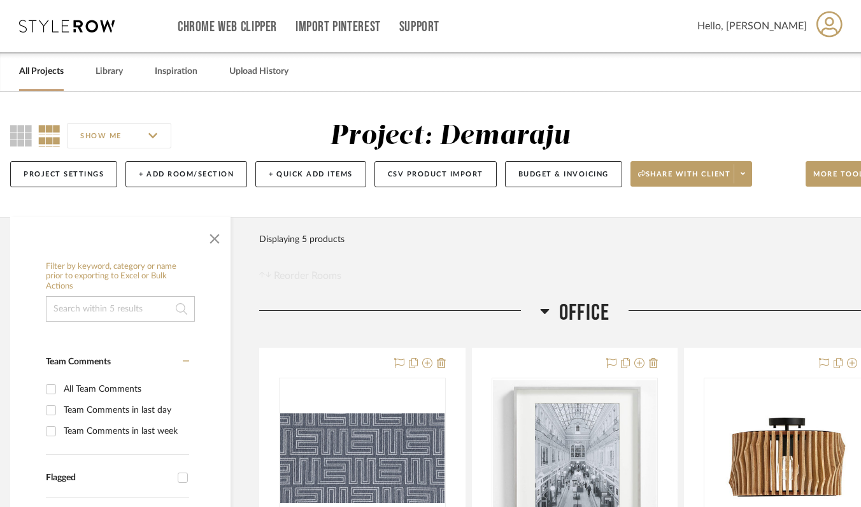
click at [53, 73] on link "All Projects" at bounding box center [41, 71] width 45 height 17
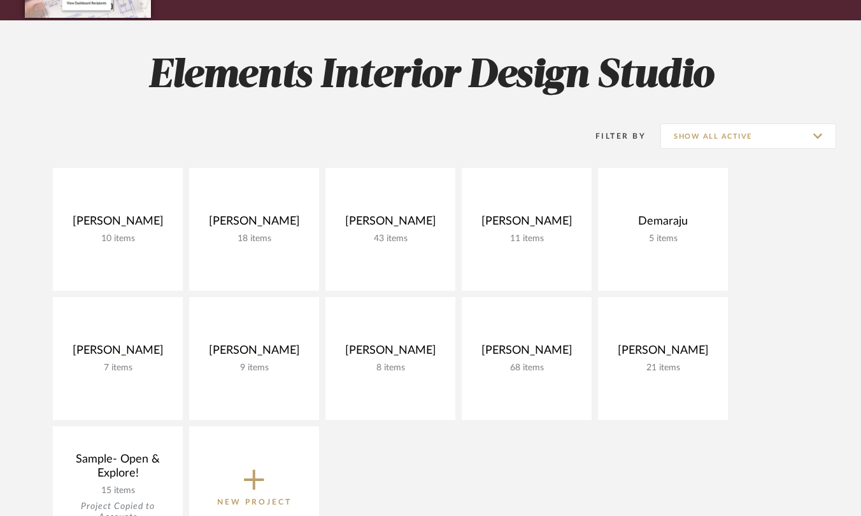
scroll to position [192, 0]
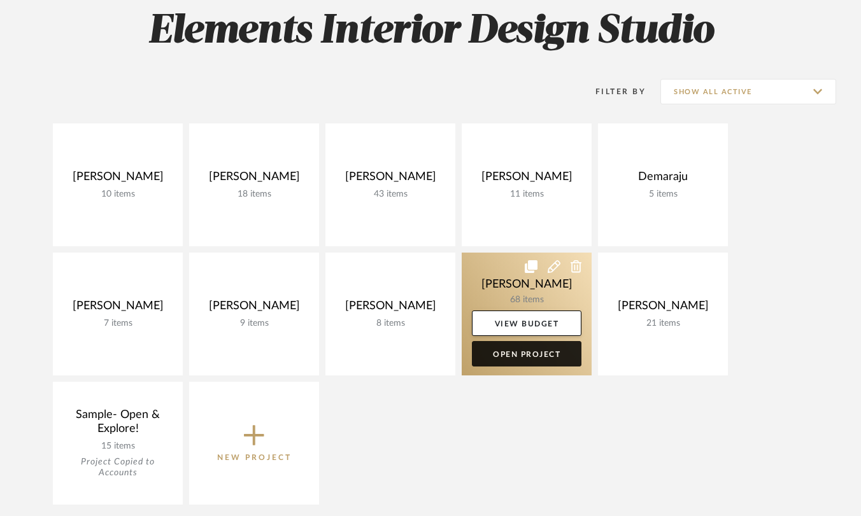
click at [531, 348] on link "Open Project" at bounding box center [526, 353] width 109 height 25
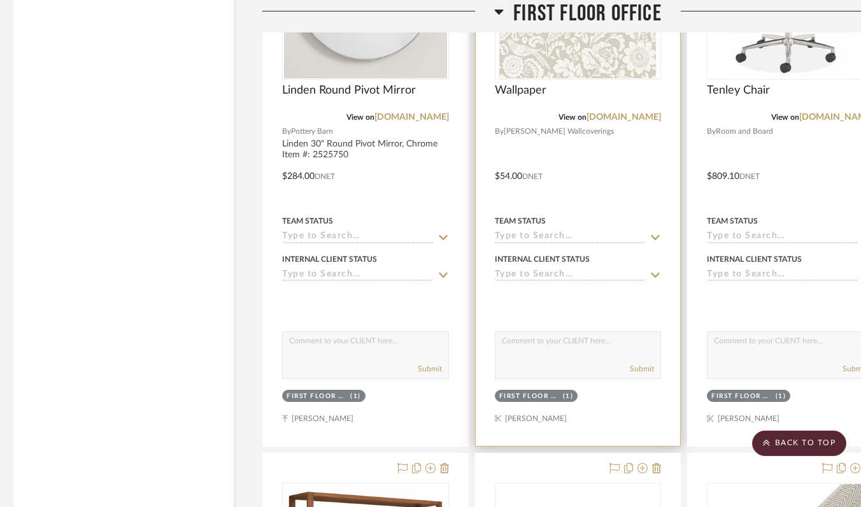
scroll to position [6481, 6]
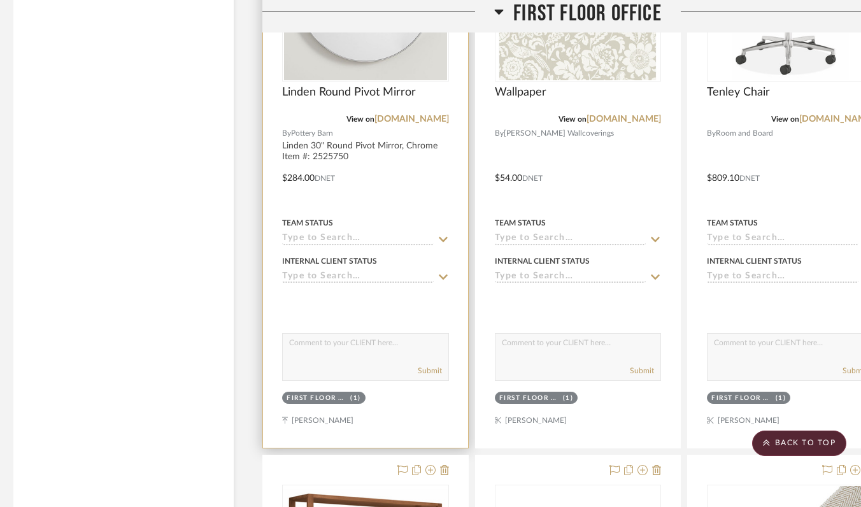
click at [388, 233] on input at bounding box center [358, 239] width 152 height 12
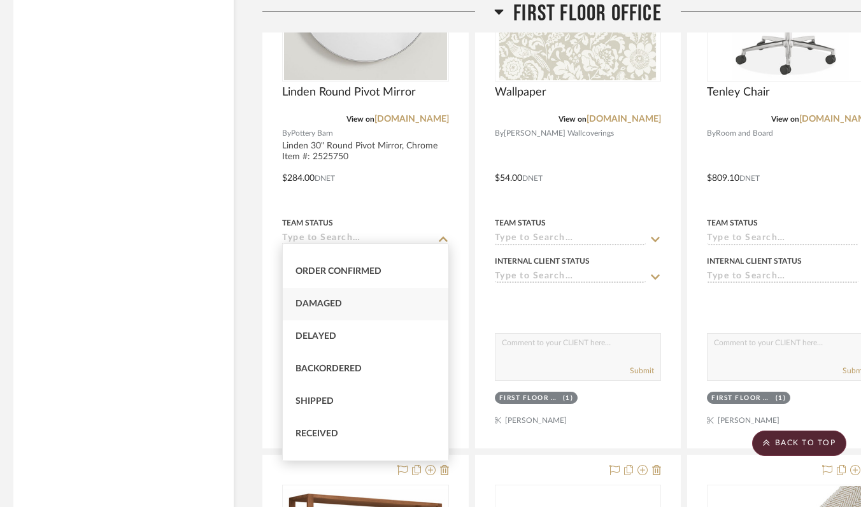
scroll to position [51, 0]
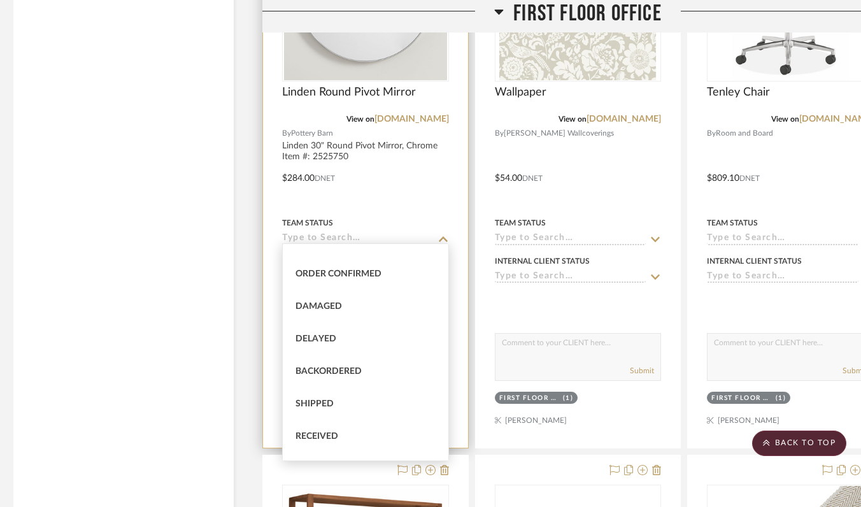
click at [369, 404] on div "Shipped" at bounding box center [366, 404] width 166 height 32
type input "[DATE]"
type input "Shipped"
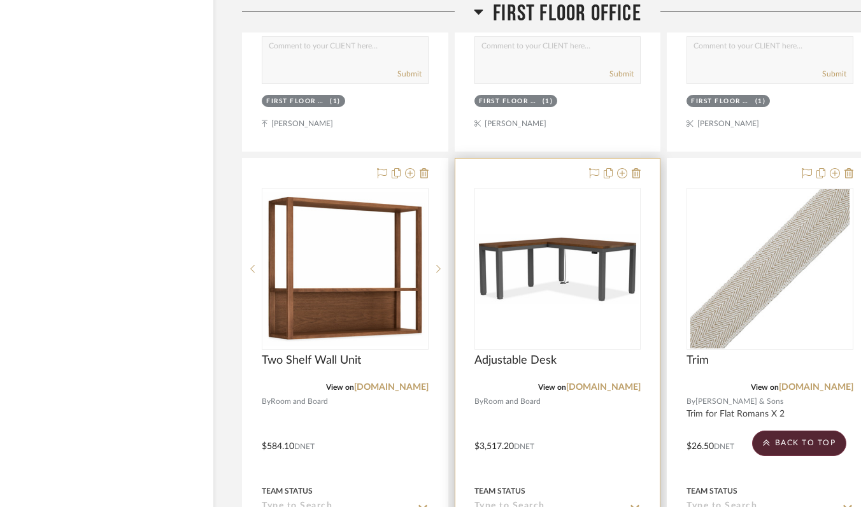
scroll to position [6778, 27]
click at [609, 266] on div at bounding box center [557, 269] width 167 height 162
click at [571, 305] on div "0" at bounding box center [557, 268] width 166 height 160
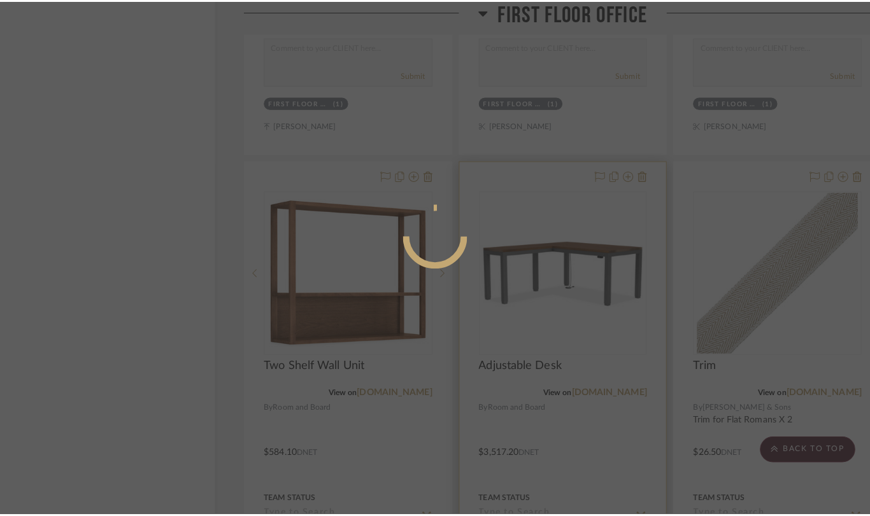
scroll to position [0, 0]
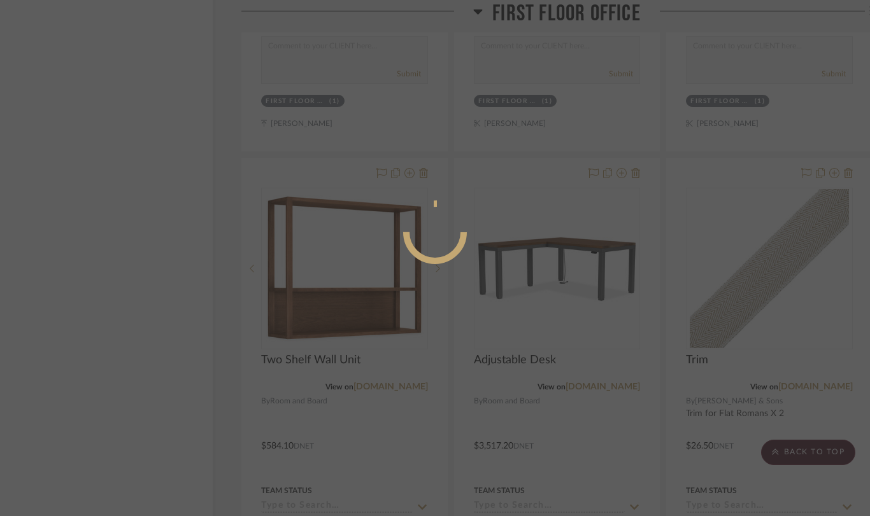
click at [571, 305] on div at bounding box center [435, 258] width 870 height 516
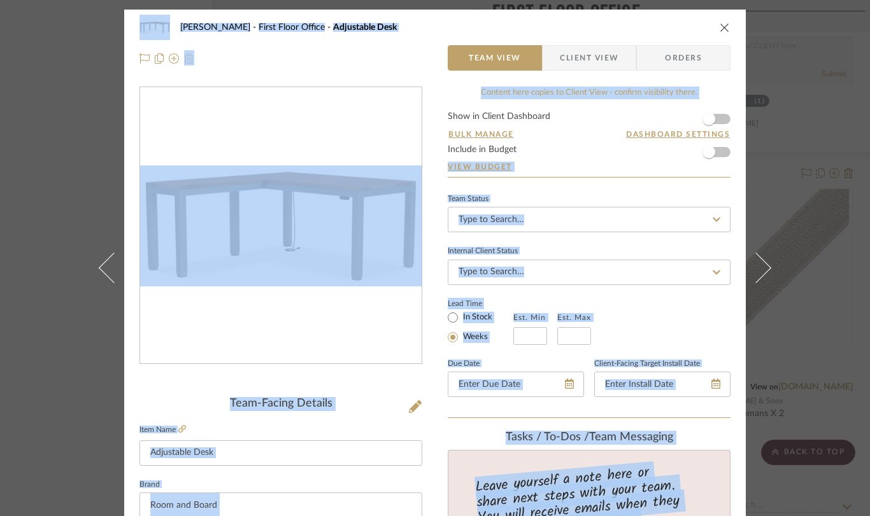
click at [684, 332] on div "Lead Time In Stock Weeks Est. Min Est. Max" at bounding box center [589, 320] width 283 height 50
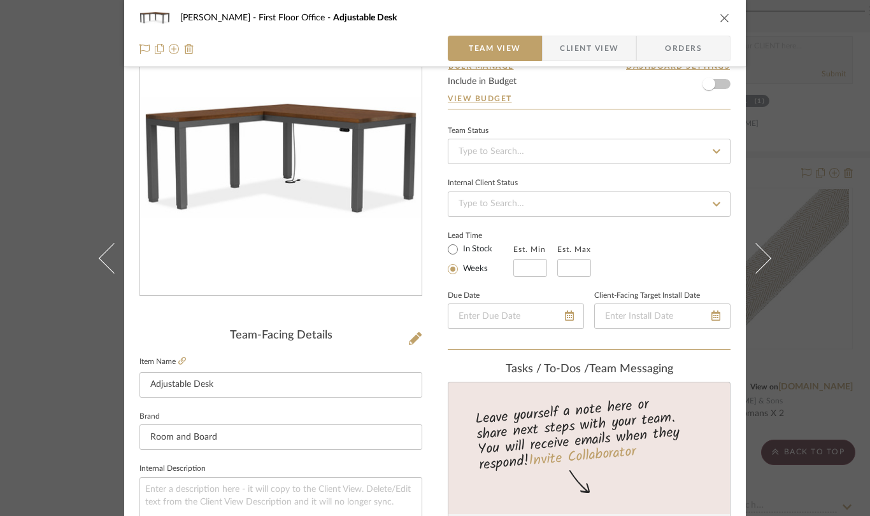
scroll to position [66, 0]
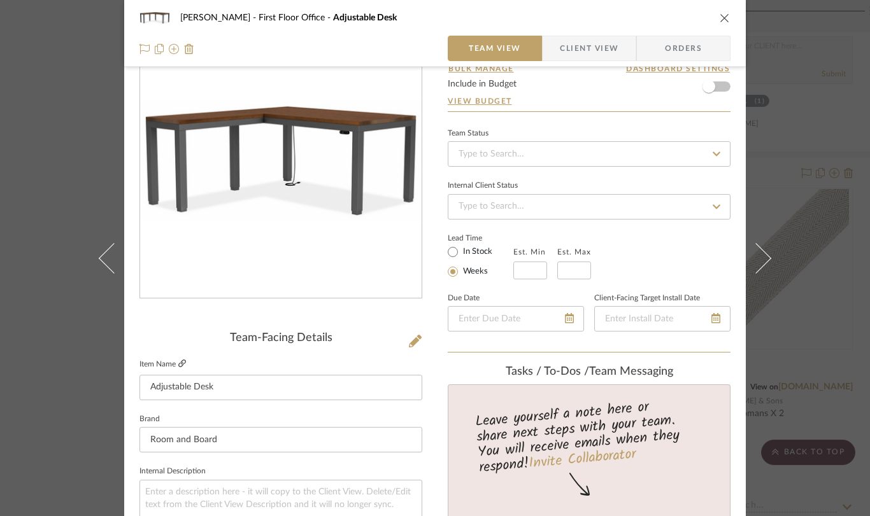
click at [181, 363] on icon at bounding box center [182, 364] width 8 height 8
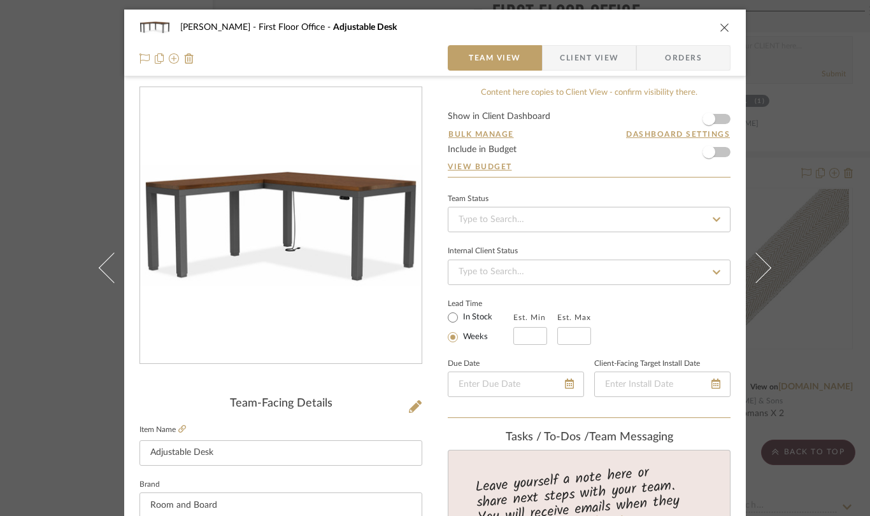
scroll to position [66, 0]
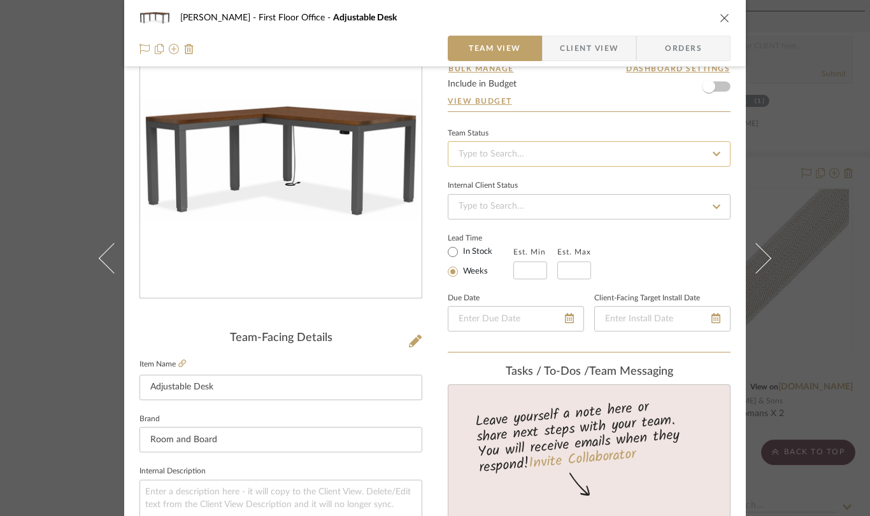
click at [488, 155] on input at bounding box center [589, 153] width 283 height 25
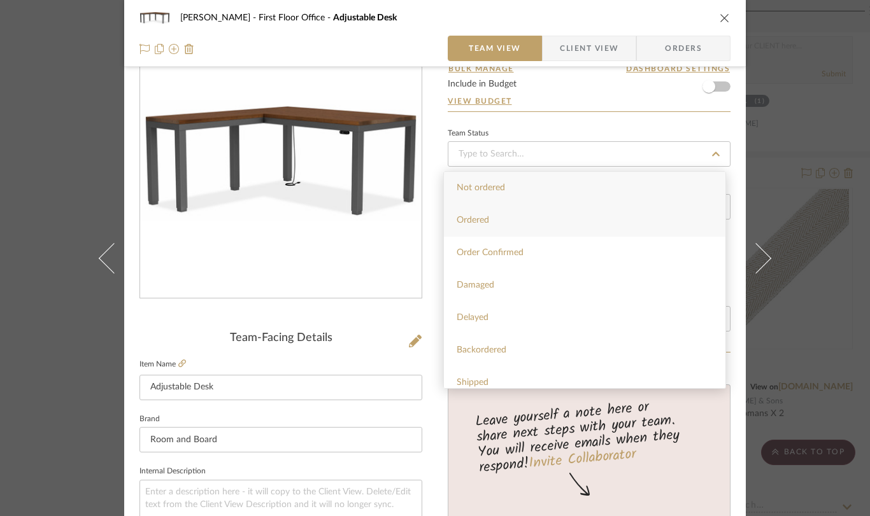
click at [488, 227] on div "Ordered" at bounding box center [584, 220] width 281 height 32
type input "[DATE]"
type input "Ordered"
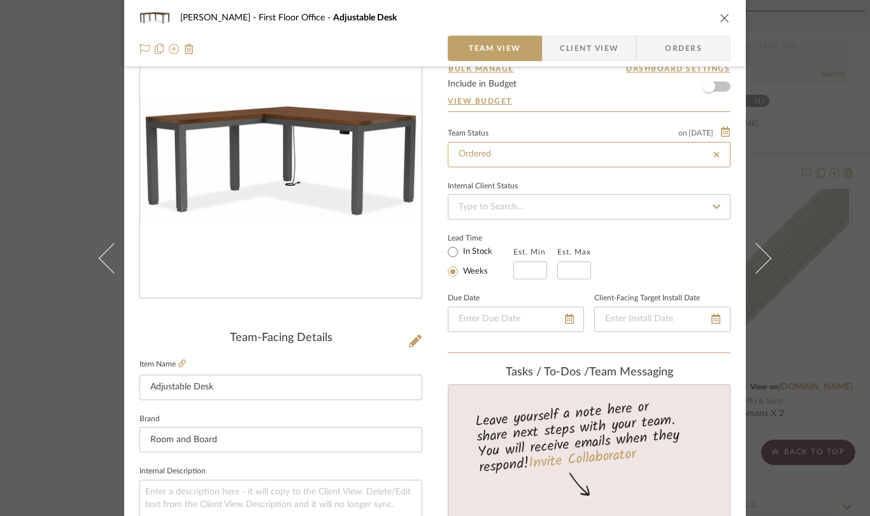
type input "[DATE]"
type input "Ordered"
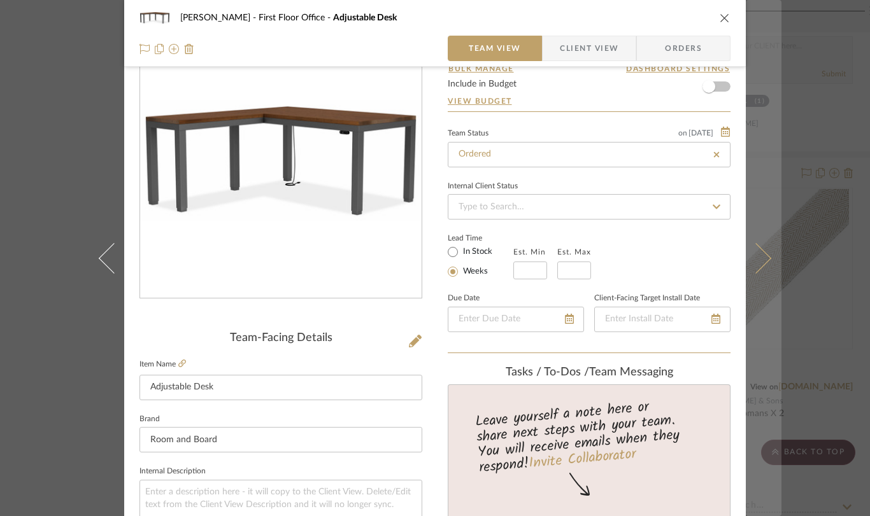
click at [754, 260] on icon at bounding box center [755, 258] width 31 height 31
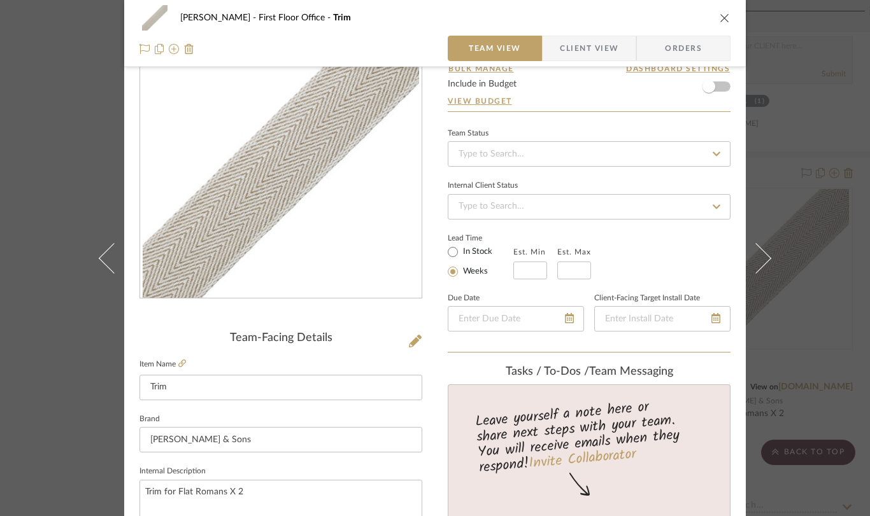
click at [102, 260] on icon at bounding box center [114, 258] width 31 height 31
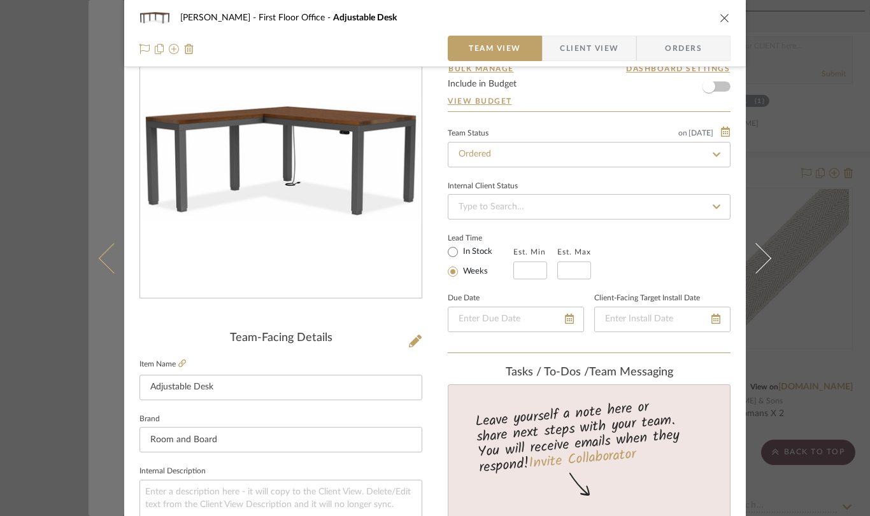
click at [102, 260] on icon at bounding box center [114, 258] width 31 height 31
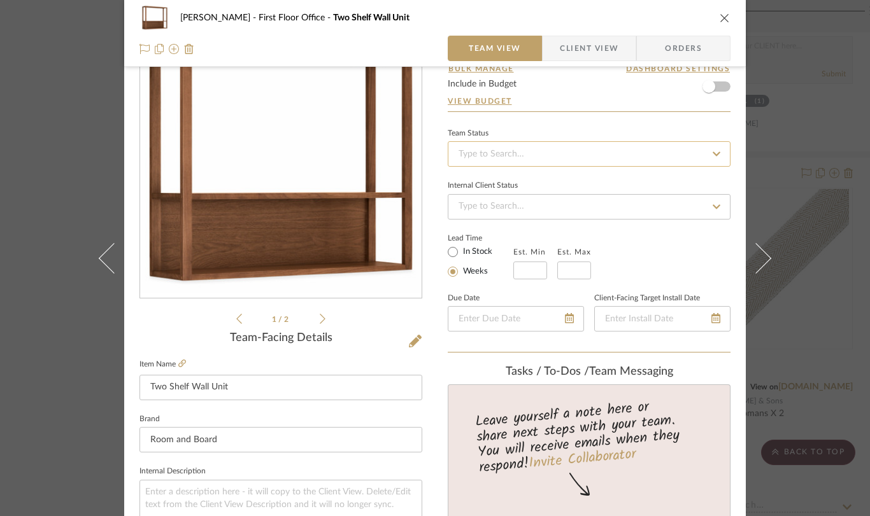
click at [465, 155] on input at bounding box center [589, 153] width 283 height 25
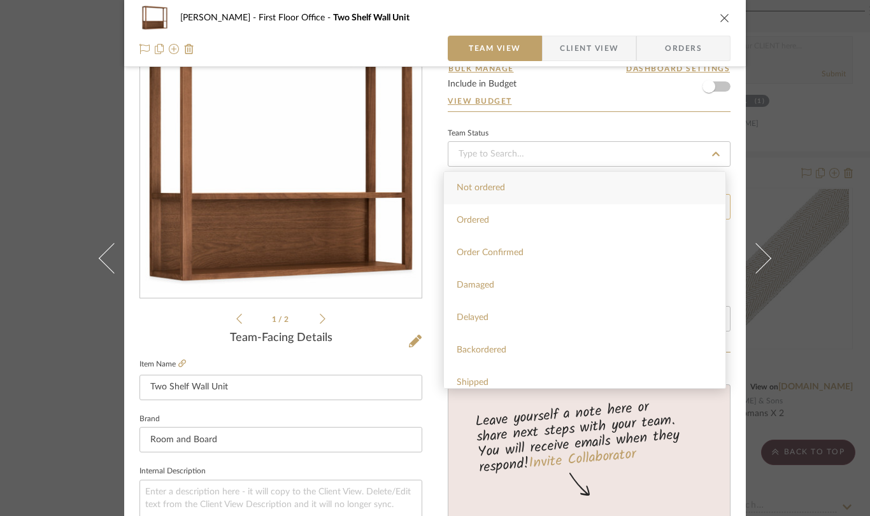
click at [465, 216] on span "Ordered" at bounding box center [472, 220] width 32 height 9
type input "[DATE]"
type input "Ordered"
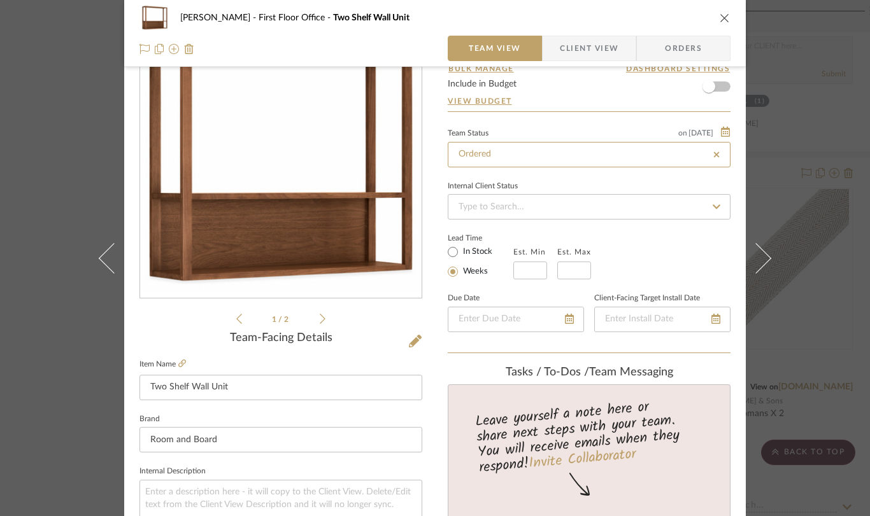
type input "[DATE]"
type input "Ordered"
click at [719, 20] on icon "close" at bounding box center [724, 18] width 10 height 10
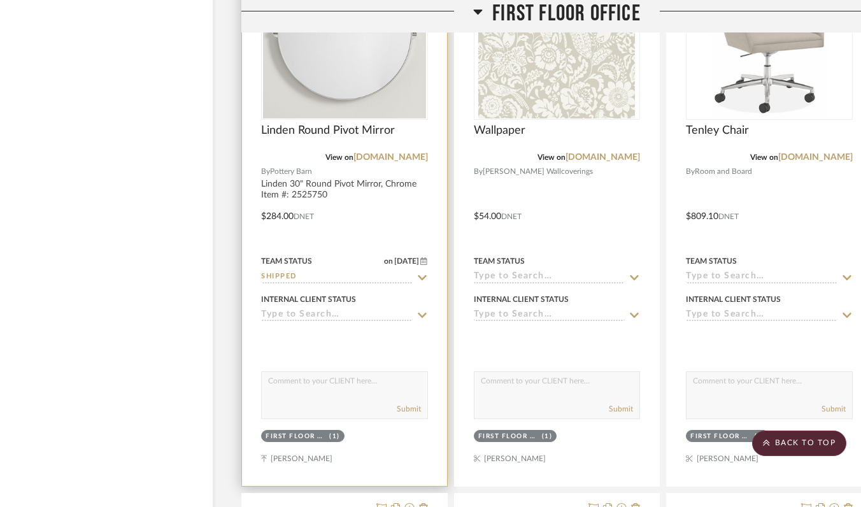
scroll to position [6366, 27]
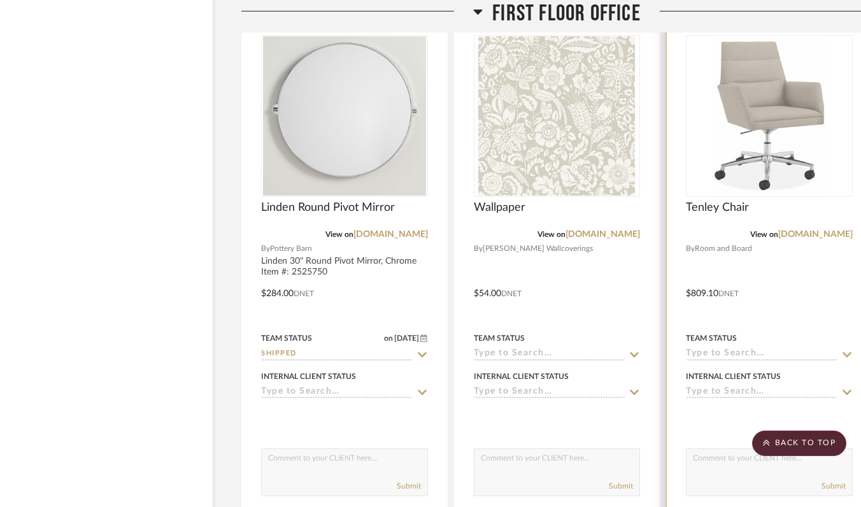
click at [747, 348] on input at bounding box center [762, 354] width 152 height 12
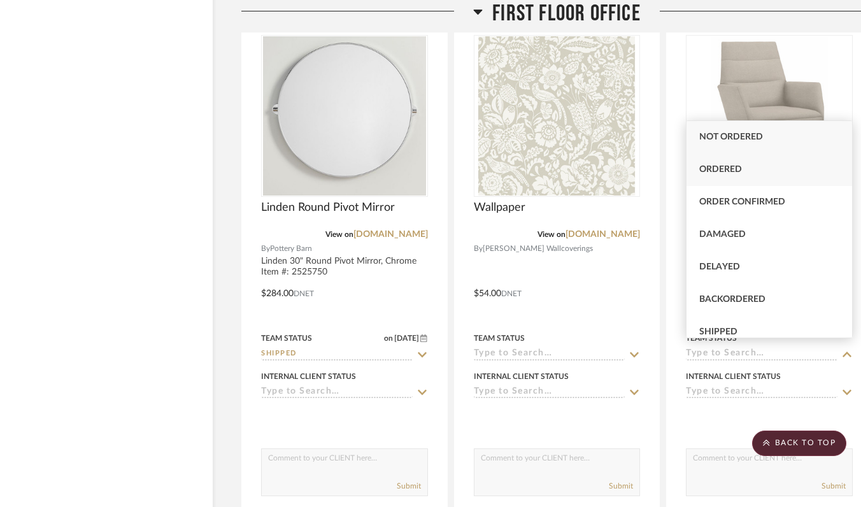
click at [735, 175] on div "Ordered" at bounding box center [769, 169] width 166 height 32
type input "[DATE]"
type input "Ordered"
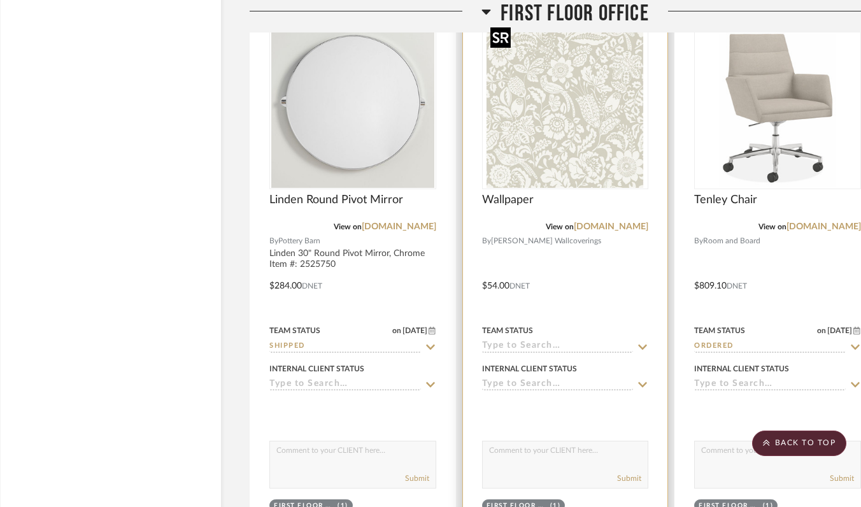
click at [580, 119] on img "0" at bounding box center [564, 108] width 159 height 159
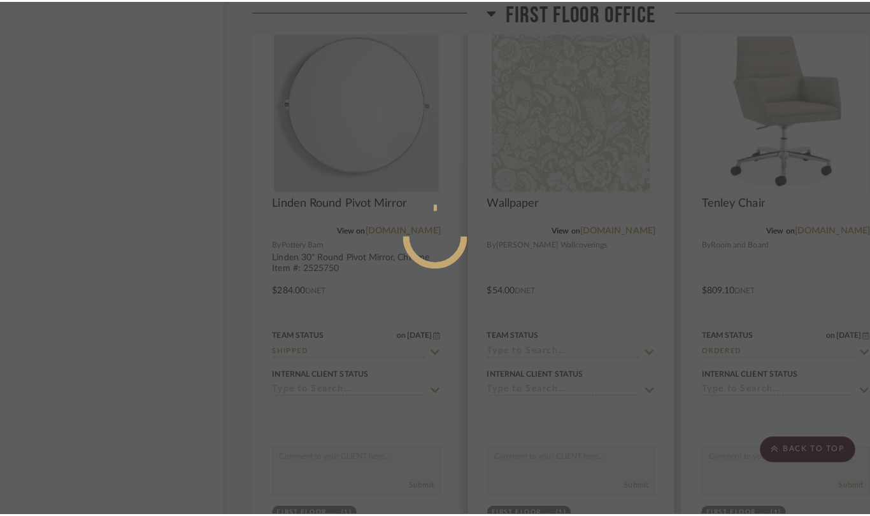
scroll to position [0, 0]
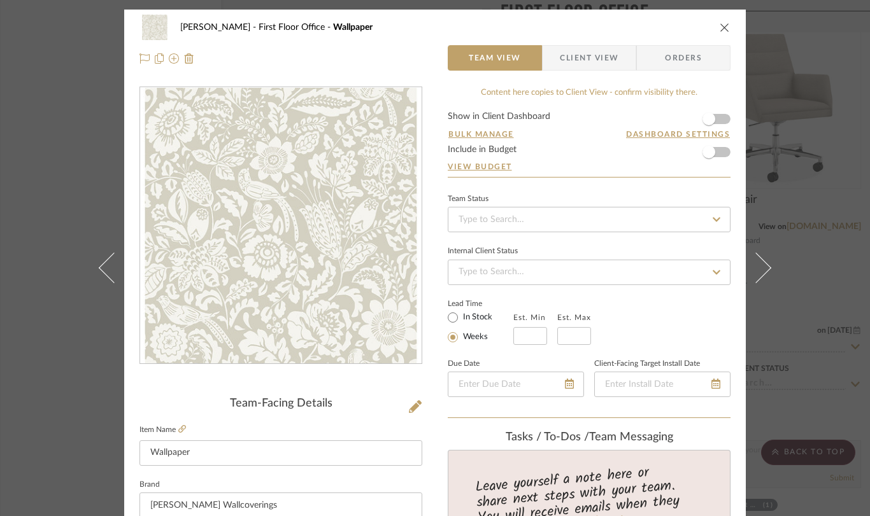
click at [719, 28] on button "close" at bounding box center [724, 27] width 11 height 11
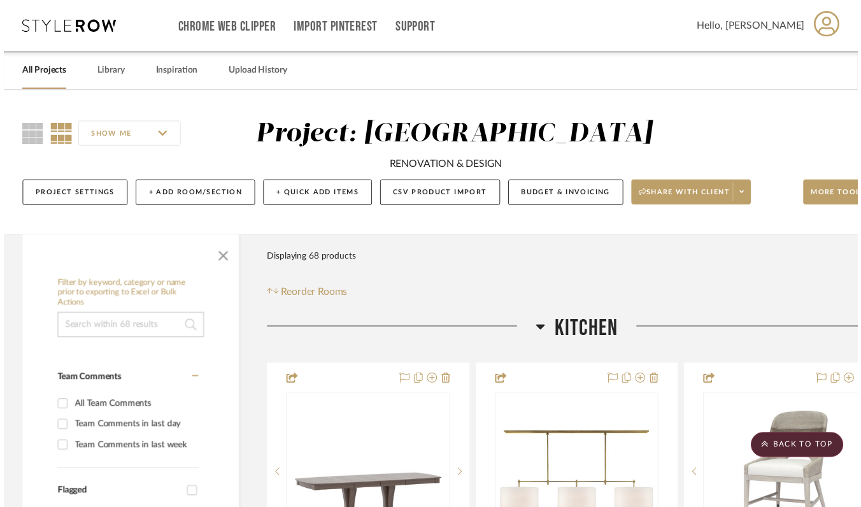
scroll to position [6374, 18]
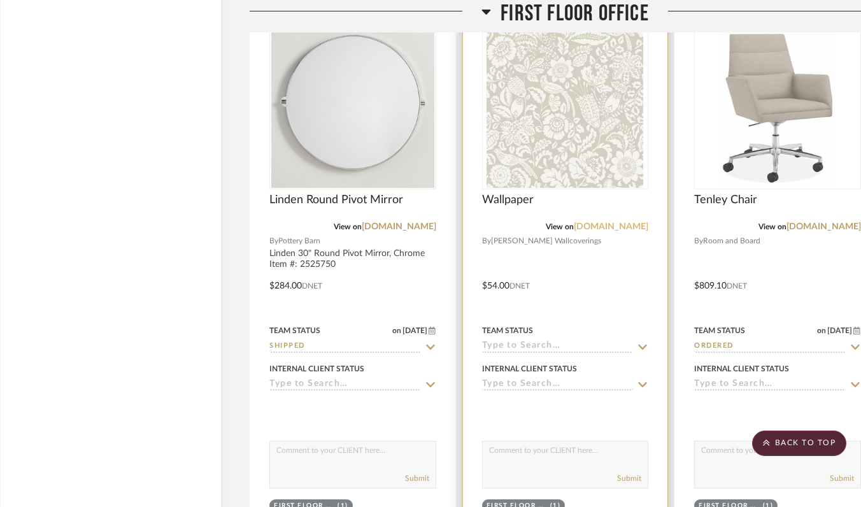
click at [617, 222] on link "[DOMAIN_NAME]" at bounding box center [611, 226] width 74 height 9
click at [610, 224] on link "[DOMAIN_NAME]" at bounding box center [611, 226] width 74 height 9
click at [565, 175] on img "0" at bounding box center [564, 108] width 159 height 159
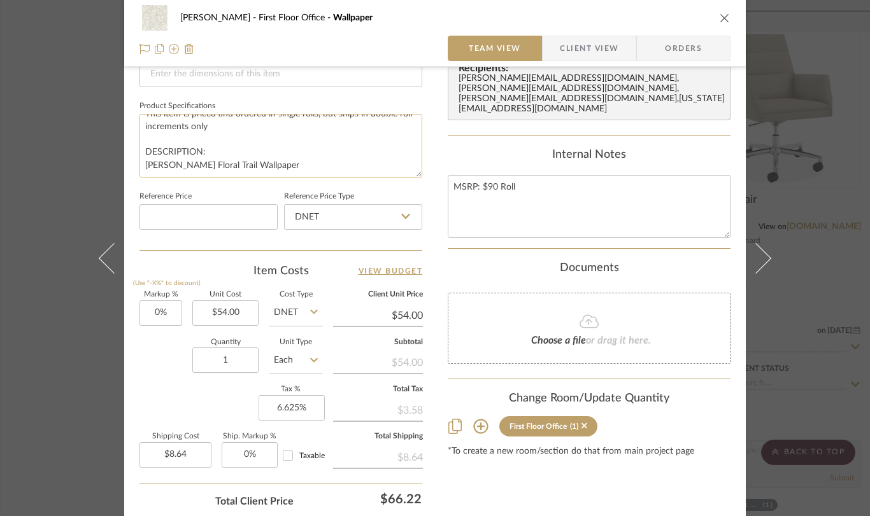
scroll to position [581, 0]
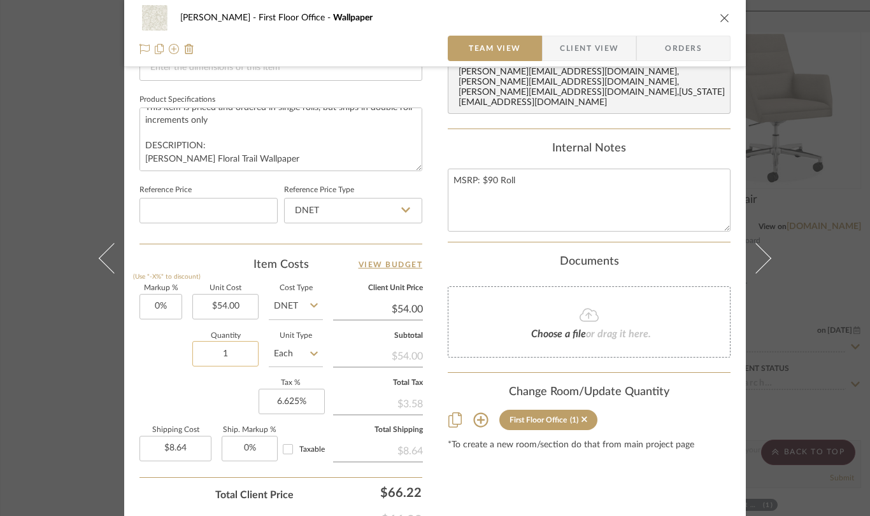
click at [232, 351] on input "1" at bounding box center [225, 353] width 66 height 25
click at [234, 359] on input "1" at bounding box center [225, 354] width 66 height 25
type input "10"
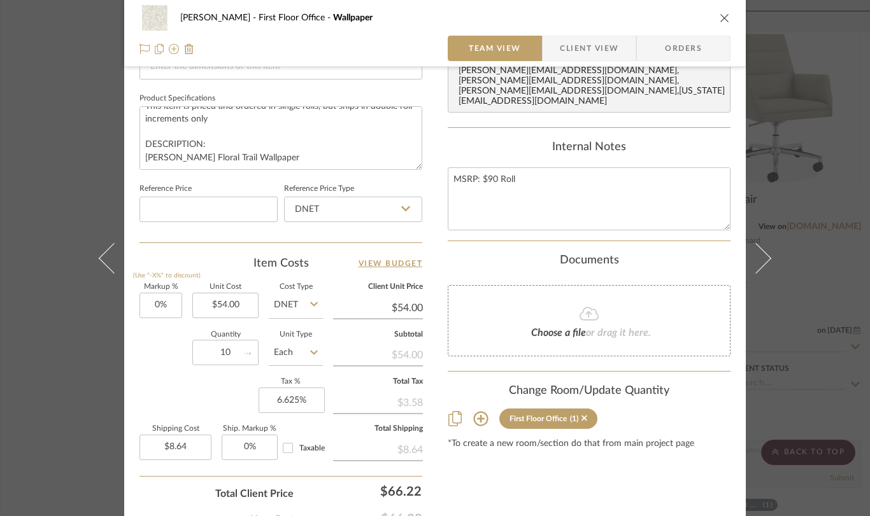
click at [448, 385] on div "Change Room/Update Quantity" at bounding box center [589, 392] width 283 height 14
type input "$86.40"
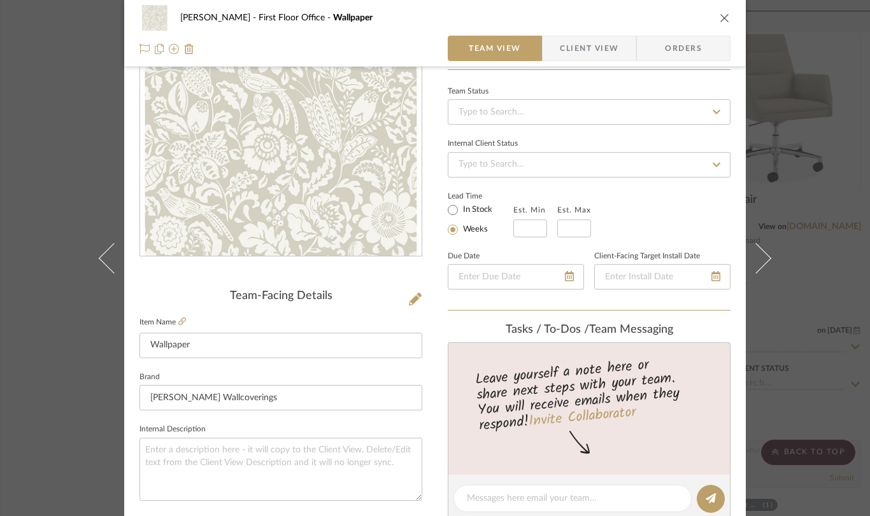
scroll to position [84, 0]
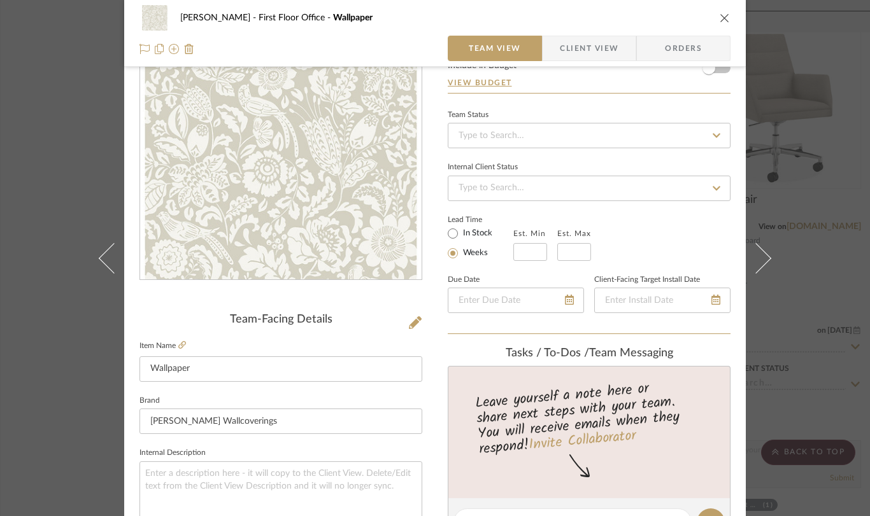
drag, startPoint x: 719, startPoint y: 20, endPoint x: 497, endPoint y: 184, distance: 275.8
click at [719, 20] on icon "close" at bounding box center [724, 18] width 10 height 10
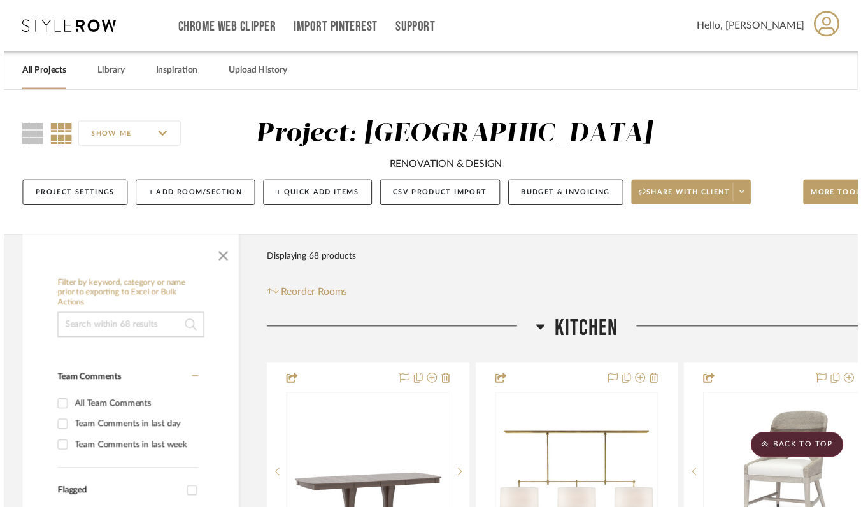
scroll to position [6374, 18]
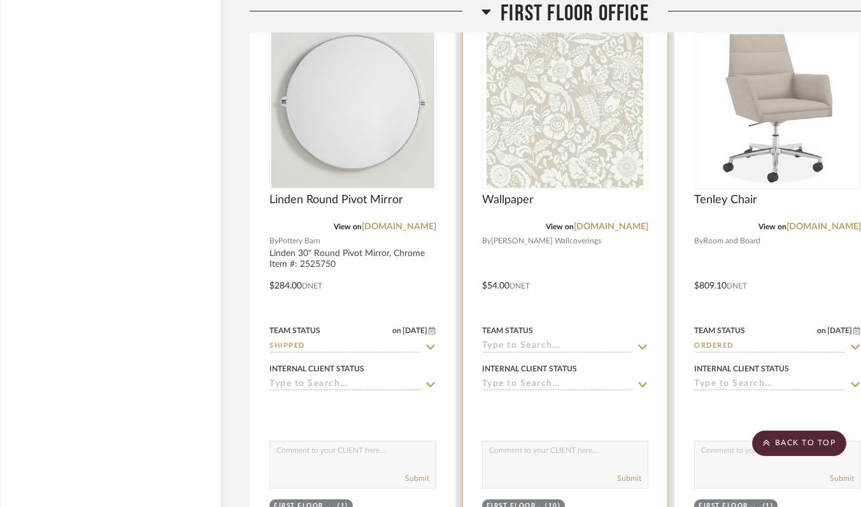
click at [513, 334] on div "Team Status" at bounding box center [565, 337] width 167 height 31
click at [514, 341] on input at bounding box center [559, 347] width 152 height 12
click at [529, 341] on input at bounding box center [559, 347] width 152 height 12
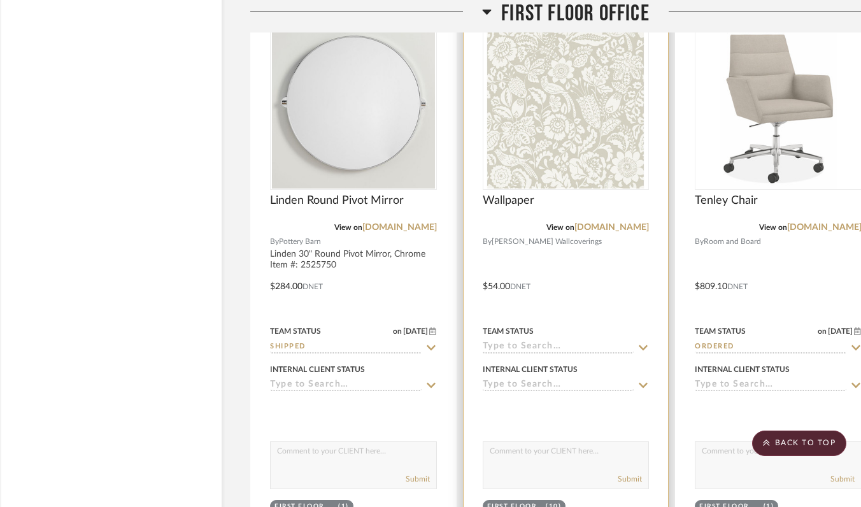
scroll to position [6373, 16]
click at [529, 341] on input at bounding box center [560, 347] width 152 height 12
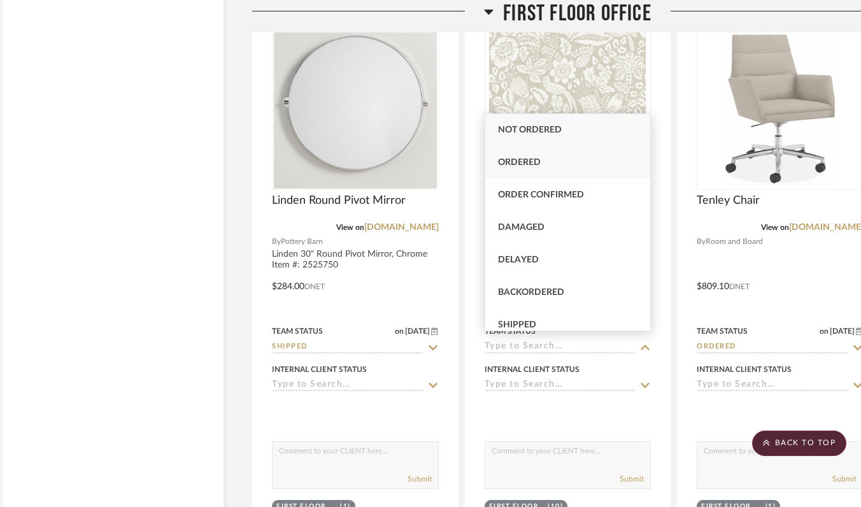
click at [530, 171] on div "Ordered" at bounding box center [568, 162] width 166 height 32
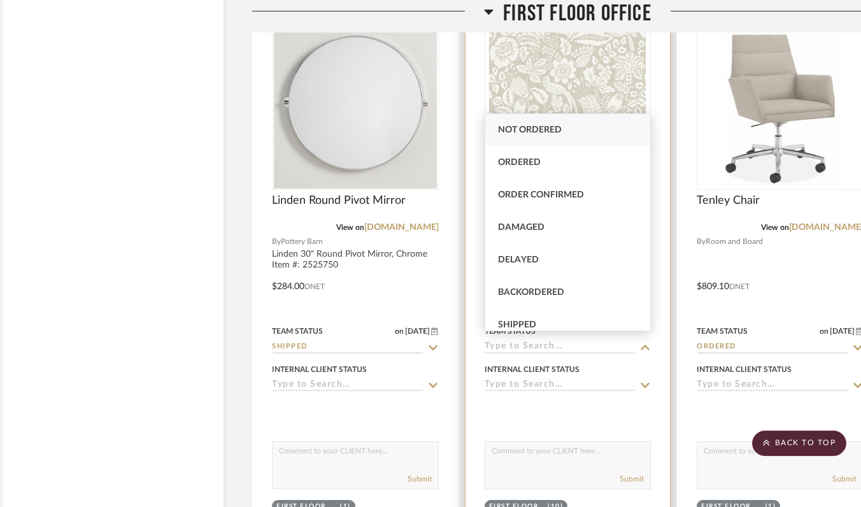
type input "[DATE]"
type input "Ordered"
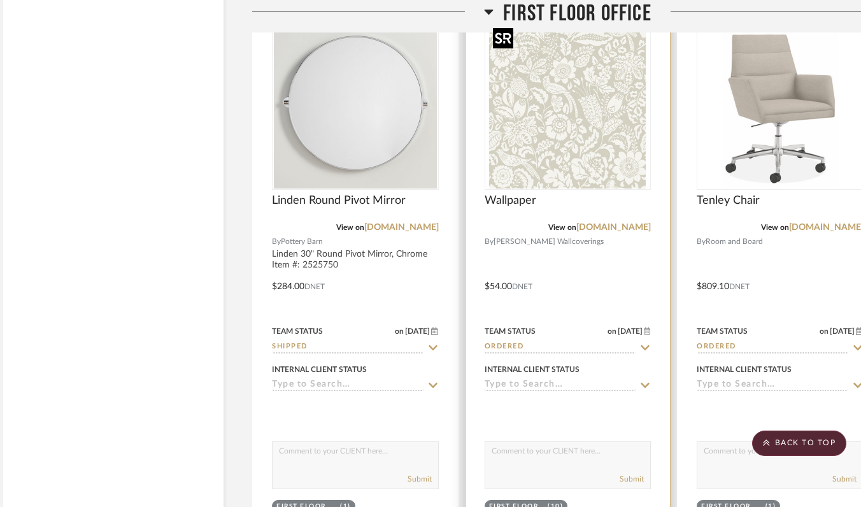
click at [542, 157] on img "0" at bounding box center [567, 108] width 159 height 159
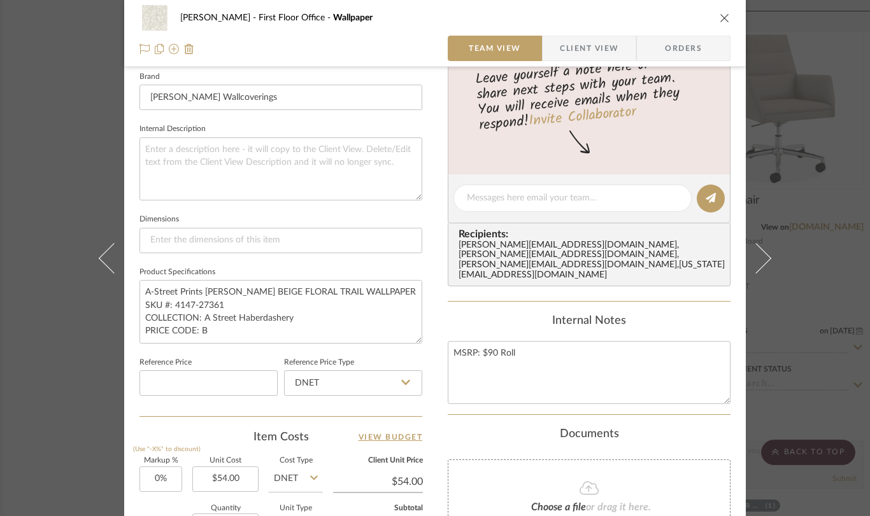
scroll to position [426, 0]
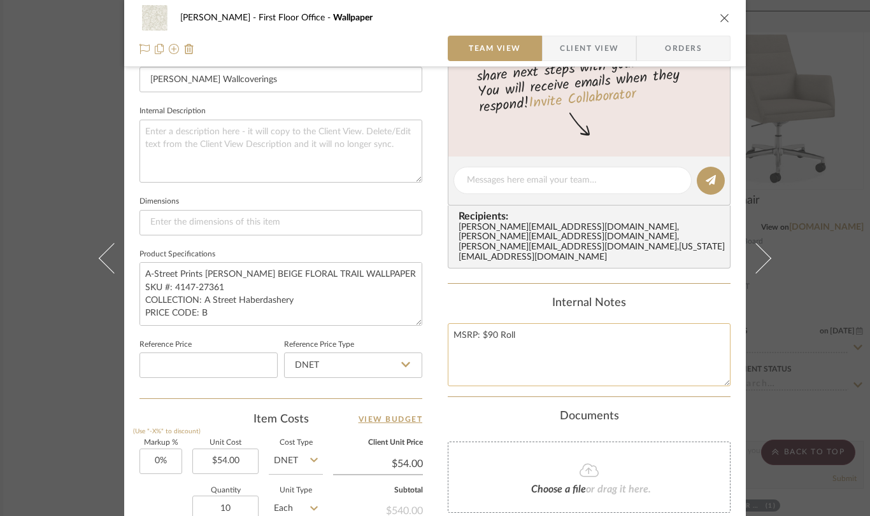
click at [525, 323] on textarea "MSRP: $90 Roll" at bounding box center [589, 354] width 283 height 63
type textarea "MSRP: $90 Roll used 114 credit towards order"
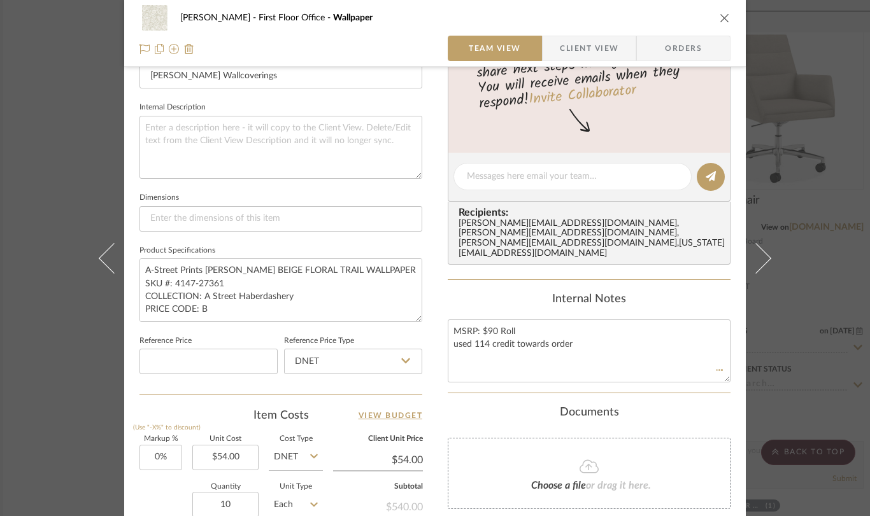
click at [719, 17] on icon "close" at bounding box center [724, 18] width 10 height 10
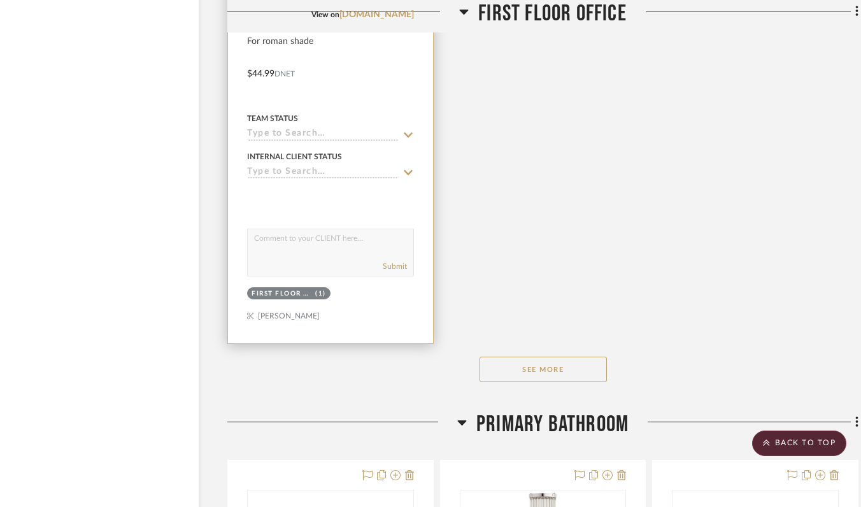
scroll to position [7717, 41]
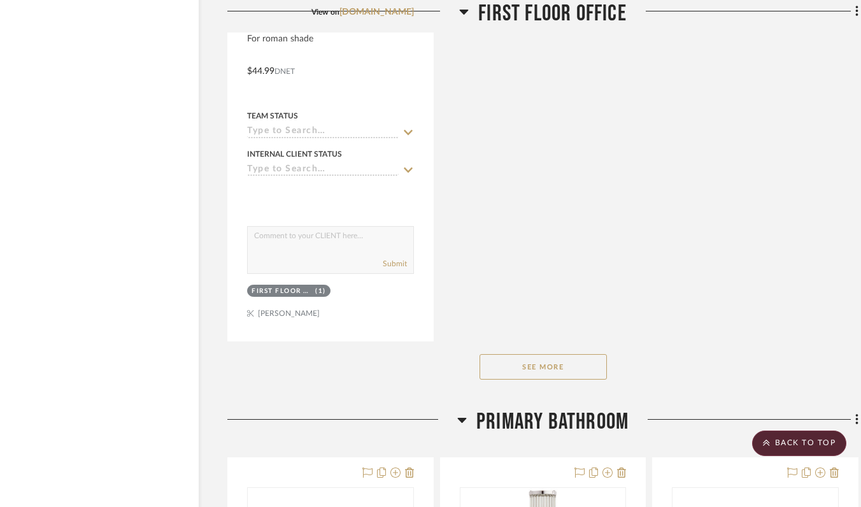
click at [521, 363] on button "See More" at bounding box center [542, 366] width 127 height 25
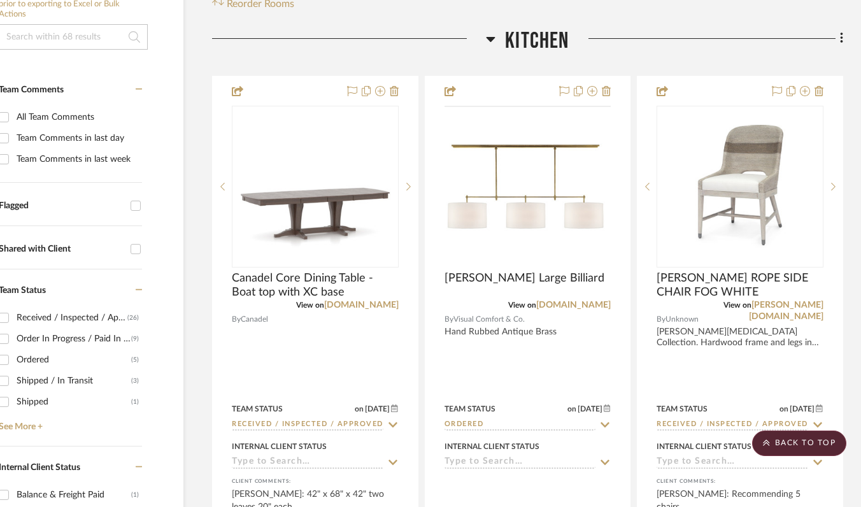
scroll to position [0, 56]
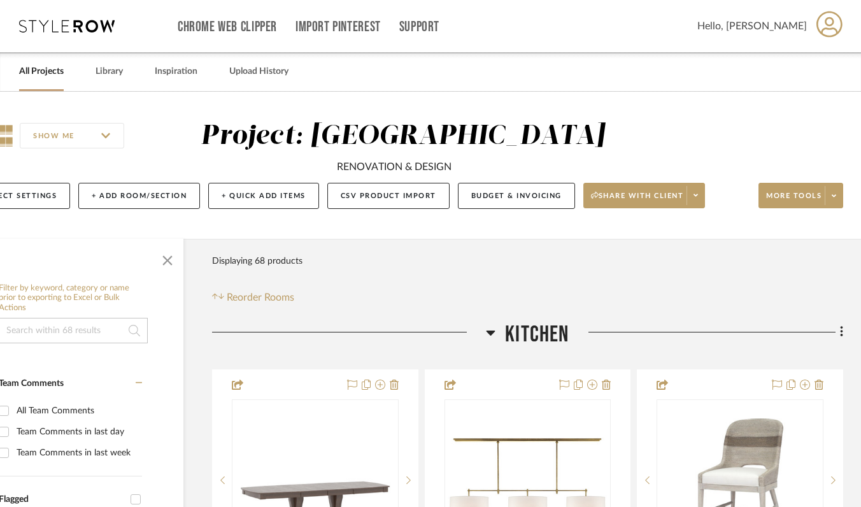
click at [27, 69] on link "All Projects" at bounding box center [41, 71] width 45 height 17
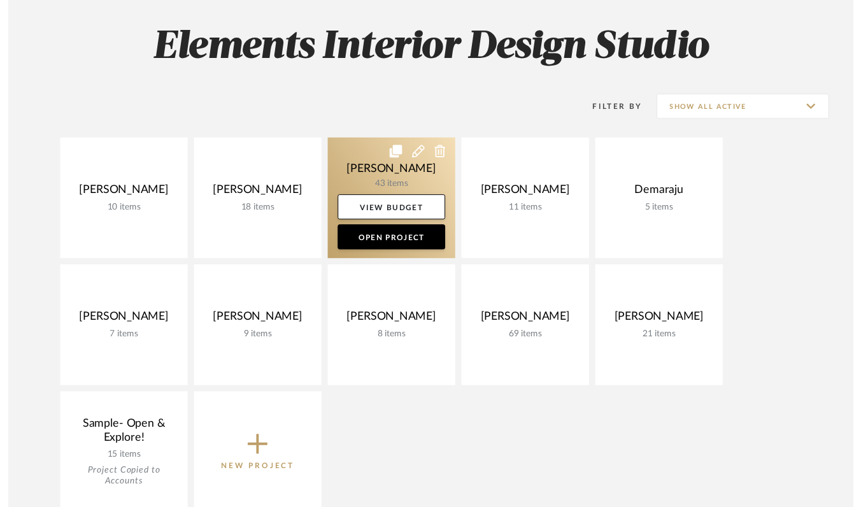
scroll to position [259, 0]
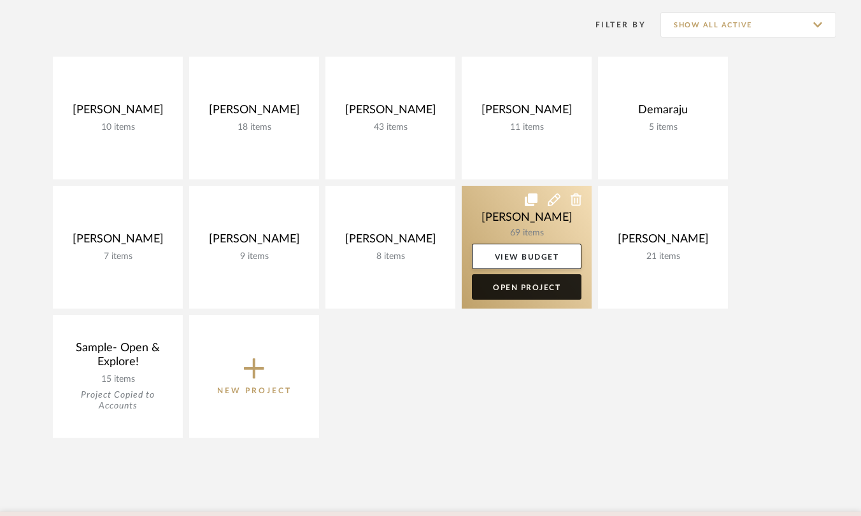
click at [516, 286] on link "Open Project" at bounding box center [526, 286] width 109 height 25
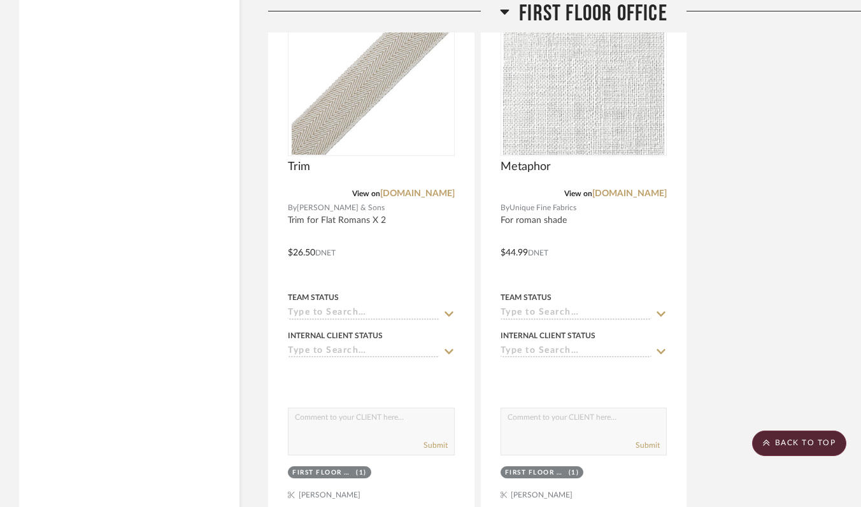
scroll to position [7996, 0]
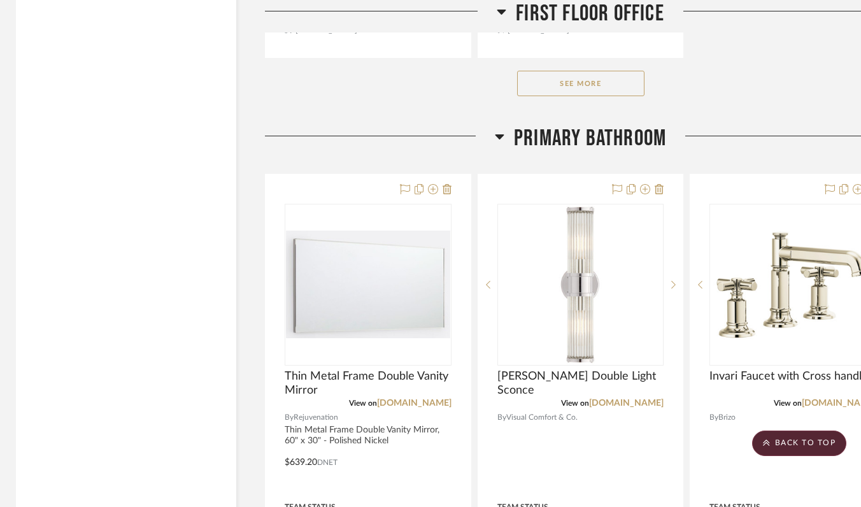
click at [594, 88] on button "See More" at bounding box center [580, 83] width 127 height 25
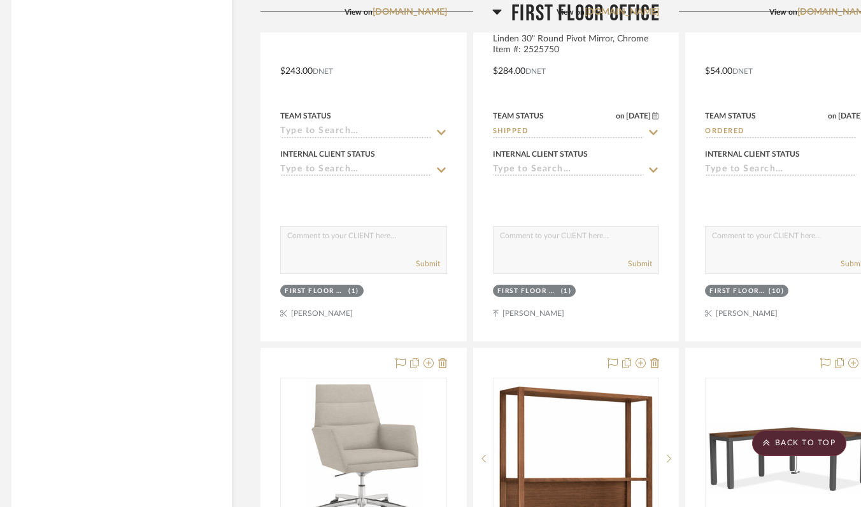
scroll to position [6591, 8]
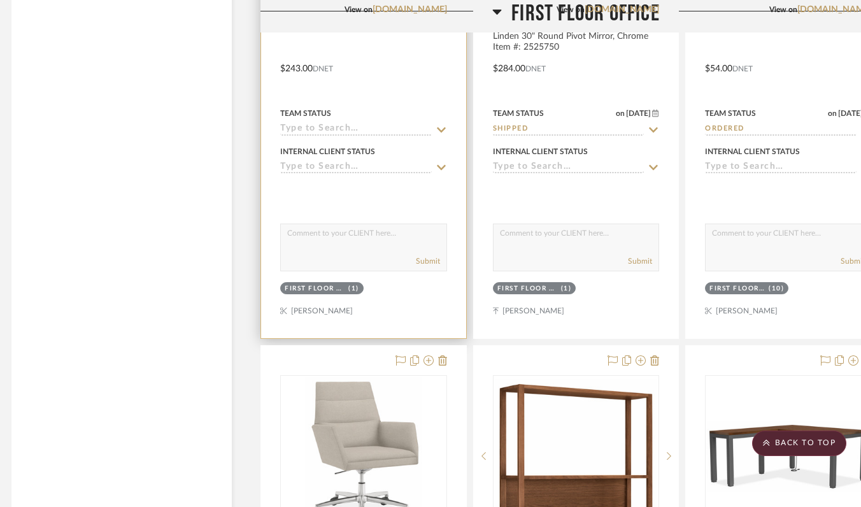
click at [345, 123] on input at bounding box center [356, 129] width 152 height 12
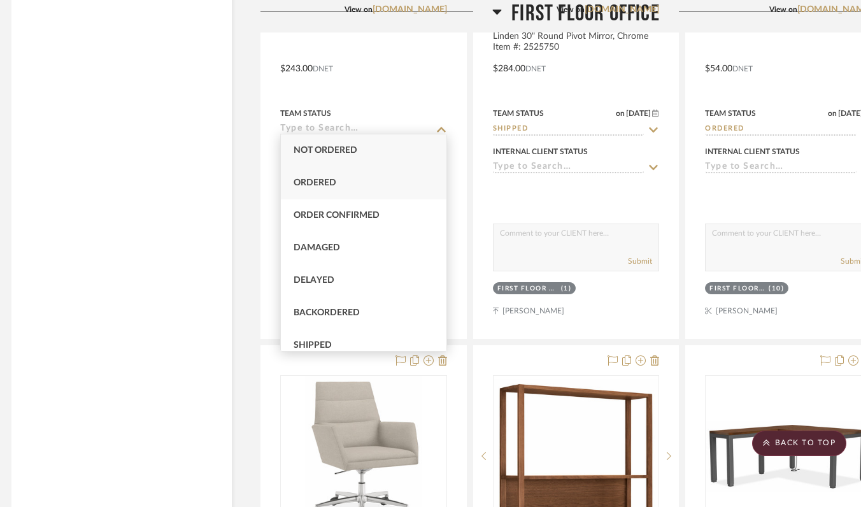
click at [333, 187] on span "Ordered" at bounding box center [314, 182] width 43 height 9
type input "[DATE]"
type input "Ordered"
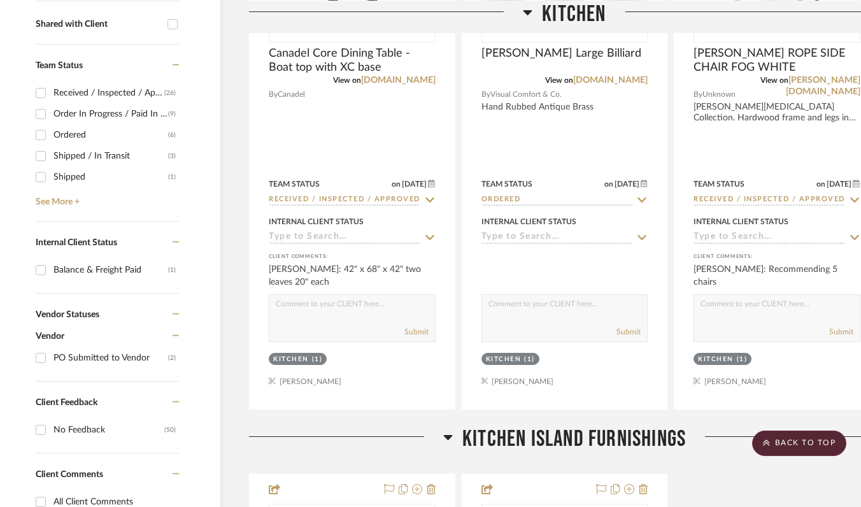
scroll to position [0, 19]
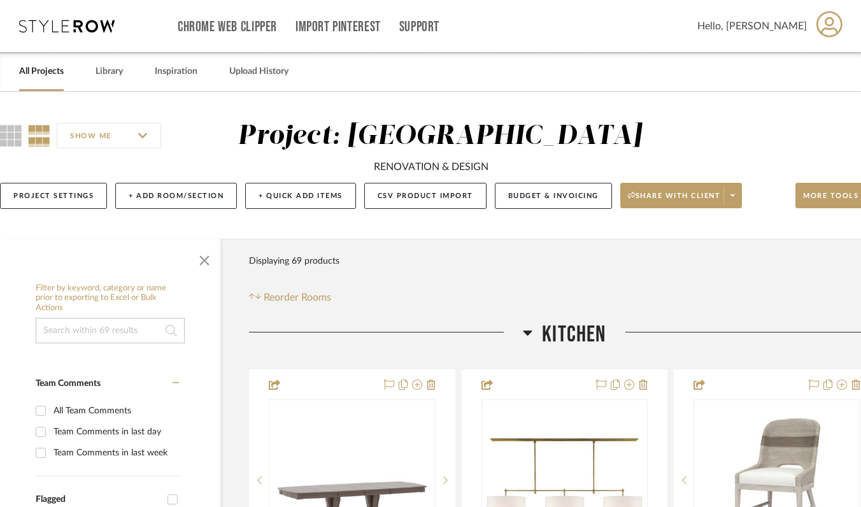
click at [58, 74] on link "All Projects" at bounding box center [41, 71] width 45 height 17
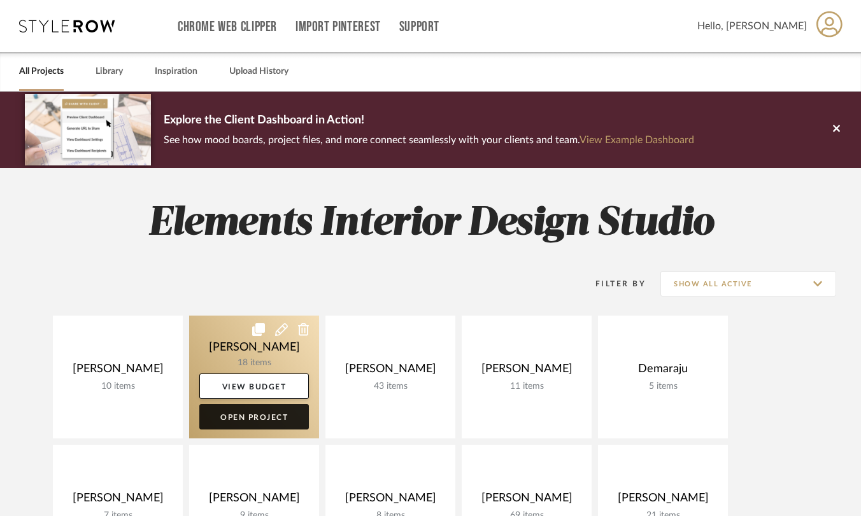
click at [254, 416] on link "Open Project" at bounding box center [253, 416] width 109 height 25
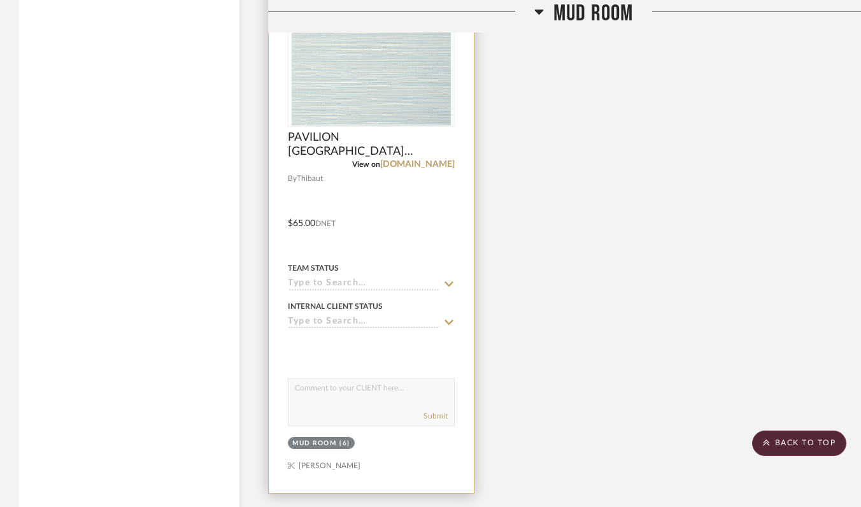
scroll to position [4018, 1]
click at [402, 160] on link "thibautdesign.com" at bounding box center [416, 164] width 74 height 9
click at [301, 278] on input at bounding box center [363, 284] width 152 height 12
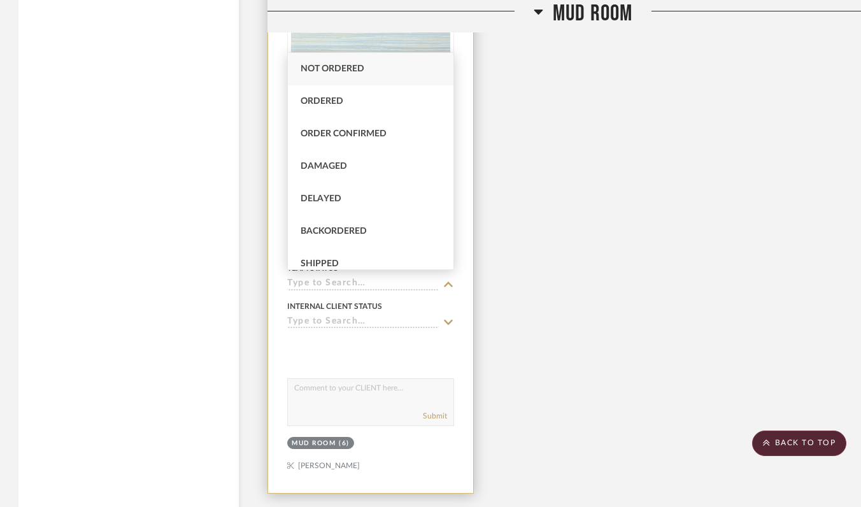
click at [308, 101] on span "Ordered" at bounding box center [321, 101] width 43 height 9
type input "[DATE]"
type input "Ordered"
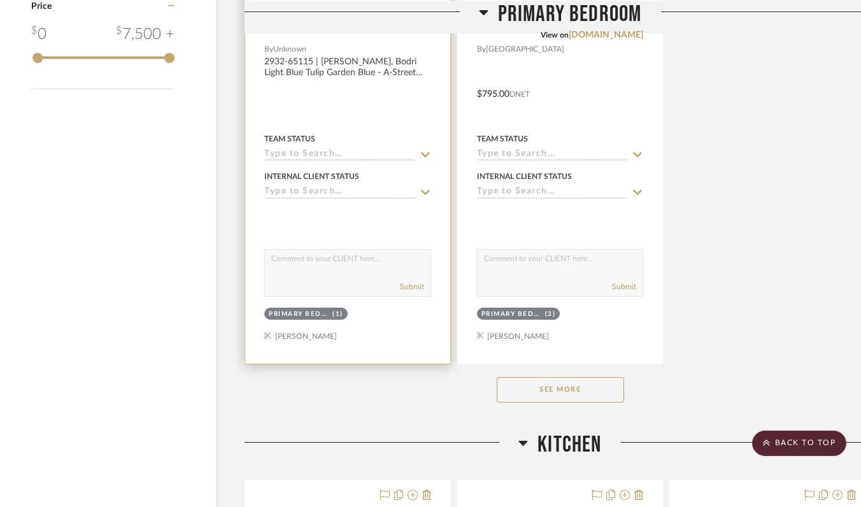
scroll to position [1674, 24]
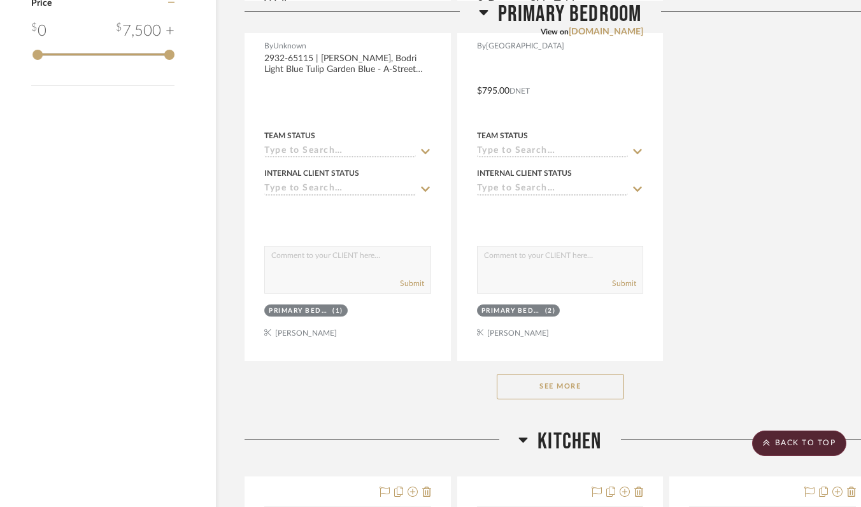
click at [530, 382] on button "See More" at bounding box center [560, 386] width 127 height 25
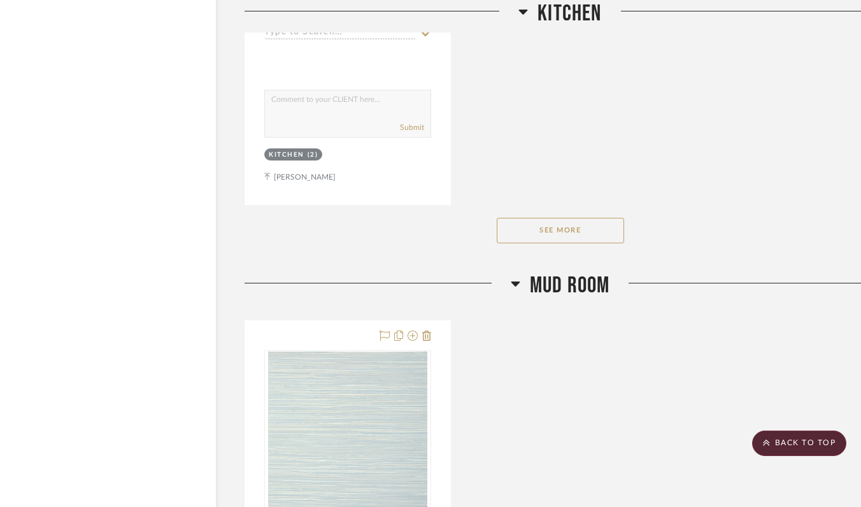
scroll to position [3667, 24]
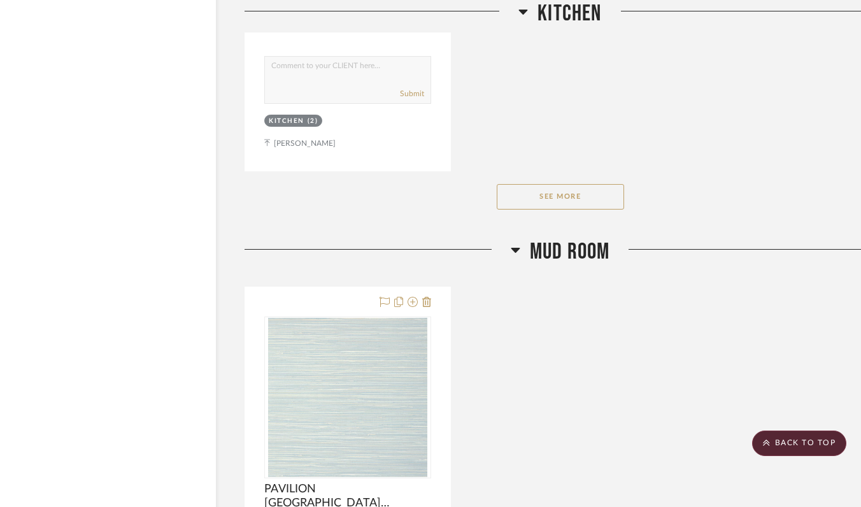
click at [540, 195] on button "See More" at bounding box center [560, 196] width 127 height 25
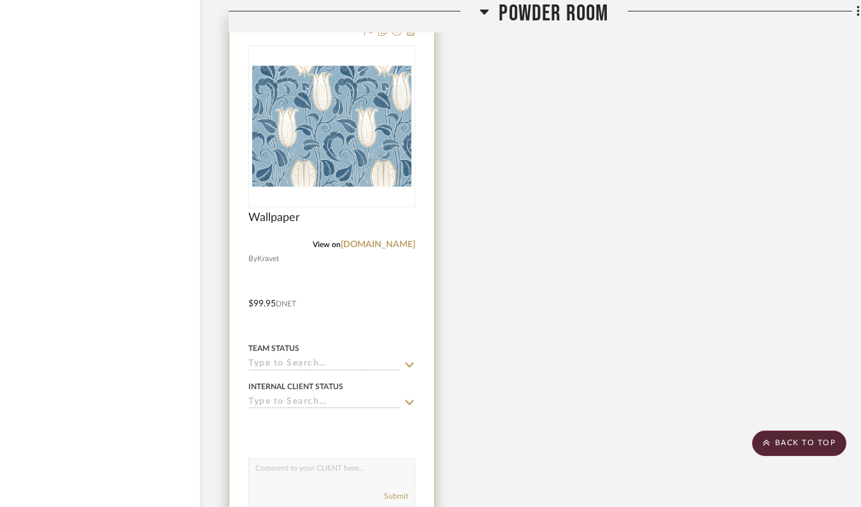
click at [400, 244] on project-item-tile "Wallpaper View on kravet.com By Kravet $99.95 DNET Team Status Internal Client …" at bounding box center [332, 294] width 206 height 558
click at [399, 238] on link "[DOMAIN_NAME]" at bounding box center [378, 242] width 74 height 9
click at [302, 358] on input at bounding box center [324, 362] width 152 height 12
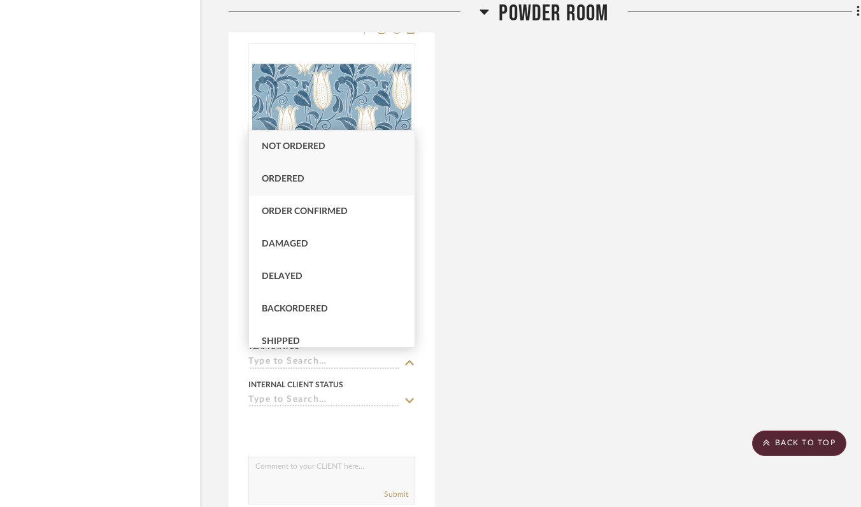
click at [306, 181] on div "Ordered" at bounding box center [332, 179] width 166 height 32
type input "[DATE]"
type input "Ordered"
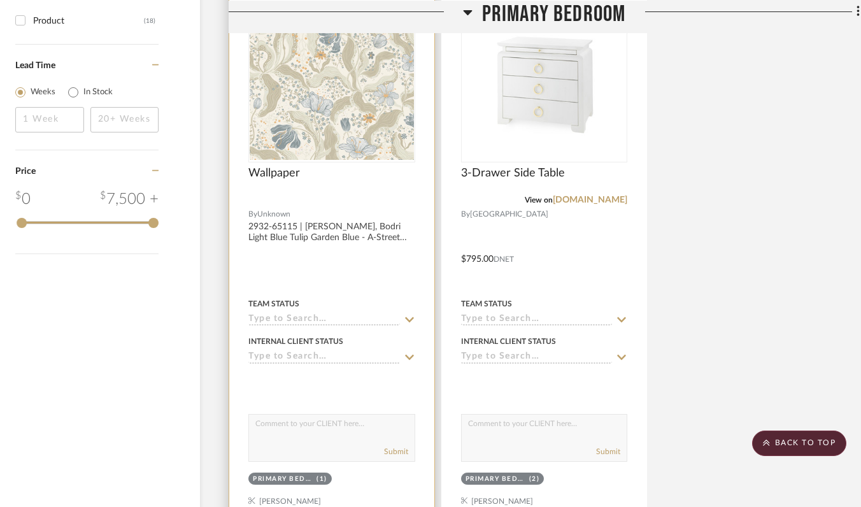
scroll to position [1505, 39]
click at [351, 316] on input at bounding box center [324, 321] width 152 height 12
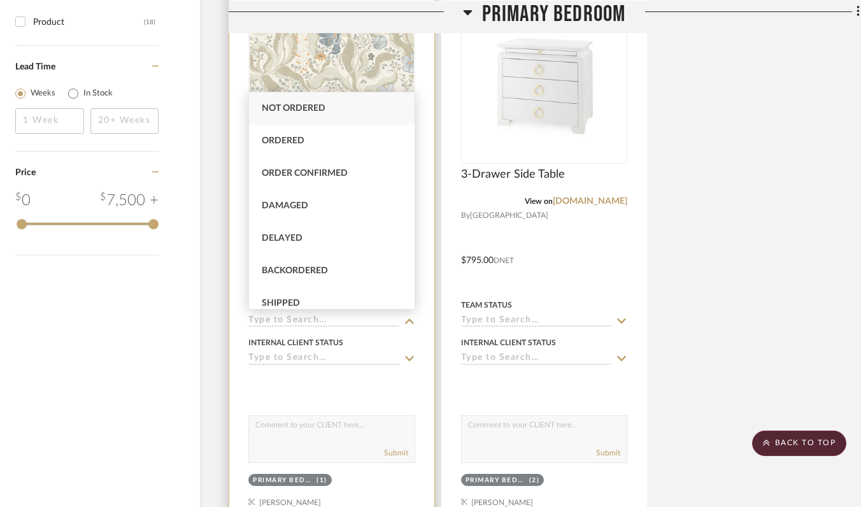
click at [346, 148] on div "Ordered" at bounding box center [332, 141] width 166 height 32
type input "[DATE]"
type input "Ordered"
